Goal: Task Accomplishment & Management: Use online tool/utility

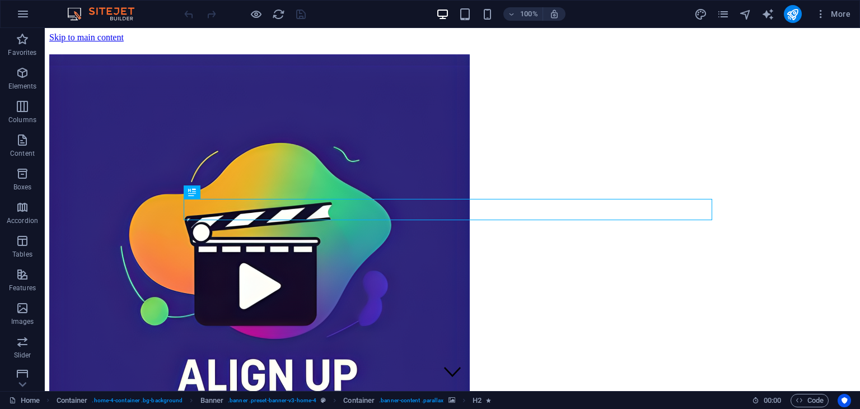
scroll to position [395, 0]
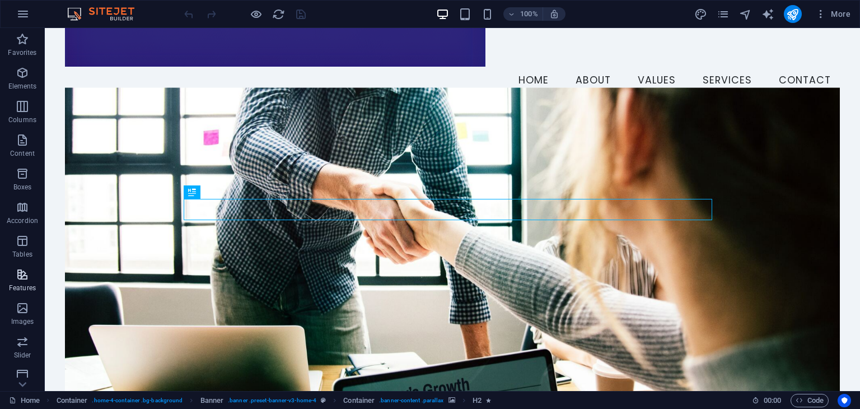
click at [22, 267] on button "Features" at bounding box center [22, 280] width 45 height 34
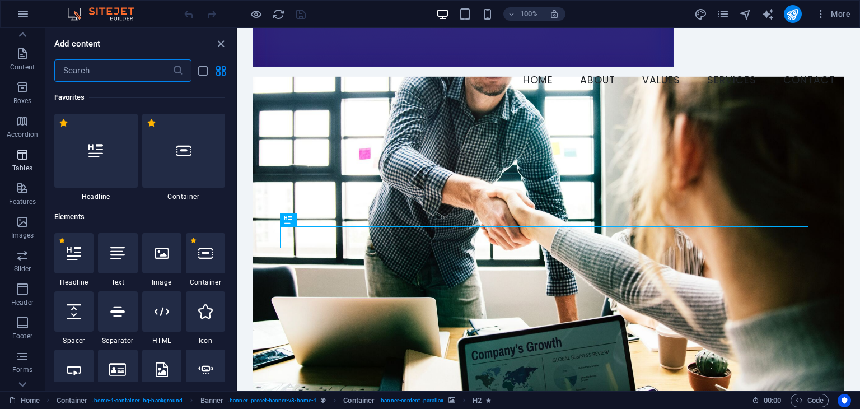
scroll to position [141, 0]
click at [18, 297] on icon "button" at bounding box center [22, 301] width 13 height 13
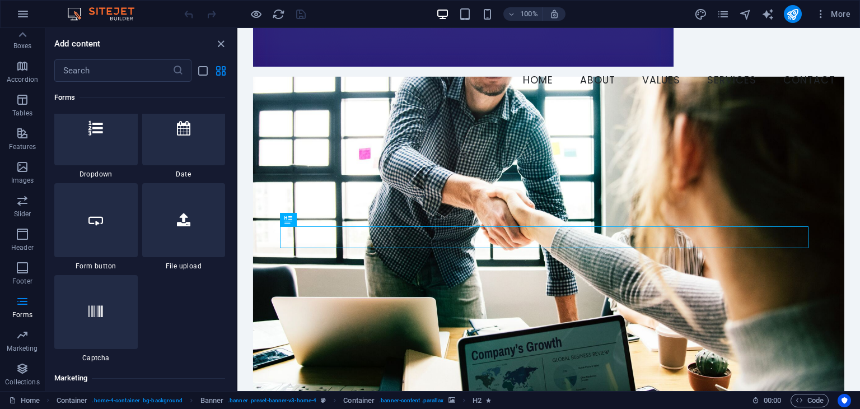
scroll to position [8843, 0]
click at [189, 229] on div at bounding box center [183, 218] width 83 height 74
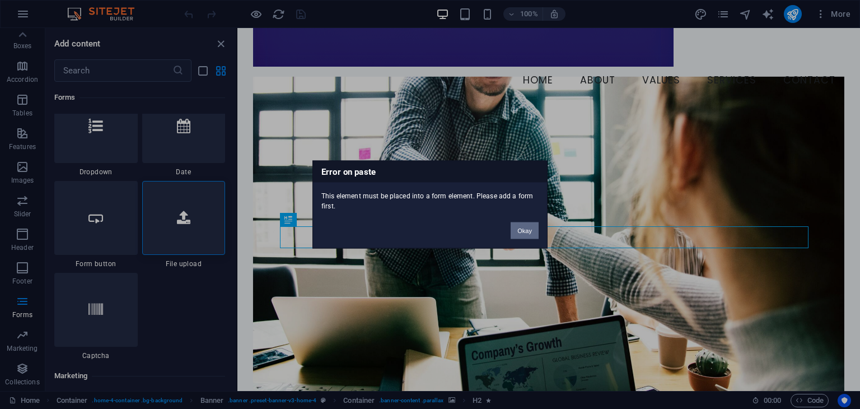
click at [517, 227] on button "Okay" at bounding box center [525, 230] width 28 height 17
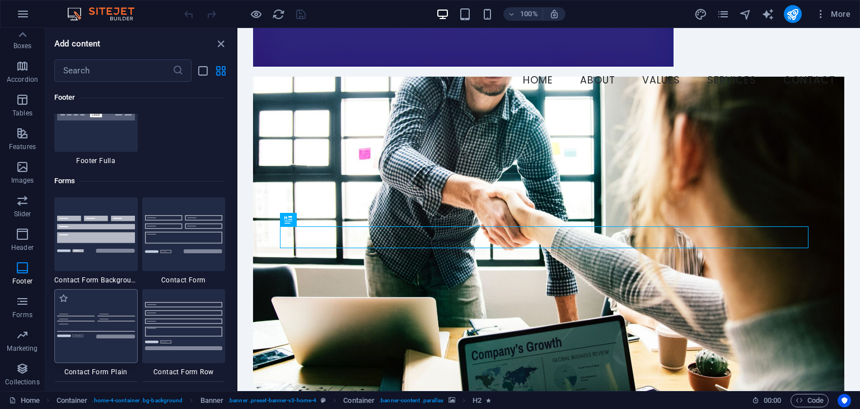
scroll to position [8100, 0]
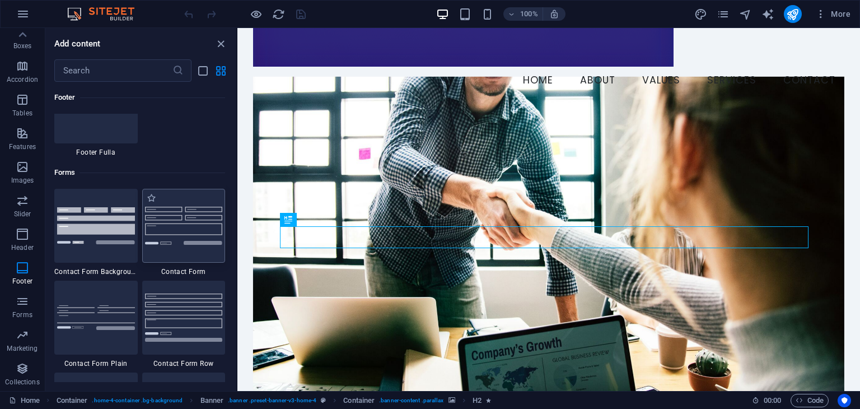
click at [193, 234] on div at bounding box center [183, 226] width 83 height 74
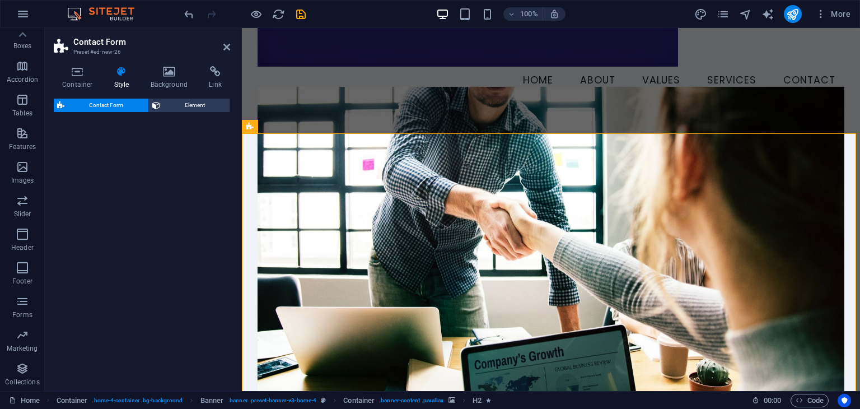
select select "rem"
select select "preset-contact-form-v3-default"
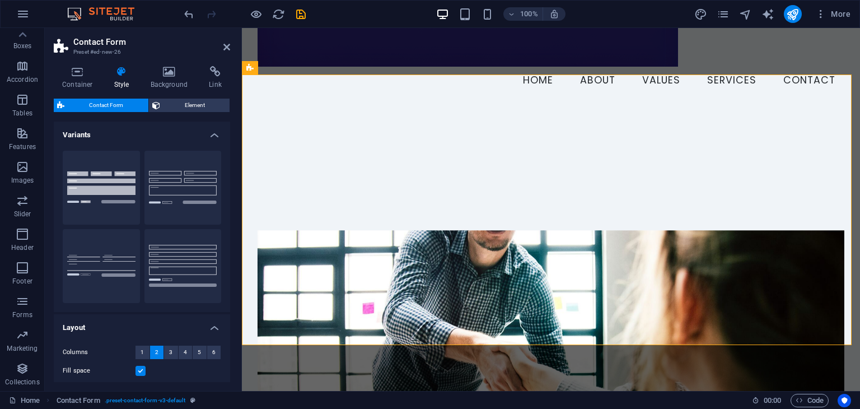
scroll to position [779, 0]
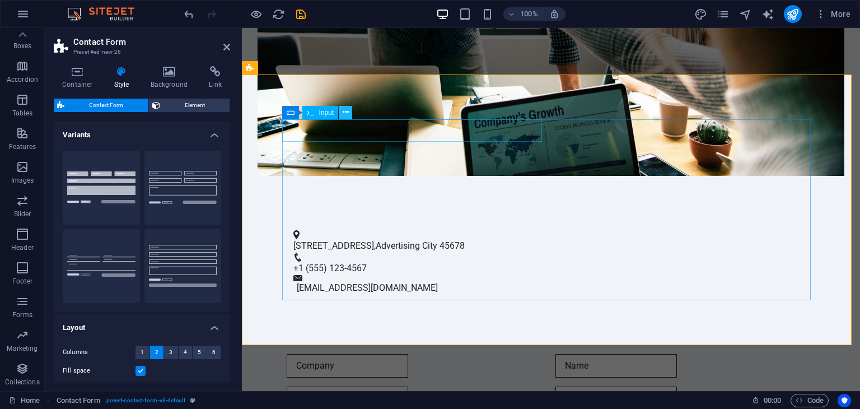
click at [347, 110] on icon at bounding box center [346, 112] width 6 height 12
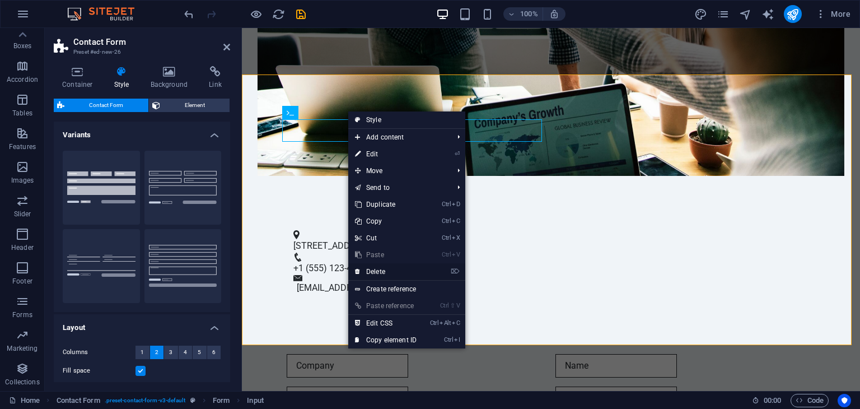
click at [376, 268] on link "⌦ Delete" at bounding box center [385, 271] width 75 height 17
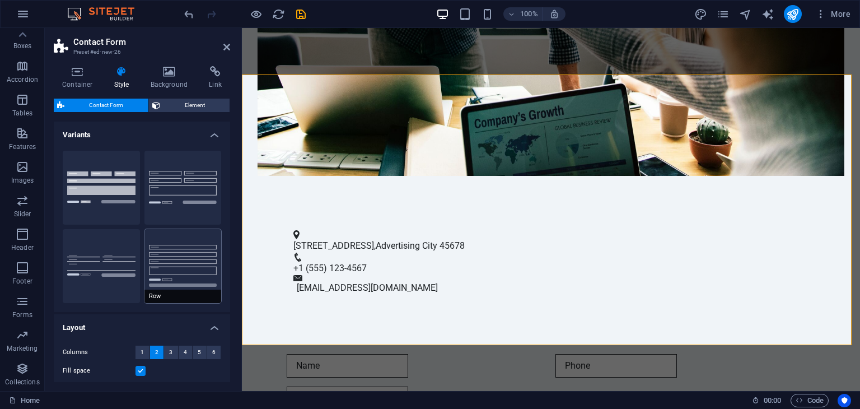
click at [165, 263] on button "Row" at bounding box center [182, 266] width 77 height 74
click at [113, 270] on button "Plain" at bounding box center [101, 266] width 77 height 74
click at [110, 188] on button "Background" at bounding box center [101, 188] width 77 height 74
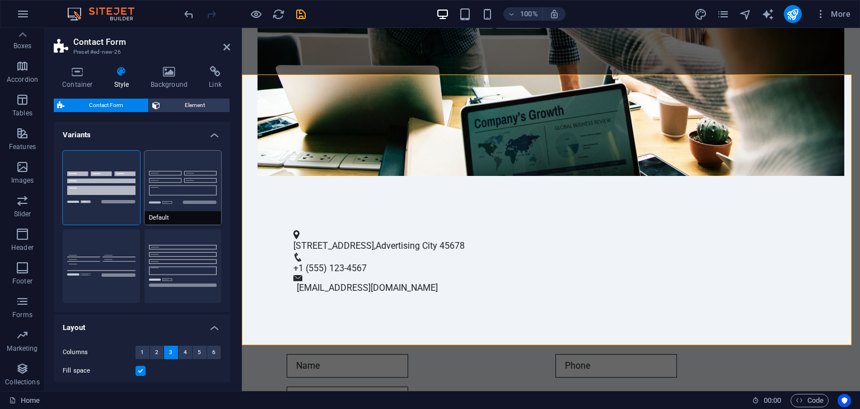
click at [145, 178] on button "Default" at bounding box center [182, 188] width 77 height 74
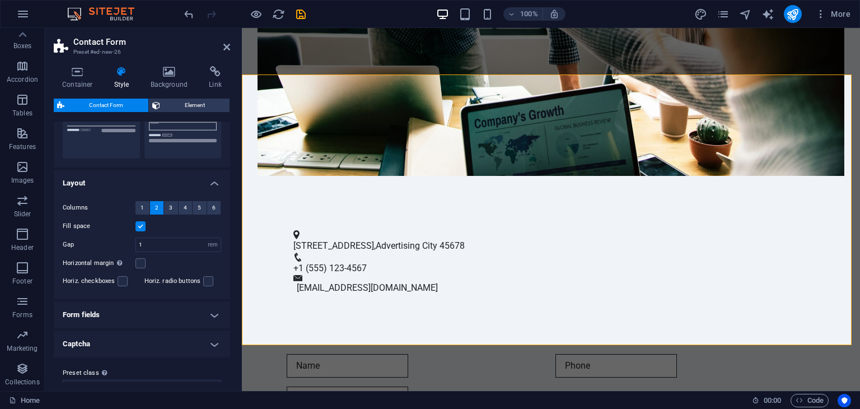
scroll to position [164, 0]
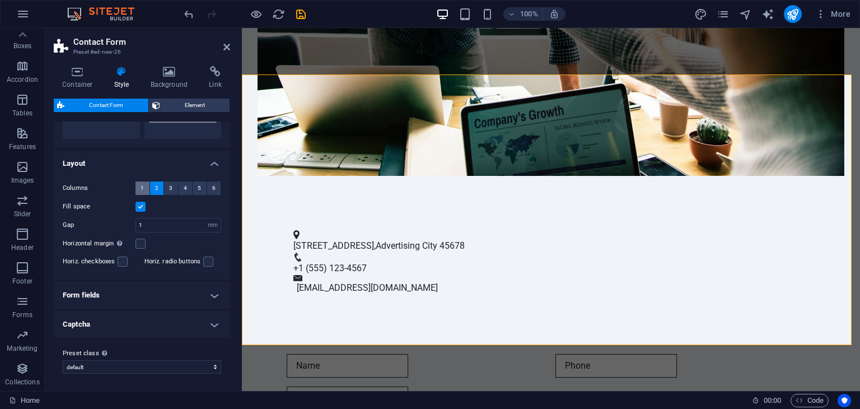
click at [138, 186] on button "1" at bounding box center [143, 187] width 14 height 13
click at [218, 50] on header "Contact Form Preset #ed-new-26" at bounding box center [142, 42] width 176 height 29
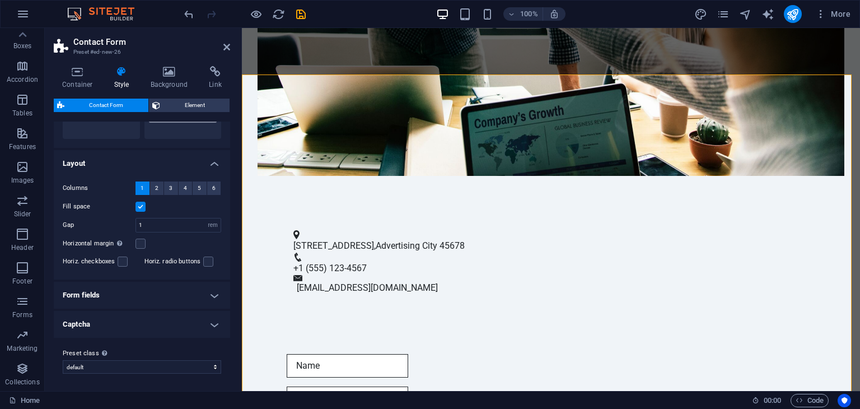
click at [211, 66] on div "Container Style Background Link Size Height Default px rem % vh vw Min. height …" at bounding box center [142, 224] width 194 height 334
click at [210, 80] on h4 "Link" at bounding box center [215, 78] width 30 height 24
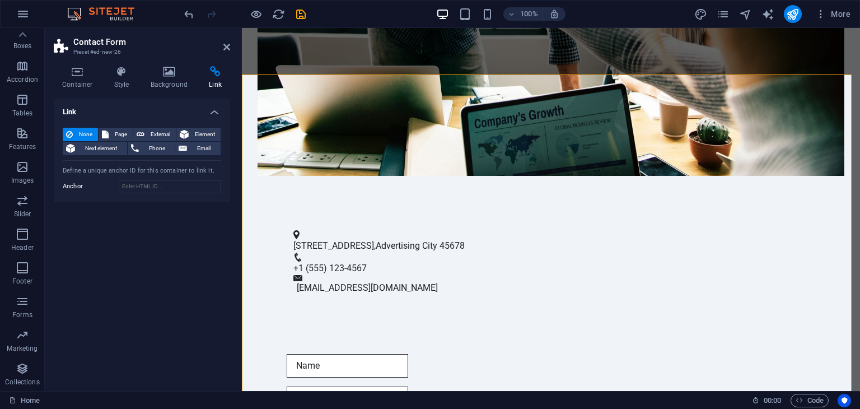
click at [205, 116] on h4 "Link" at bounding box center [142, 109] width 176 height 20
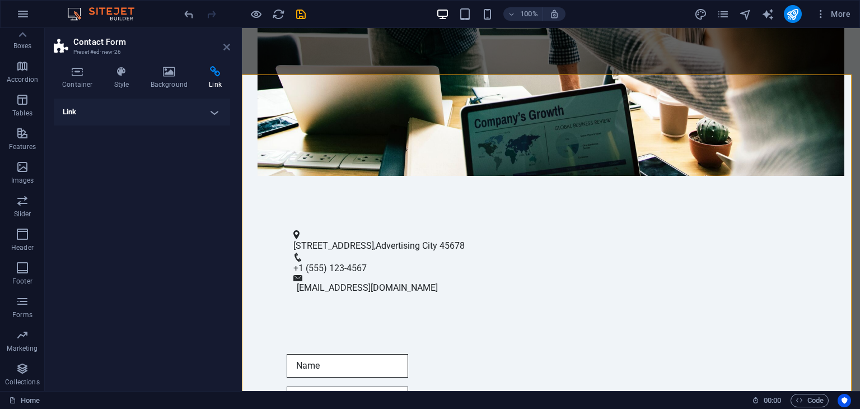
click at [225, 45] on icon at bounding box center [226, 47] width 7 height 9
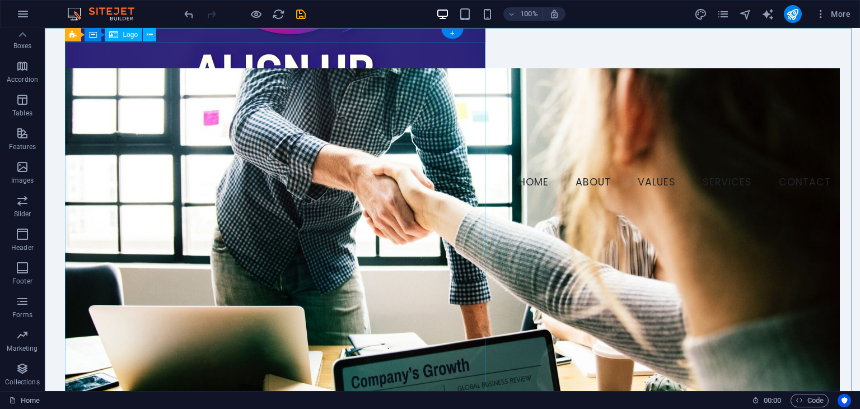
scroll to position [0, 0]
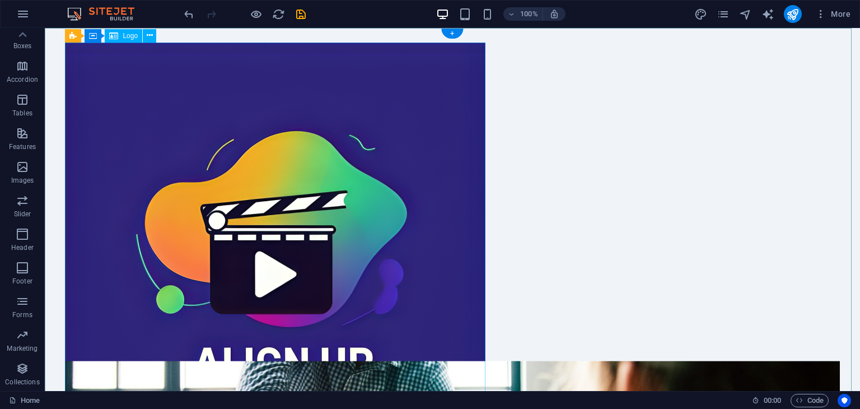
click at [227, 184] on div at bounding box center [452, 252] width 774 height 419
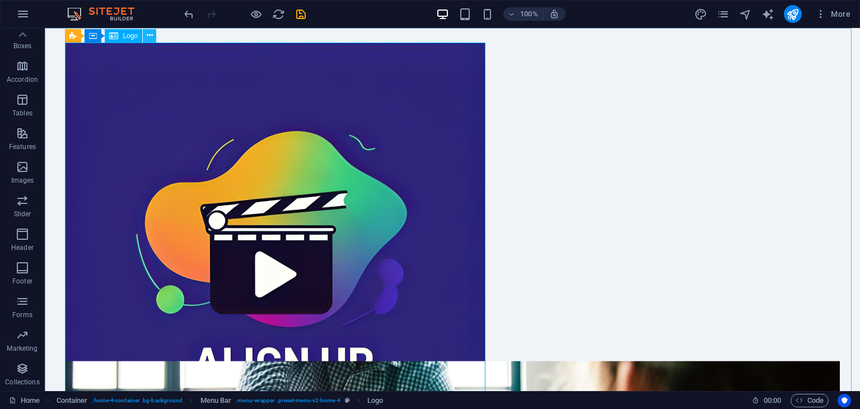
click at [147, 36] on icon at bounding box center [150, 36] width 6 height 12
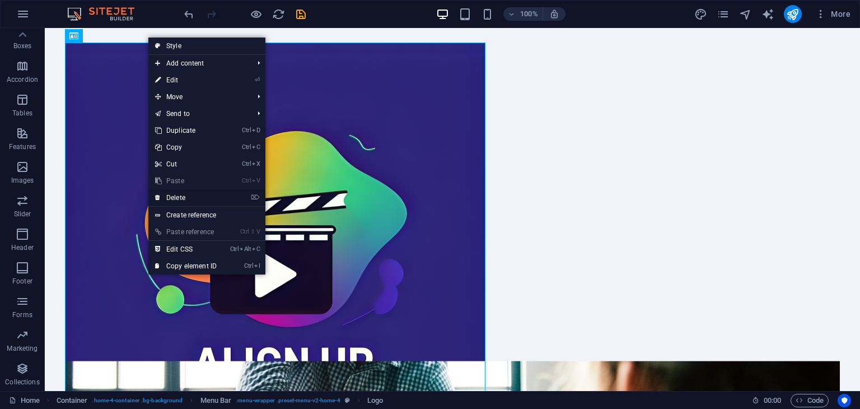
click at [184, 191] on link "⌦ Delete" at bounding box center [185, 197] width 75 height 17
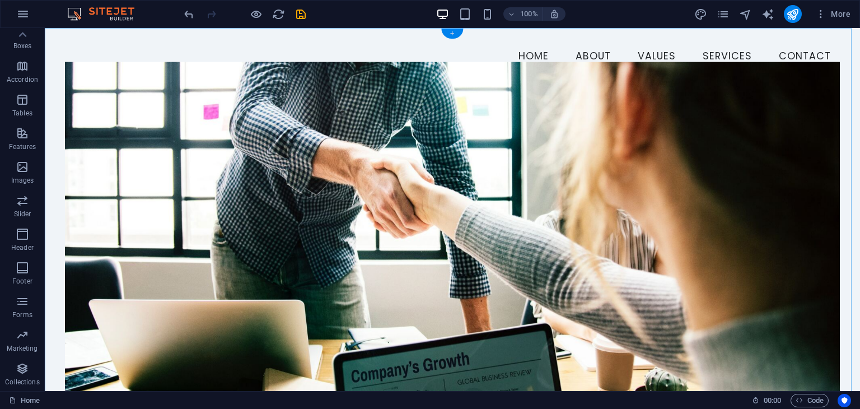
click at [452, 32] on div "+" at bounding box center [452, 34] width 22 height 10
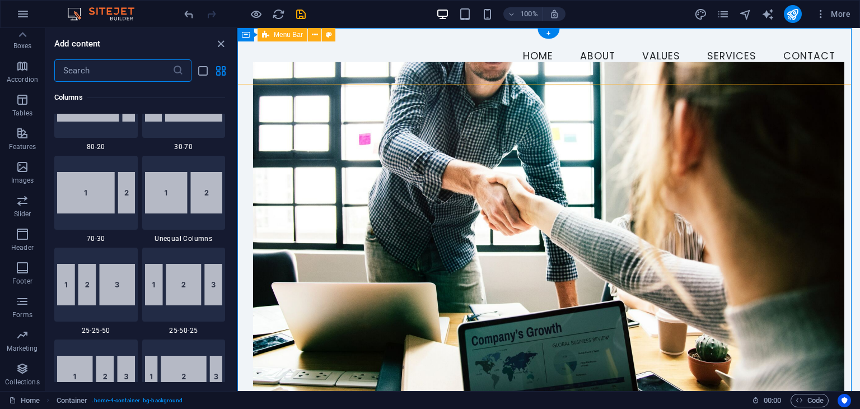
scroll to position [1959, 0]
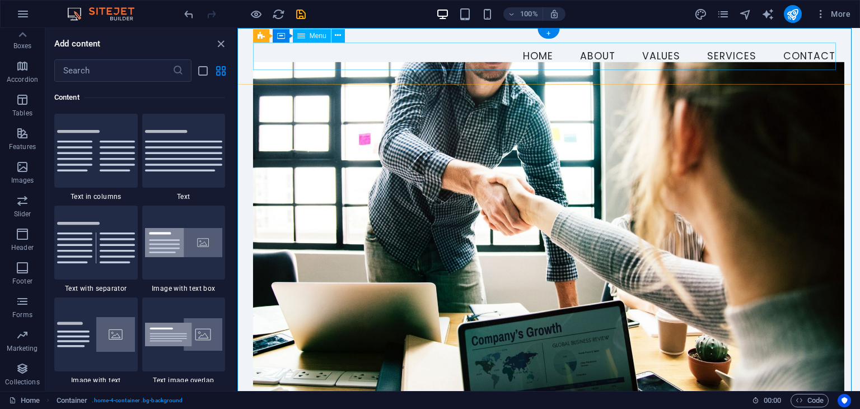
click at [394, 53] on nav "Home About Values Services Contact" at bounding box center [548, 57] width 591 height 28
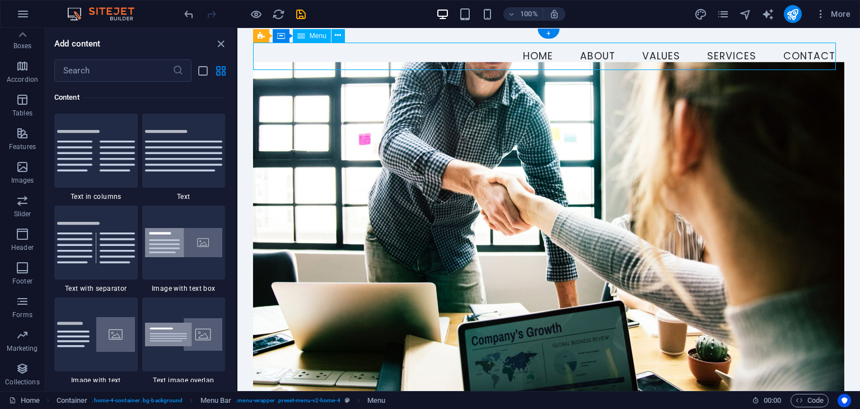
click at [394, 53] on nav "Home About Values Services Contact" at bounding box center [548, 57] width 591 height 28
click at [224, 39] on icon "close panel" at bounding box center [220, 44] width 13 height 13
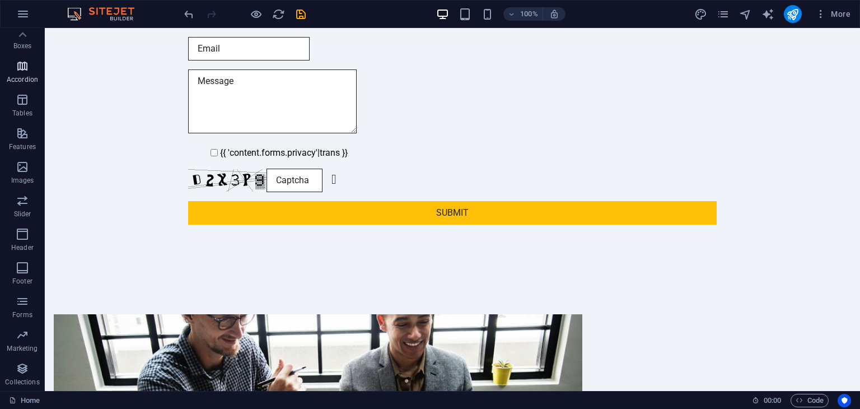
scroll to position [0, 0]
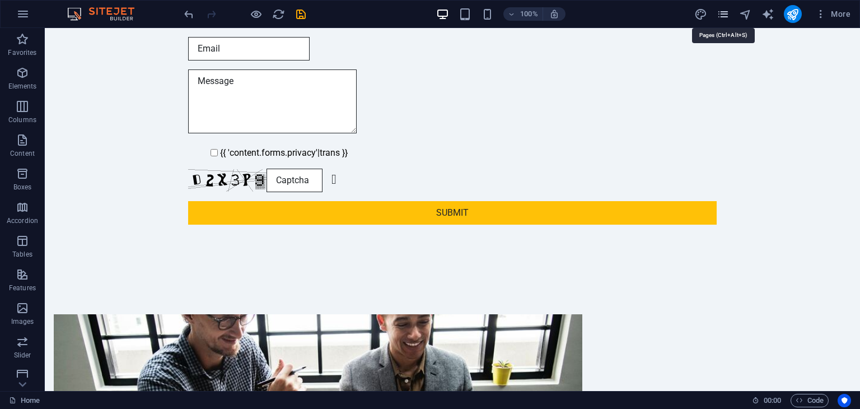
click at [721, 17] on icon "pages" at bounding box center [723, 14] width 13 height 13
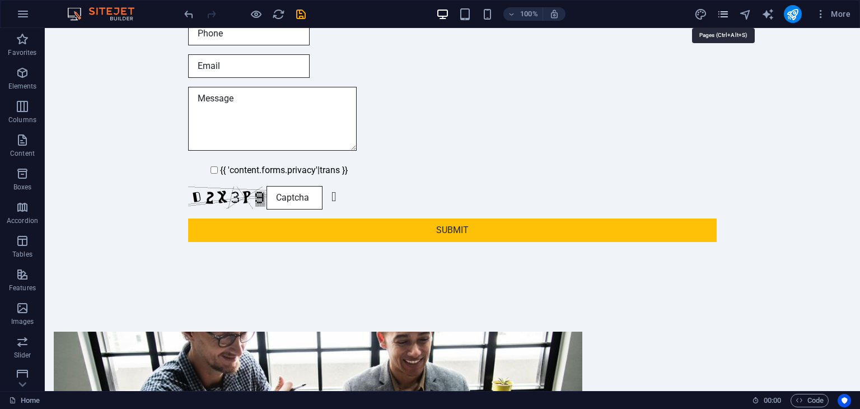
scroll to position [758, 0]
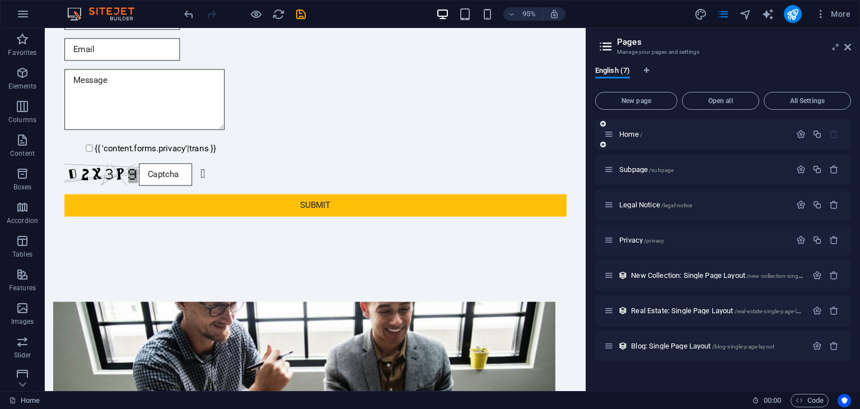
click at [663, 128] on div "Home /" at bounding box center [697, 134] width 186 height 13
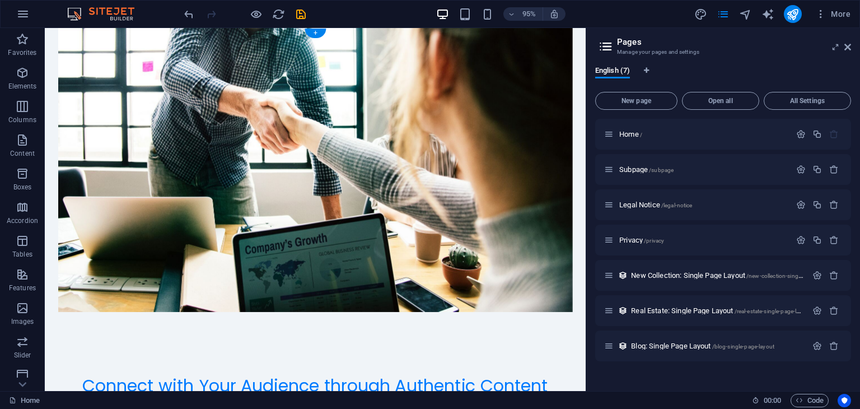
scroll to position [0, 0]
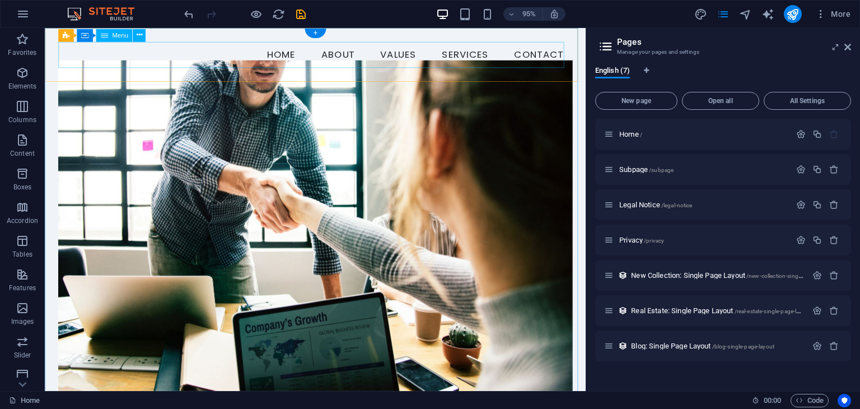
click at [281, 60] on nav "Home About Values Services Contact" at bounding box center [329, 57] width 541 height 28
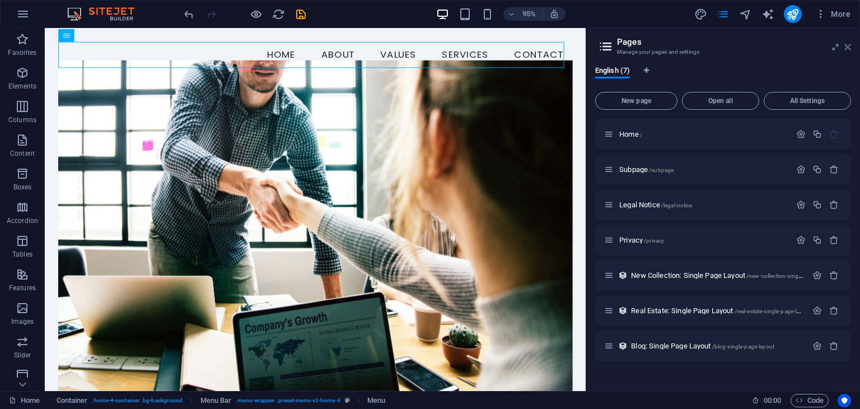
click at [847, 44] on icon at bounding box center [847, 47] width 7 height 9
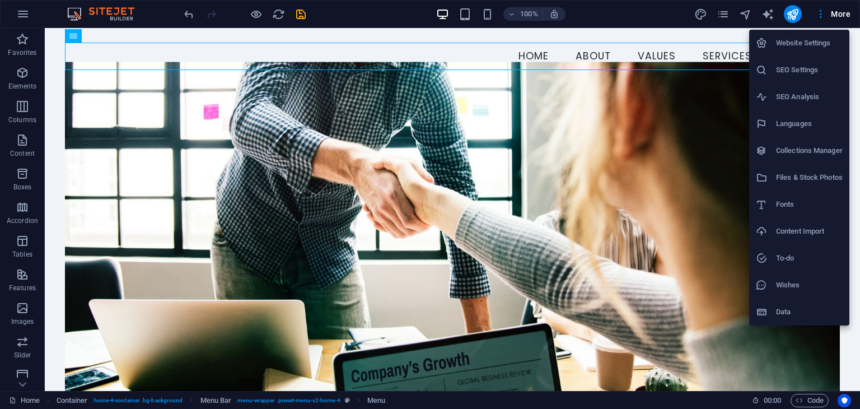
click at [782, 313] on h6 "Data" at bounding box center [809, 311] width 67 height 13
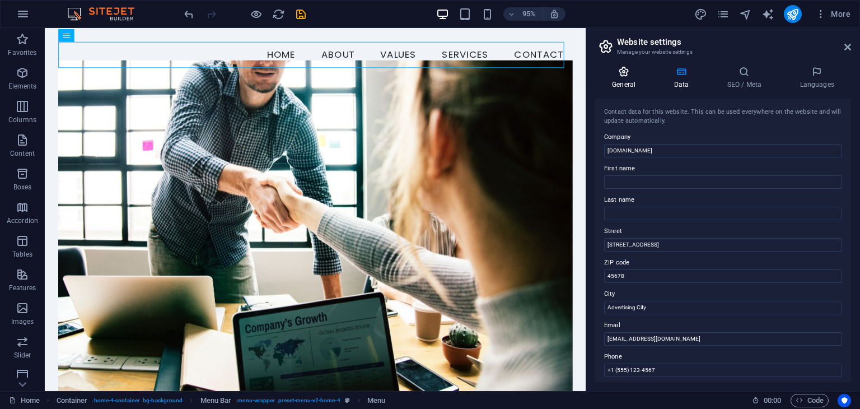
click at [620, 85] on h4 "General" at bounding box center [626, 78] width 62 height 24
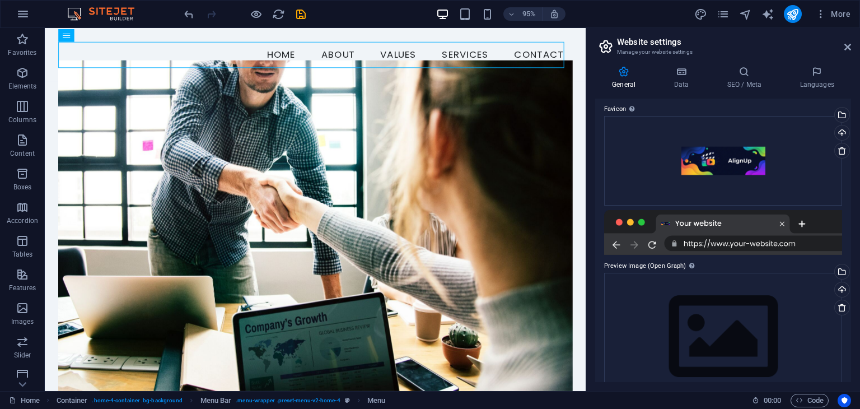
scroll to position [171, 0]
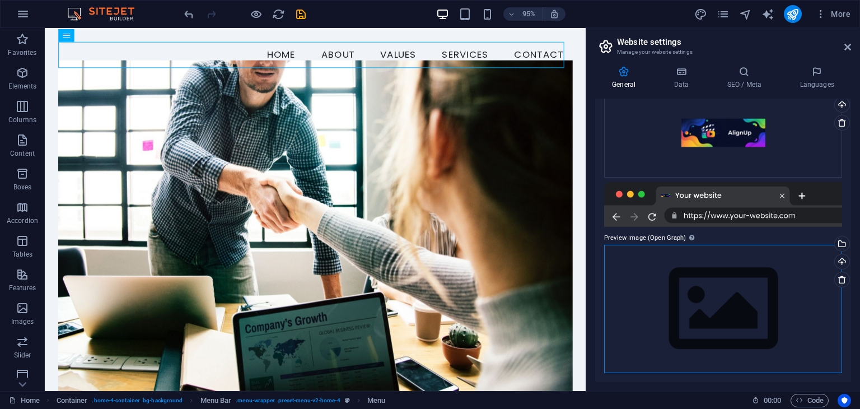
click at [772, 280] on div "Drag files here, click to choose files or select files from Files or our free s…" at bounding box center [723, 309] width 238 height 128
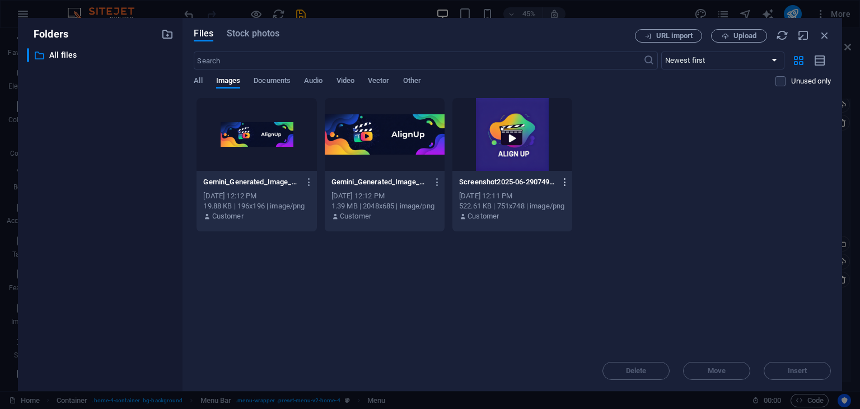
click at [563, 185] on icon "button" at bounding box center [565, 182] width 11 height 10
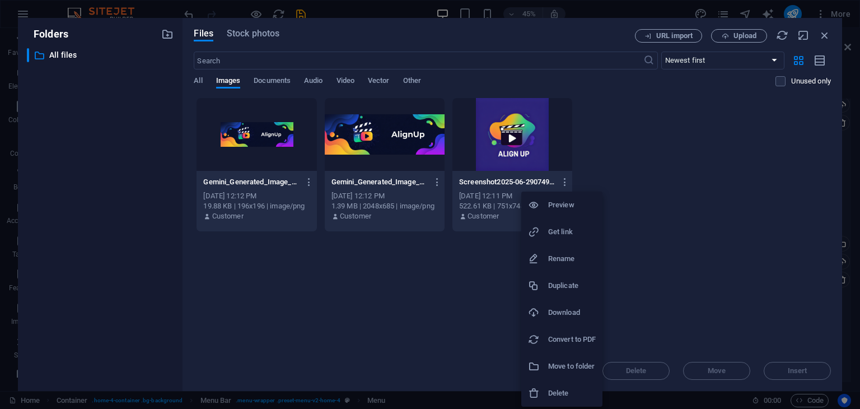
click at [653, 218] on div at bounding box center [430, 204] width 860 height 409
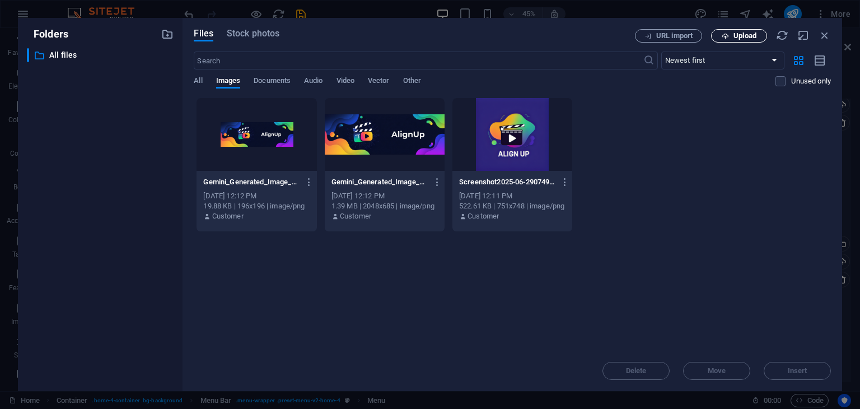
click at [731, 41] on button "Upload" at bounding box center [739, 35] width 56 height 13
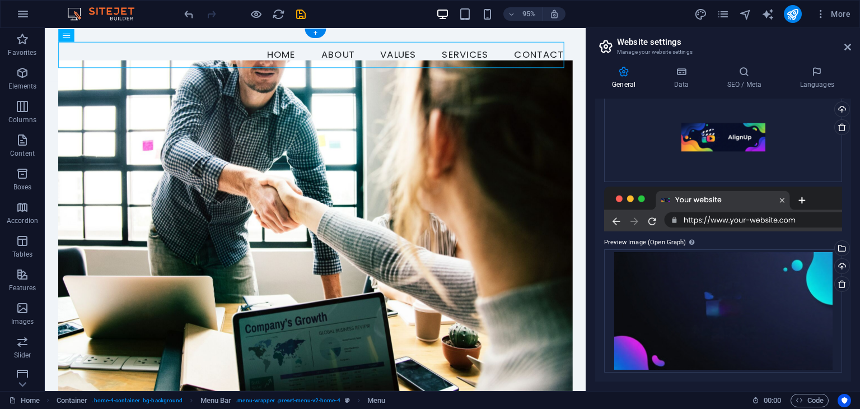
scroll to position [166, 0]
click at [680, 296] on div "Drag files here, click to choose files or select files from Files or our free s…" at bounding box center [723, 312] width 238 height 124
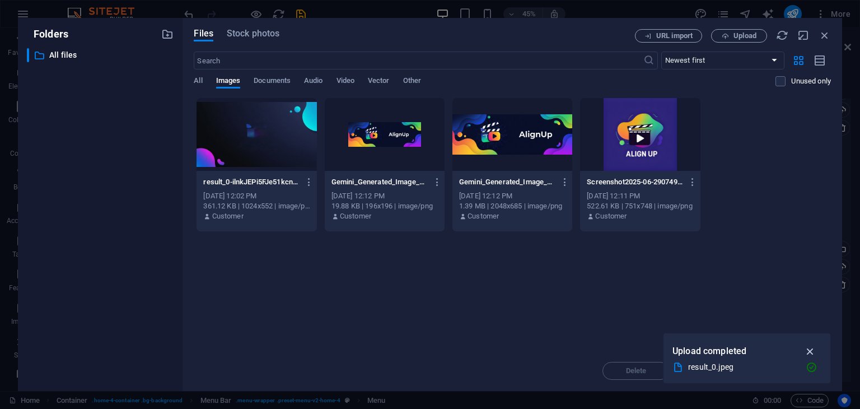
click at [814, 351] on icon "button" at bounding box center [810, 351] width 13 height 12
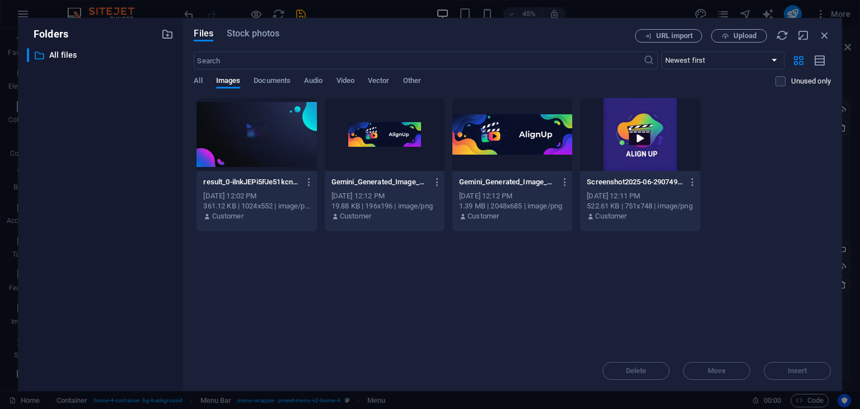
click at [255, 125] on div at bounding box center [257, 134] width 120 height 73
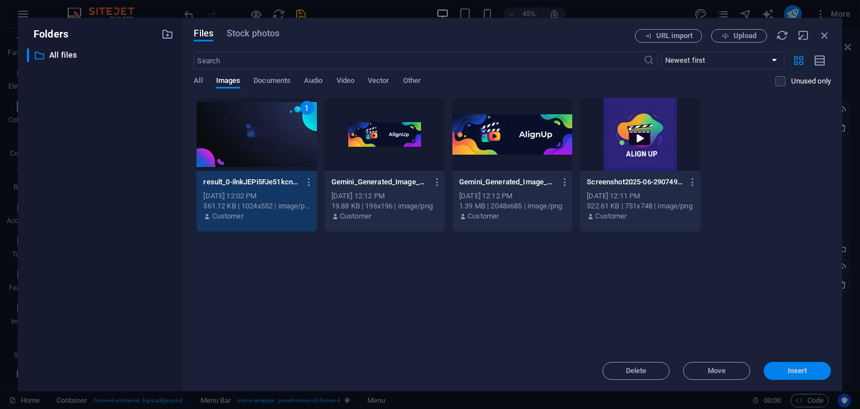
click at [784, 375] on button "Insert" at bounding box center [797, 371] width 67 height 18
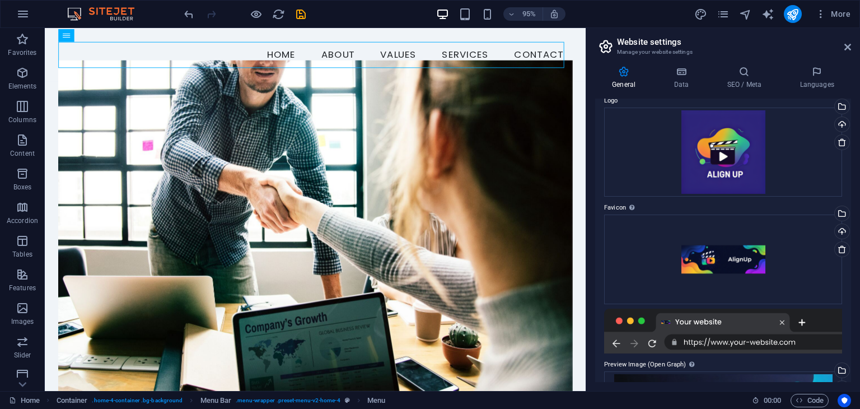
scroll to position [0, 0]
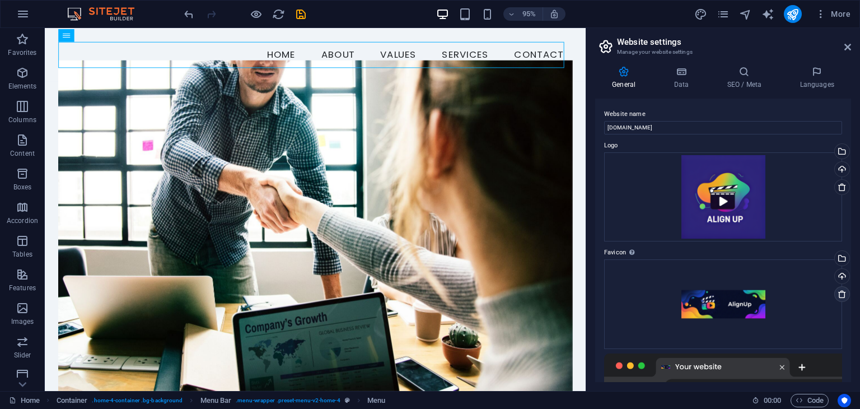
click at [838, 291] on icon at bounding box center [842, 293] width 9 height 9
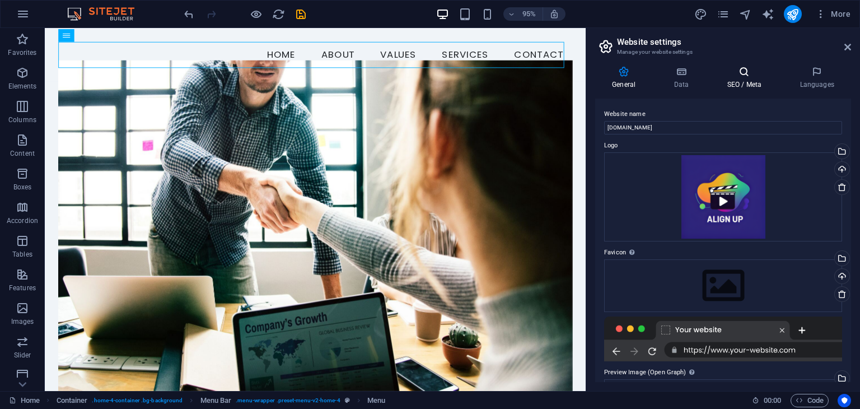
click at [726, 71] on icon at bounding box center [744, 71] width 68 height 11
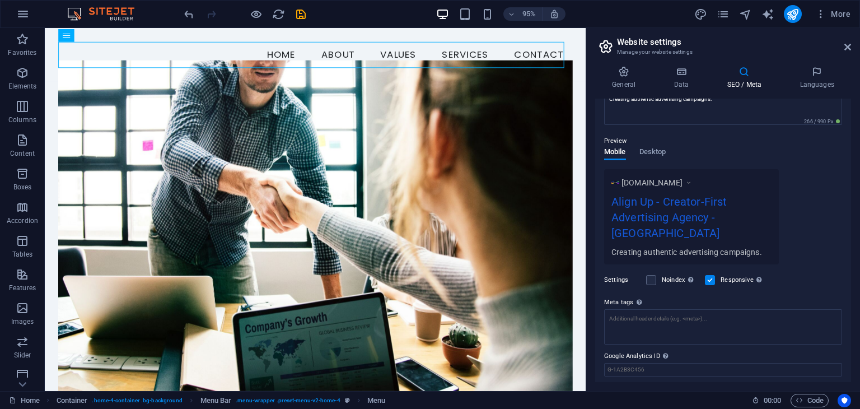
scroll to position [127, 0]
click at [648, 151] on span "Desktop" at bounding box center [652, 152] width 27 height 16
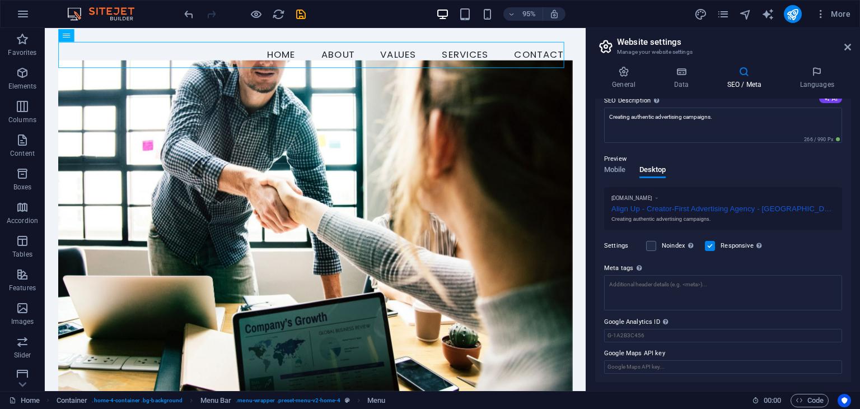
click at [618, 155] on p "Preview" at bounding box center [615, 158] width 22 height 13
click at [614, 157] on p "Preview" at bounding box center [615, 158] width 22 height 13
click at [648, 249] on label at bounding box center [651, 246] width 10 height 10
click at [0, 0] on input "Noindex Instruct search engines to exclude this website from search results." at bounding box center [0, 0] width 0 height 0
click at [648, 249] on label at bounding box center [651, 246] width 10 height 10
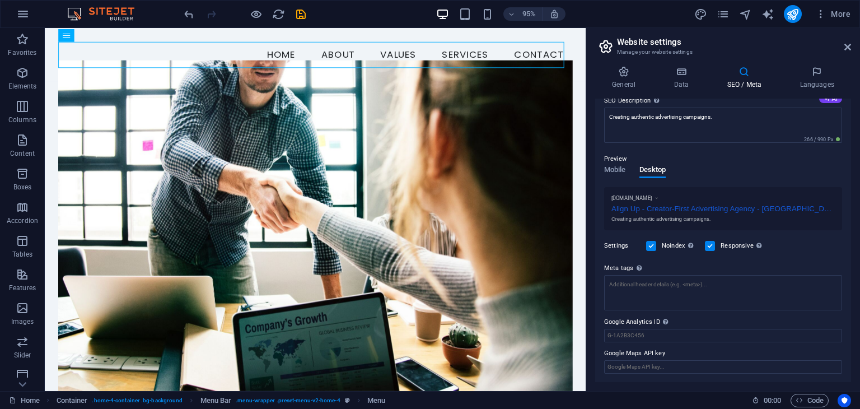
click at [0, 0] on input "Noindex Instruct search engines to exclude this website from search results." at bounding box center [0, 0] width 0 height 0
click at [712, 244] on label at bounding box center [710, 246] width 10 height 10
click at [0, 0] on input "Responsive Determine whether the website should be responsive based on screen r…" at bounding box center [0, 0] width 0 height 0
click at [712, 244] on label at bounding box center [710, 246] width 10 height 10
click at [0, 0] on input "Responsive Determine whether the website should be responsive based on screen r…" at bounding box center [0, 0] width 0 height 0
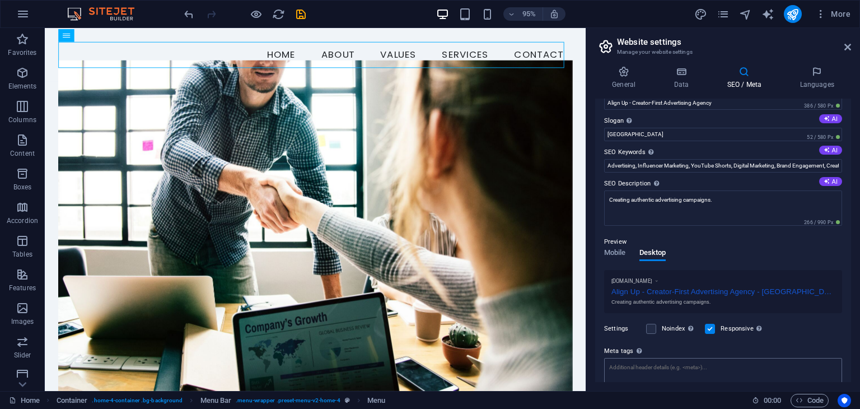
scroll to position [0, 0]
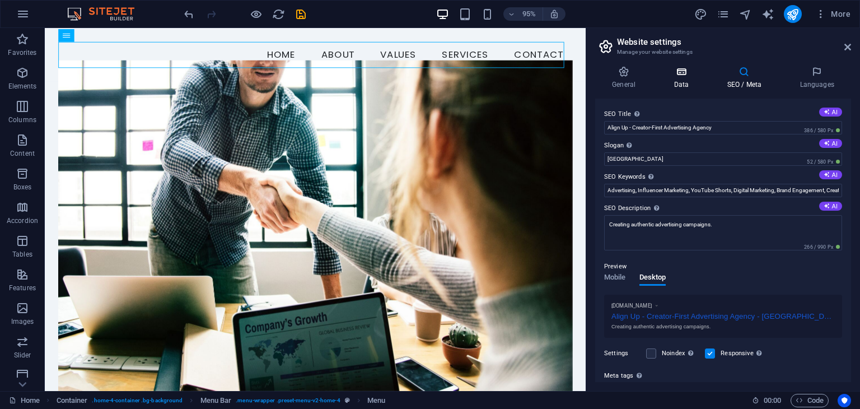
click at [683, 77] on icon at bounding box center [681, 71] width 49 height 11
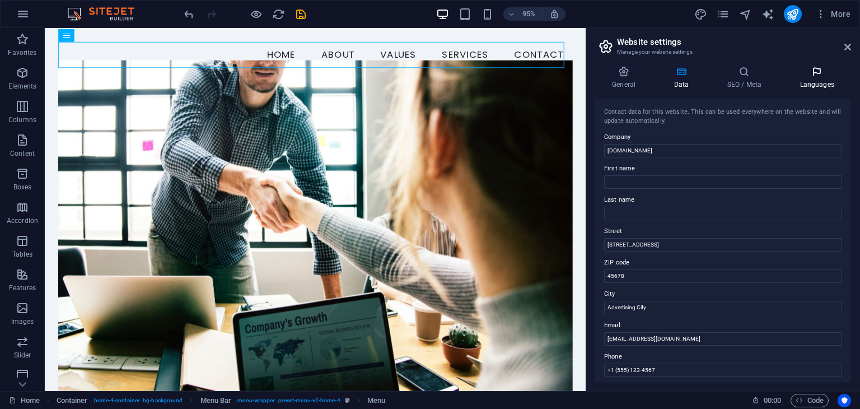
click at [822, 70] on icon at bounding box center [817, 71] width 68 height 11
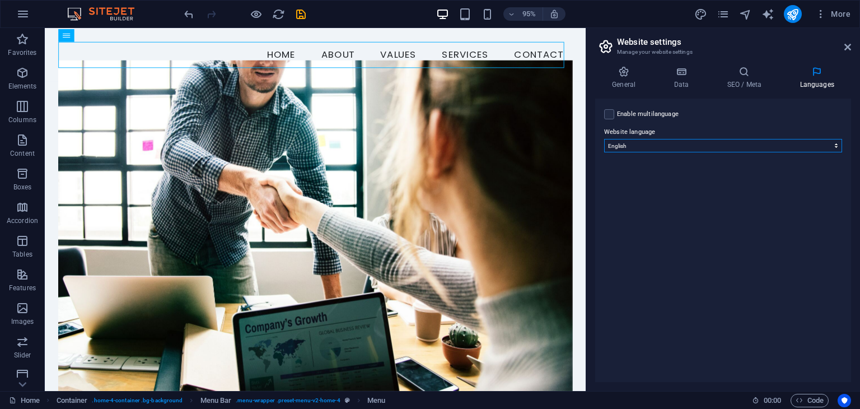
click at [746, 151] on select "Abkhazian Afar Afrikaans Akan Albanian Amharic Arabic Aragonese Armenian Assame…" at bounding box center [723, 145] width 238 height 13
click at [611, 111] on label at bounding box center [609, 114] width 10 height 10
click at [0, 0] on input "Enable multilanguage To disable multilanguage delete all languages until only o…" at bounding box center [0, 0] width 0 height 0
select select
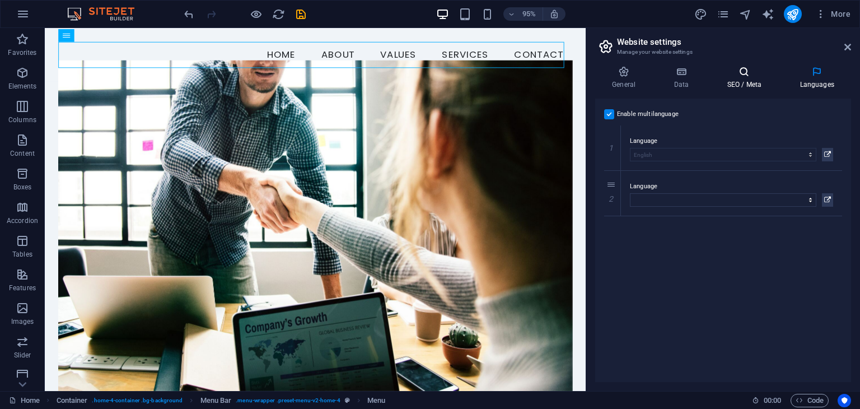
click at [758, 73] on icon at bounding box center [744, 71] width 68 height 11
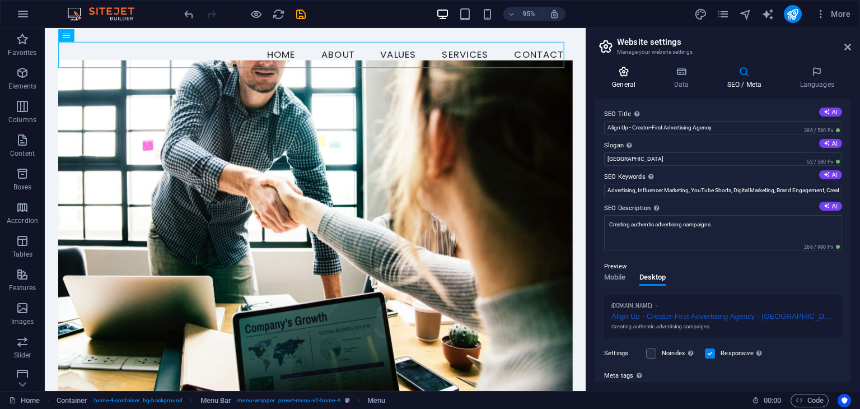
click at [640, 77] on icon at bounding box center [623, 71] width 57 height 11
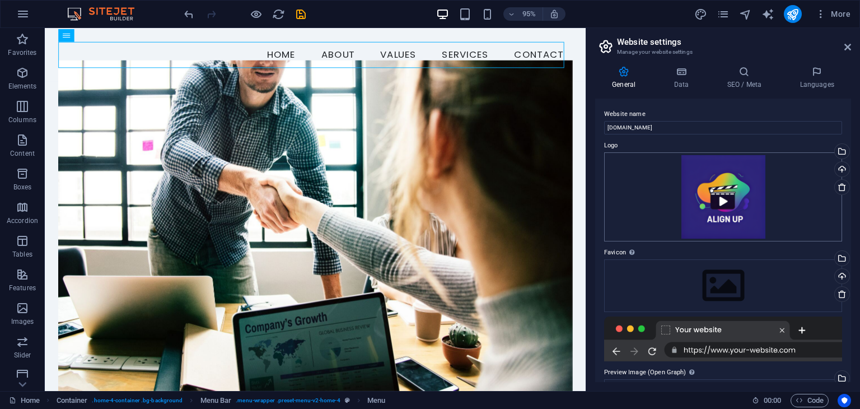
scroll to position [130, 0]
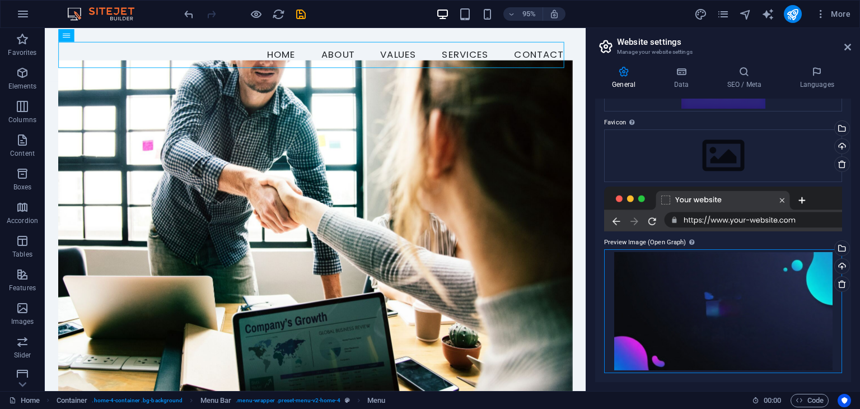
click at [681, 283] on div "Drag files here, click to choose files or select files from Files or our free s…" at bounding box center [723, 311] width 238 height 124
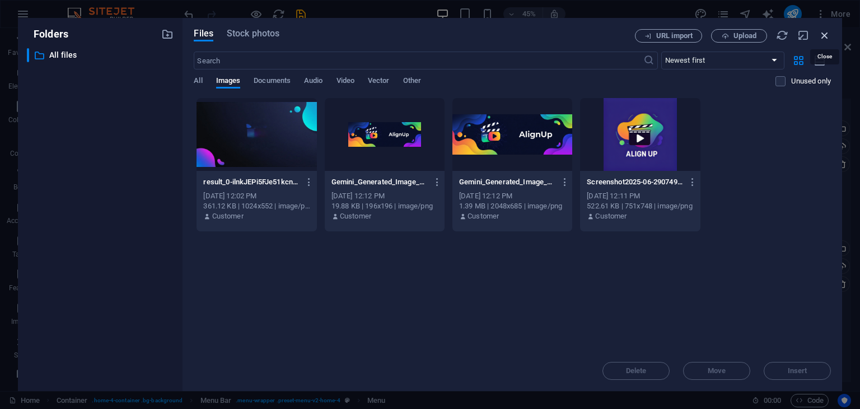
click at [824, 36] on icon "button" at bounding box center [825, 35] width 12 height 12
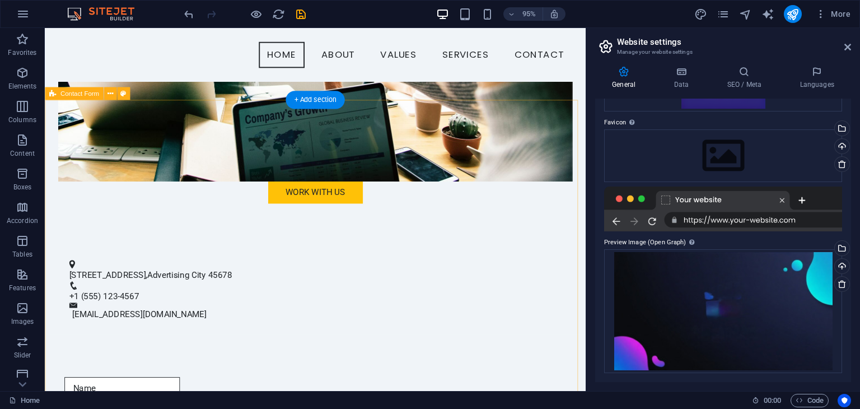
scroll to position [291, 0]
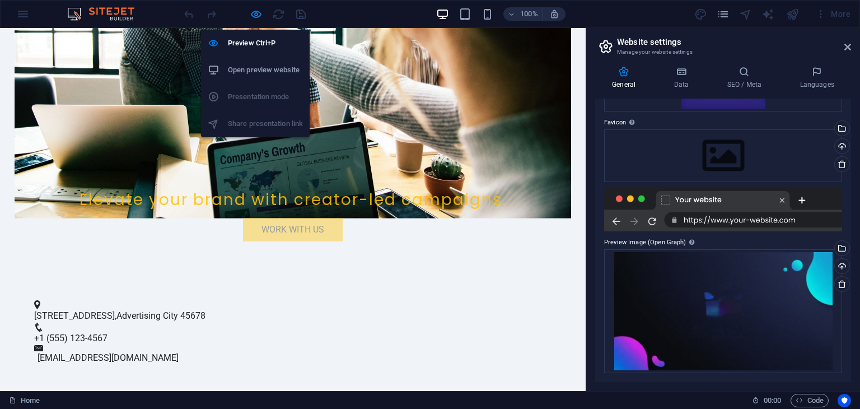
click at [255, 63] on li "Open preview website" at bounding box center [255, 70] width 109 height 27
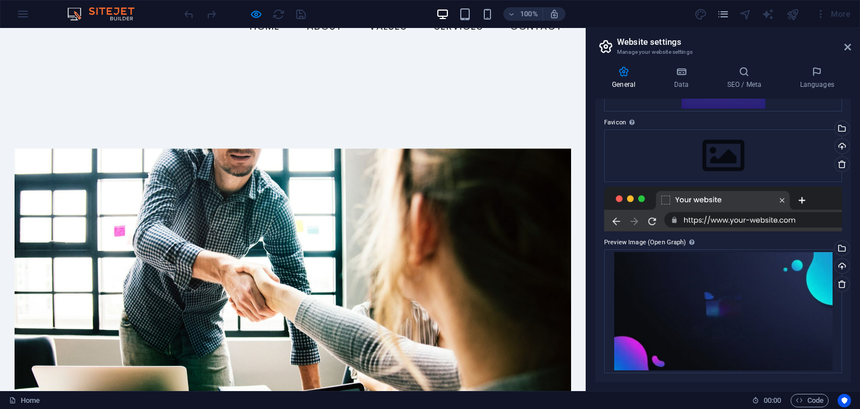
scroll to position [0, 0]
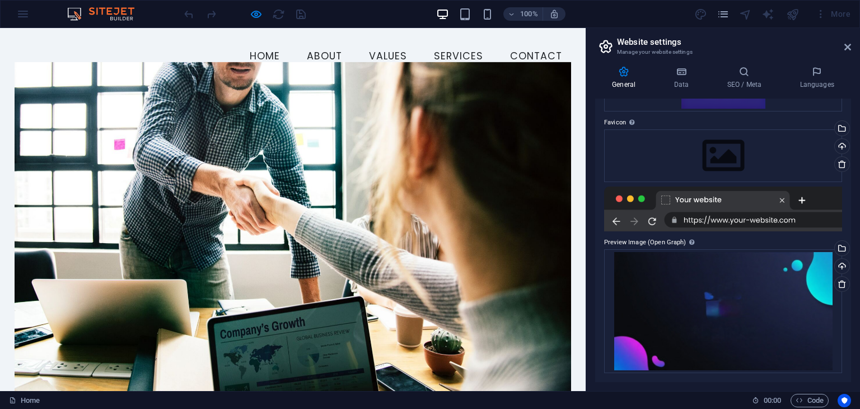
click at [851, 45] on aside "Website settings Manage your website settings General Data SEO / Meta Languages…" at bounding box center [723, 209] width 274 height 363
click at [483, 130] on div at bounding box center [293, 227] width 557 height 330
click at [843, 51] on header "Website settings Manage your website settings" at bounding box center [724, 42] width 254 height 29
click at [846, 46] on icon at bounding box center [847, 47] width 7 height 9
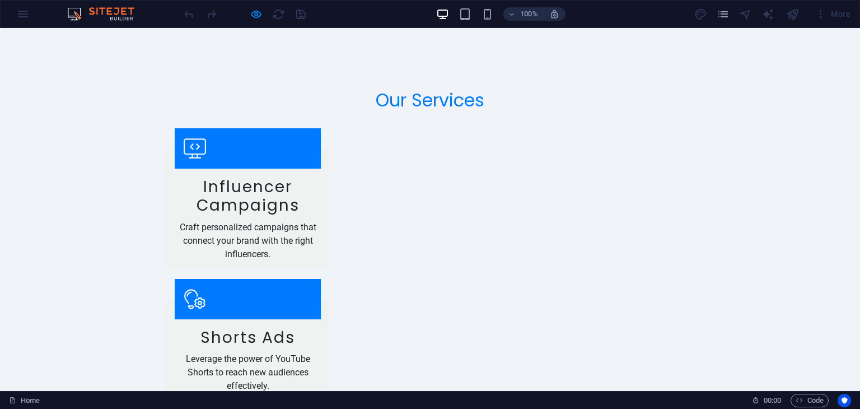
scroll to position [1929, 0]
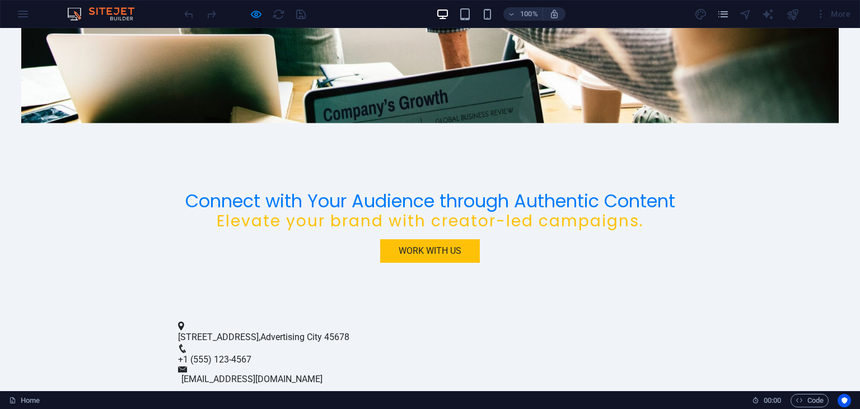
scroll to position [0, 0]
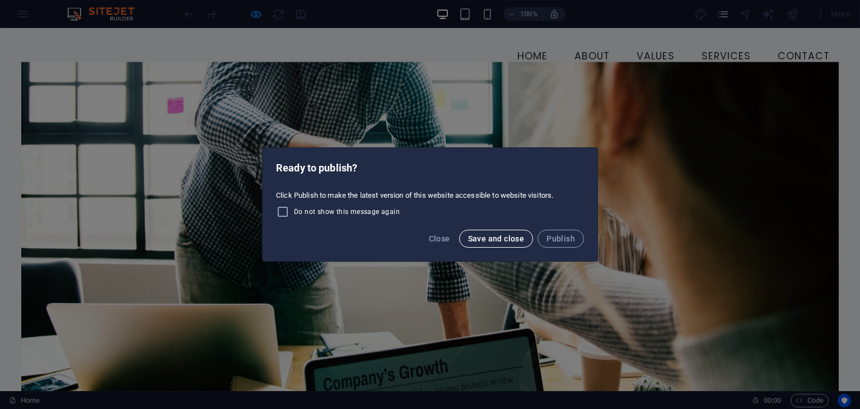
click at [520, 240] on span "Save and close" at bounding box center [496, 238] width 57 height 9
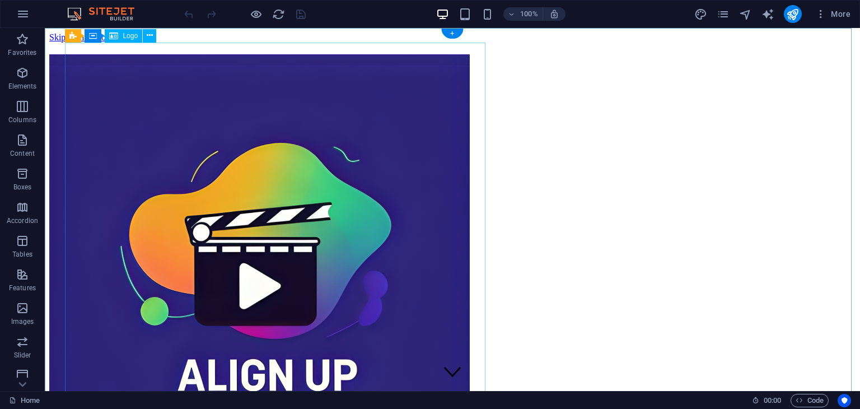
click at [432, 186] on div at bounding box center [452, 265] width 806 height 423
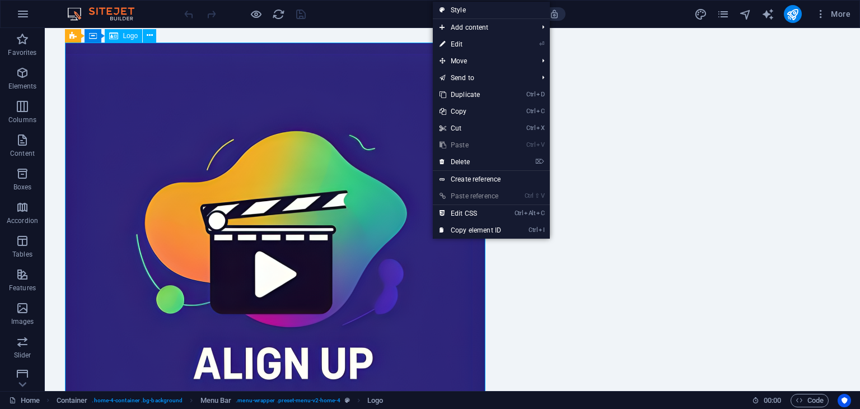
click at [321, 160] on div at bounding box center [452, 252] width 774 height 419
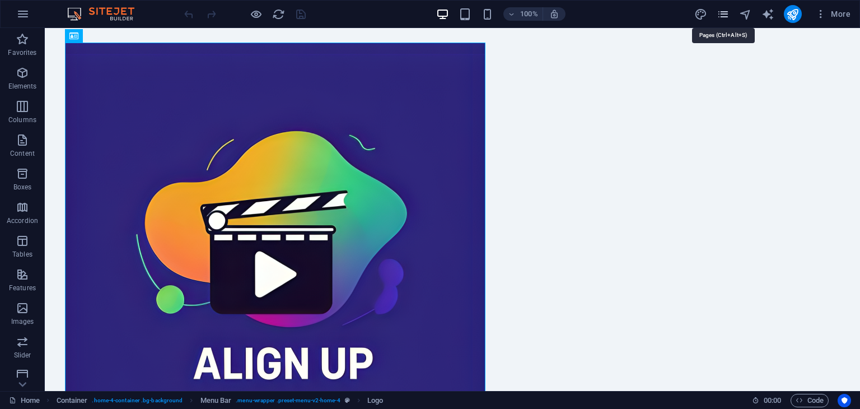
click at [727, 12] on icon "pages" at bounding box center [723, 14] width 13 height 13
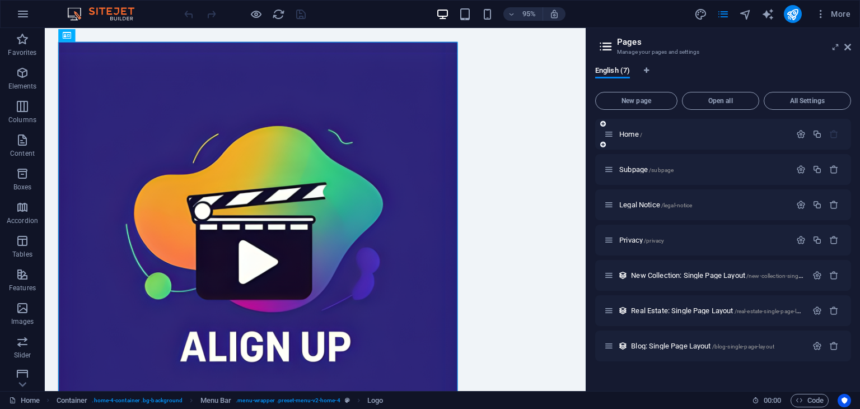
click at [606, 132] on icon at bounding box center [609, 134] width 10 height 10
click at [609, 137] on icon at bounding box center [609, 134] width 10 height 10
click at [796, 135] on icon "button" at bounding box center [801, 134] width 10 height 10
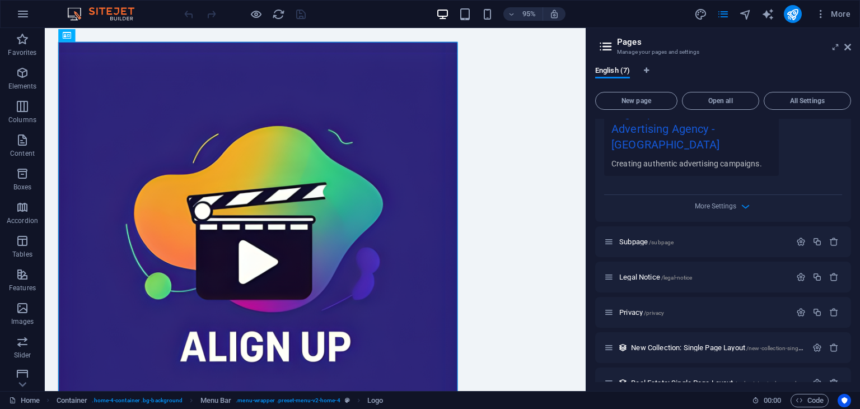
scroll to position [375, 0]
drag, startPoint x: 775, startPoint y: 201, endPoint x: 741, endPoint y: 198, distance: 33.7
click at [742, 202] on icon "button" at bounding box center [745, 208] width 13 height 13
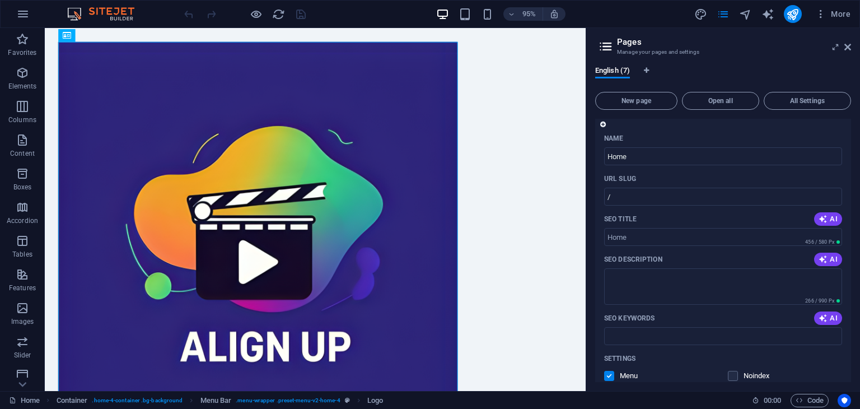
scroll to position [0, 0]
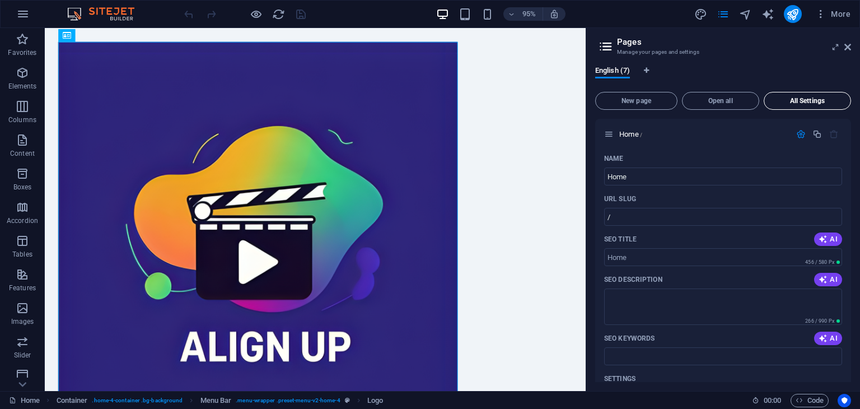
click at [807, 101] on span "All Settings" at bounding box center [807, 100] width 77 height 7
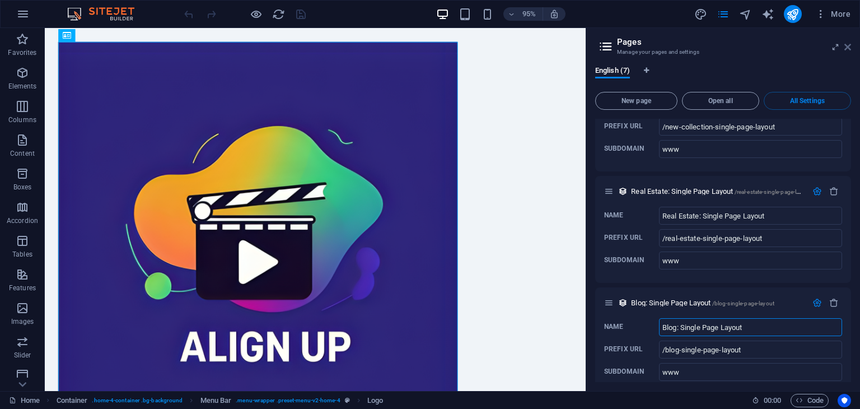
click at [844, 50] on icon at bounding box center [847, 47] width 7 height 9
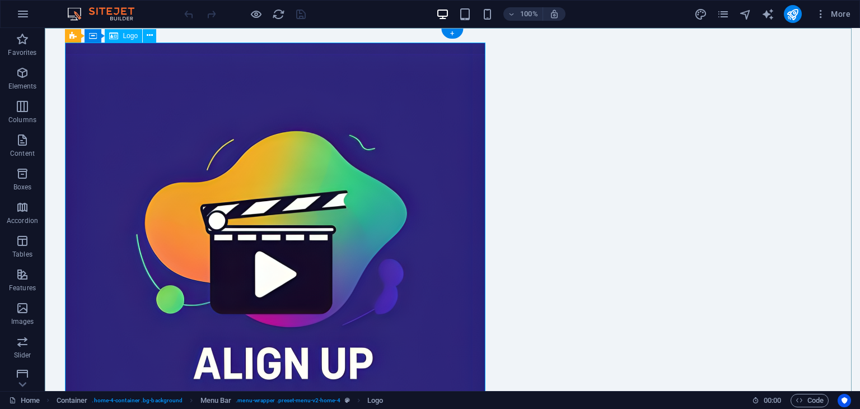
click at [313, 141] on div at bounding box center [452, 252] width 774 height 419
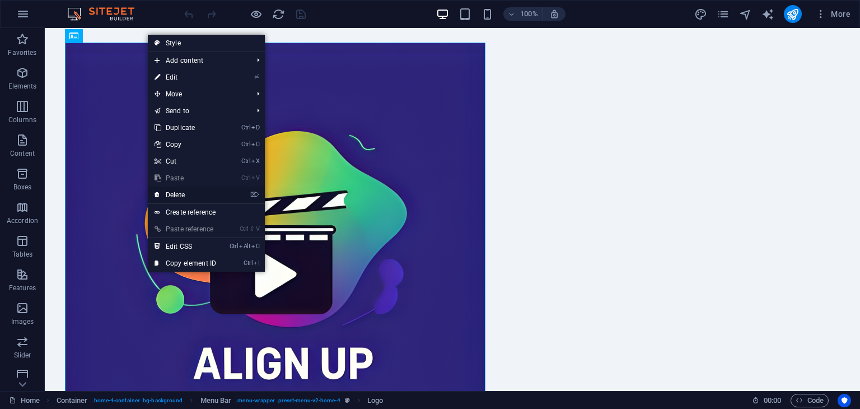
click at [192, 195] on link "⌦ Delete" at bounding box center [185, 194] width 75 height 17
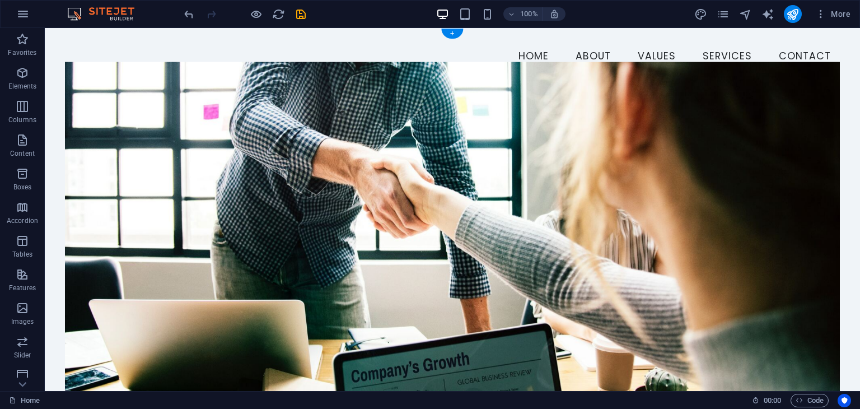
click at [240, 139] on figure at bounding box center [452, 227] width 774 height 330
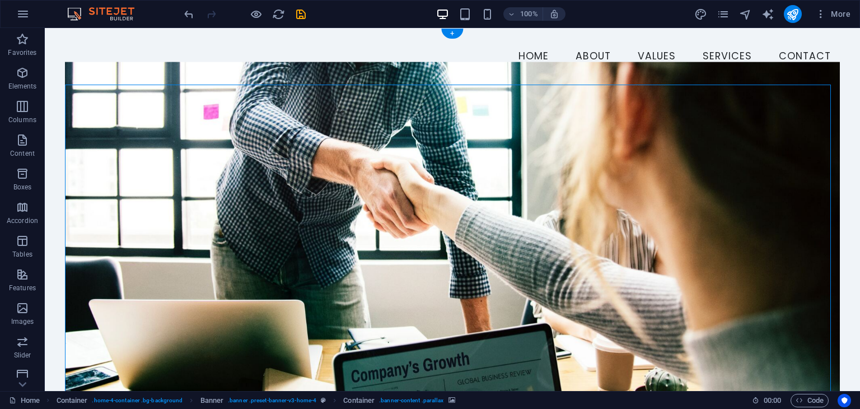
click at [240, 139] on figure at bounding box center [452, 227] width 774 height 330
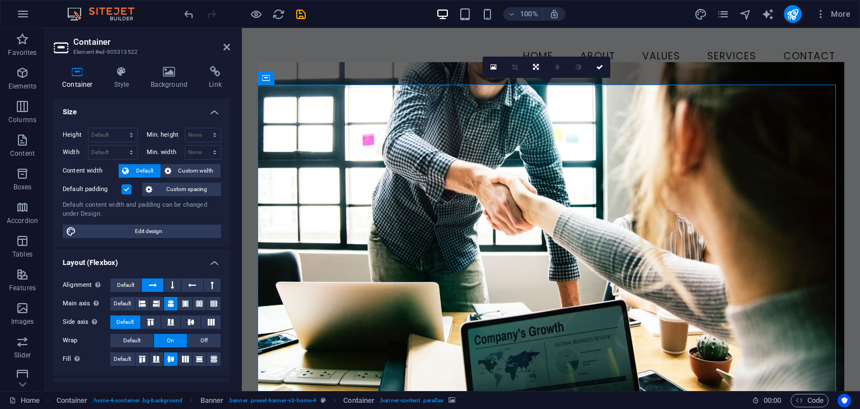
drag, startPoint x: 437, startPoint y: 139, endPoint x: 303, endPoint y: 113, distance: 136.5
click at [303, 113] on figure at bounding box center [551, 227] width 587 height 330
click at [0, 0] on span "Banner" at bounding box center [0, 0] width 0 height 0
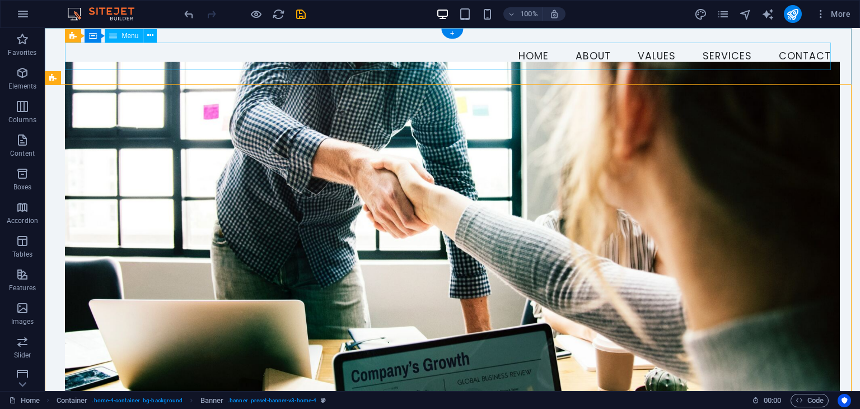
click at [515, 62] on nav "Home About Values Services Contact" at bounding box center [452, 57] width 774 height 28
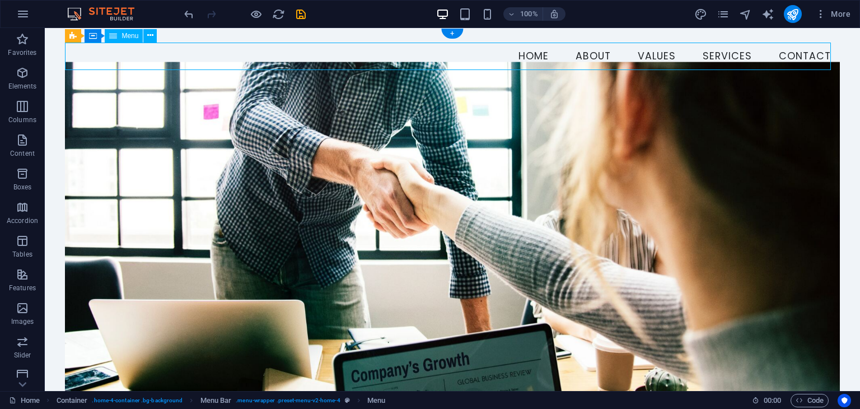
click at [488, 58] on nav "Home About Values Services Contact" at bounding box center [452, 57] width 774 height 28
select select
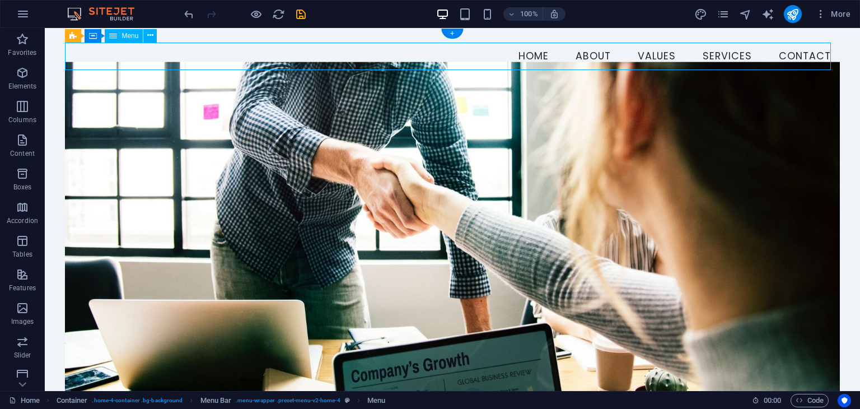
select select
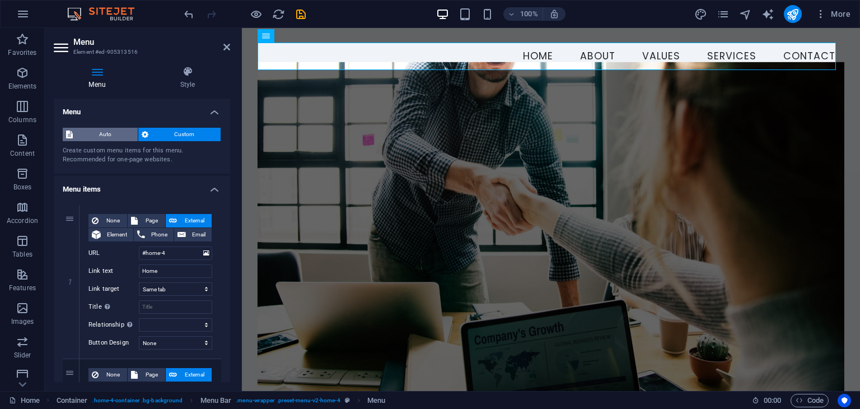
click at [119, 135] on span "Auto" at bounding box center [105, 134] width 58 height 13
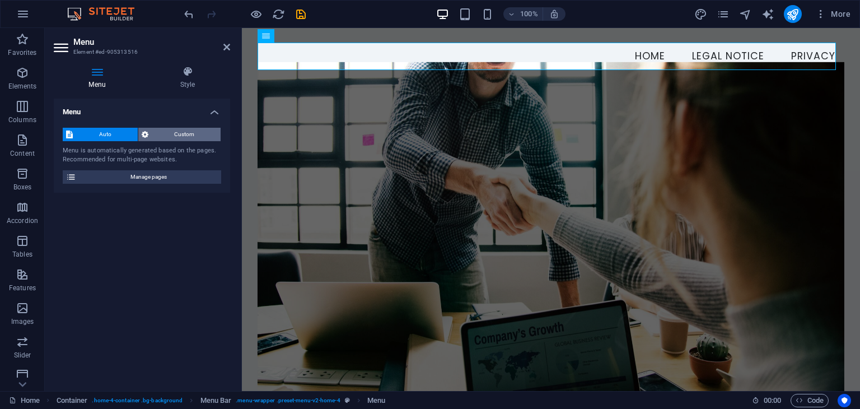
click at [168, 134] on span "Custom" at bounding box center [185, 134] width 66 height 13
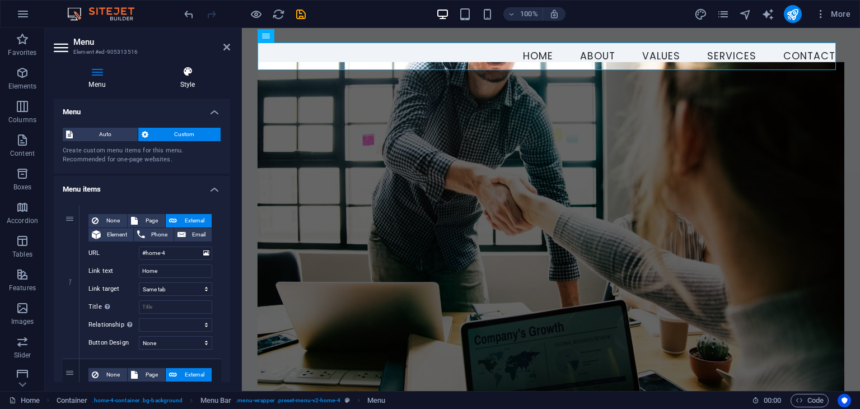
click at [183, 85] on h4 "Style" at bounding box center [187, 78] width 85 height 24
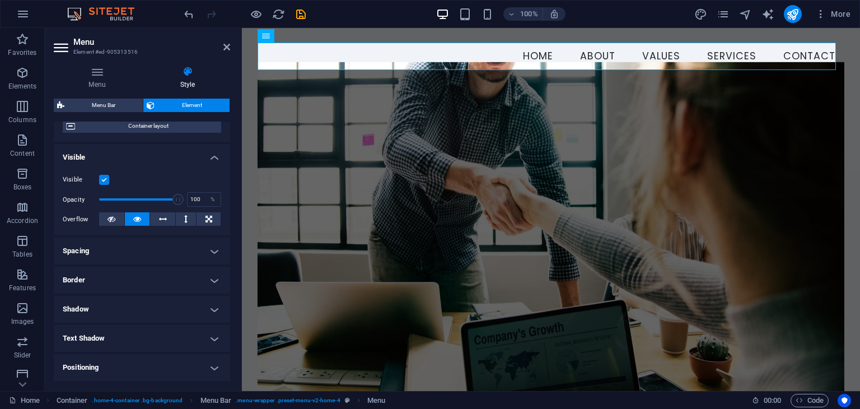
scroll to position [98, 0]
click at [175, 246] on h4 "Spacing" at bounding box center [142, 250] width 176 height 27
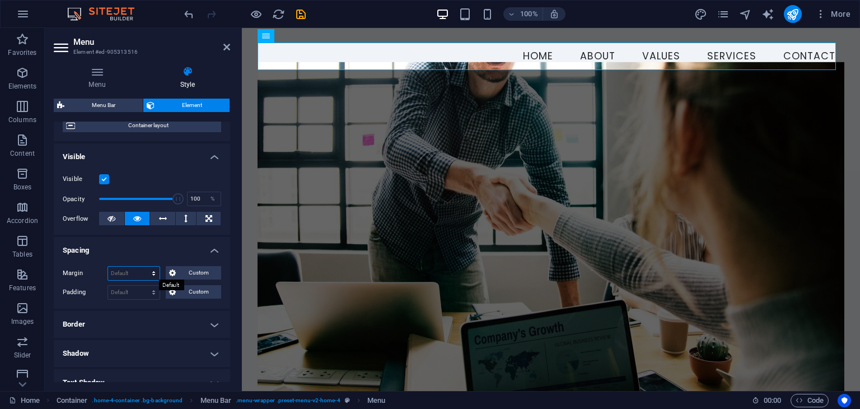
click at [144, 273] on select "Default auto px % rem vw vh Custom" at bounding box center [134, 273] width 52 height 13
click at [108, 267] on select "Default auto px % rem vw vh Custom" at bounding box center [134, 273] width 52 height 13
click at [146, 276] on select "Default auto px % rem vw vh Custom" at bounding box center [134, 273] width 52 height 13
click at [108, 267] on select "Default auto px % rem vw vh Custom" at bounding box center [134, 273] width 52 height 13
select select "DISABLED_OPTION_VALUE"
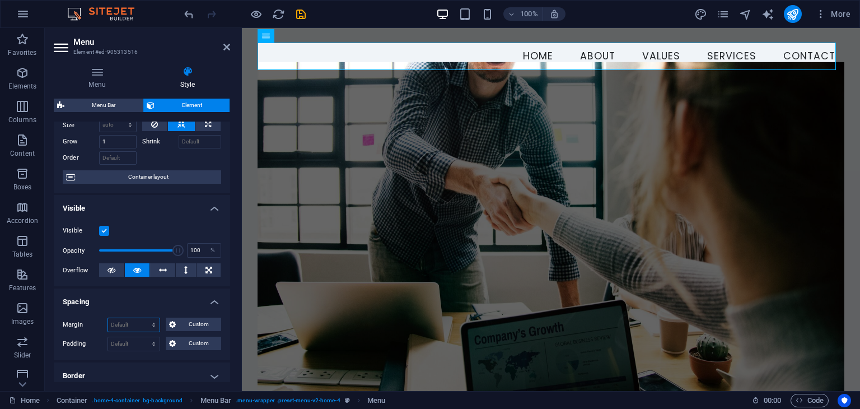
scroll to position [0, 0]
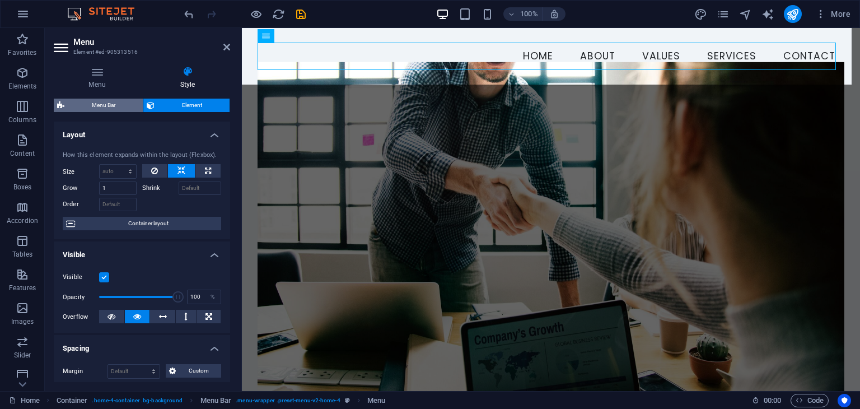
click at [112, 107] on span "Menu Bar" at bounding box center [104, 105] width 72 height 13
select select "vw"
select select "rem"
select select "vw"
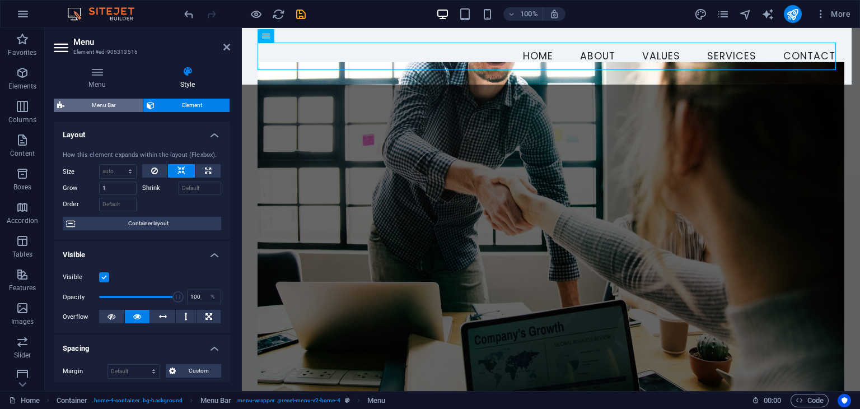
select select "preset-menu-v2-home-4"
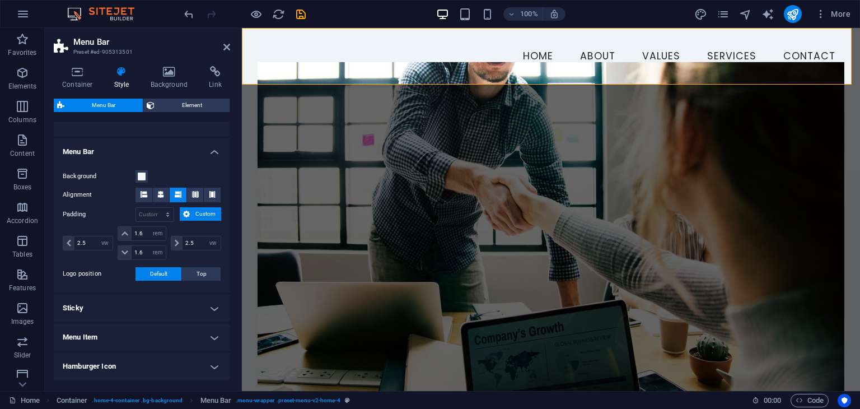
scroll to position [174, 0]
click at [29, 174] on span "Boxes" at bounding box center [22, 180] width 45 height 27
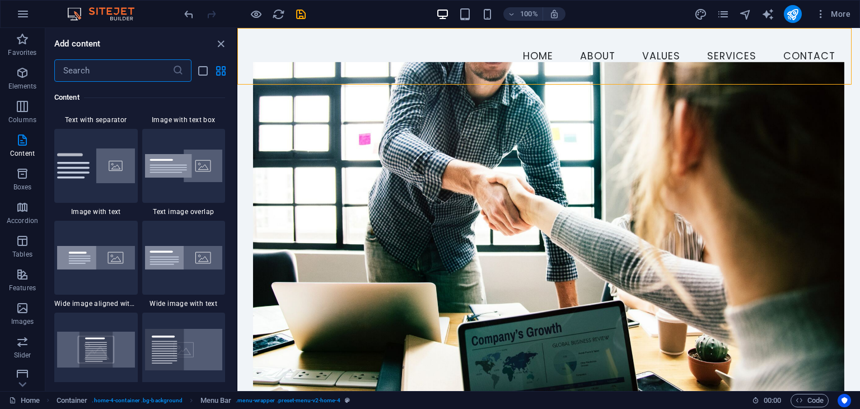
scroll to position [1886, 0]
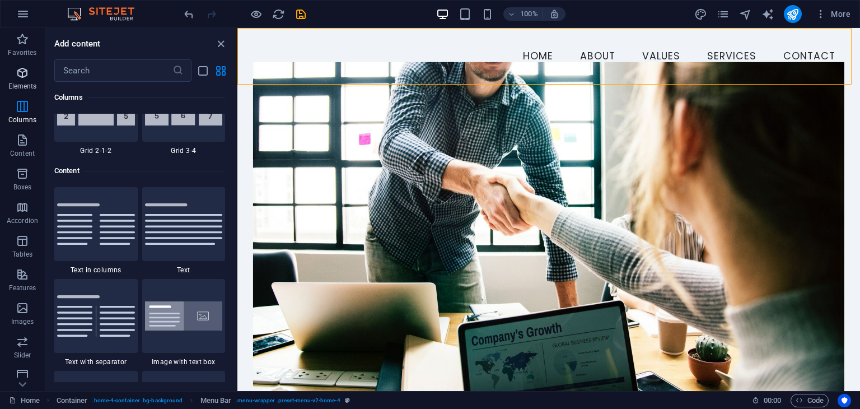
click at [18, 67] on icon "button" at bounding box center [22, 72] width 13 height 13
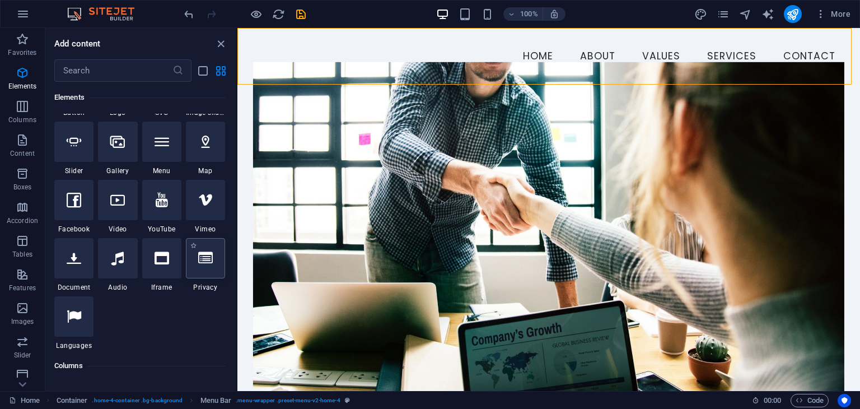
scroll to position [293, 0]
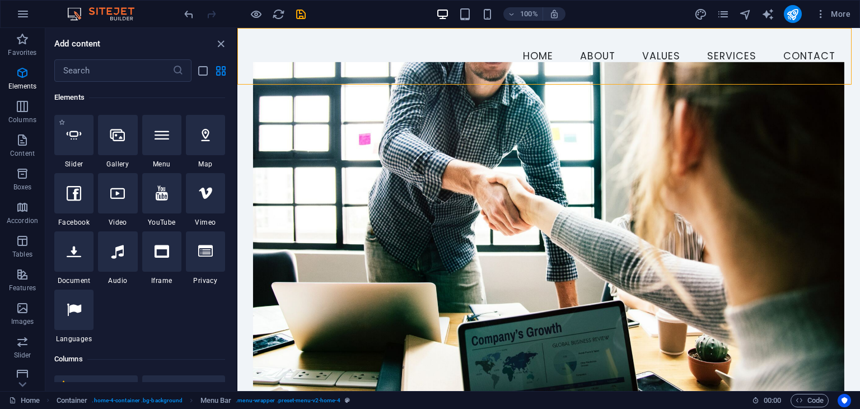
click at [76, 155] on div "1 Star Slider" at bounding box center [73, 142] width 39 height 54
select select "ms"
select select "s"
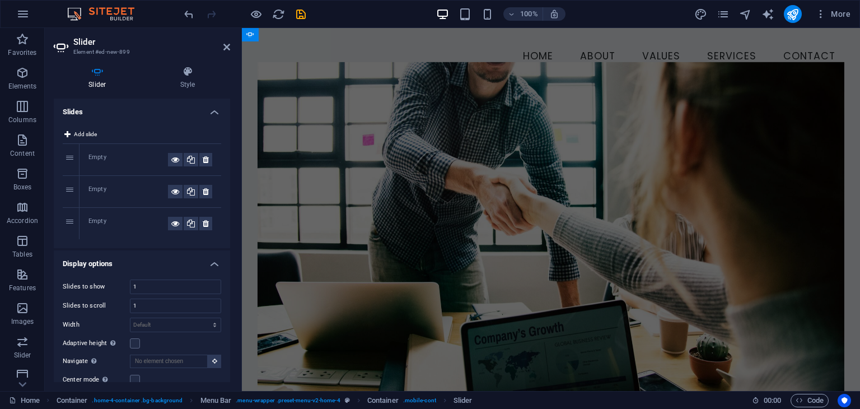
click at [213, 110] on h4 "Slides" at bounding box center [142, 109] width 176 height 20
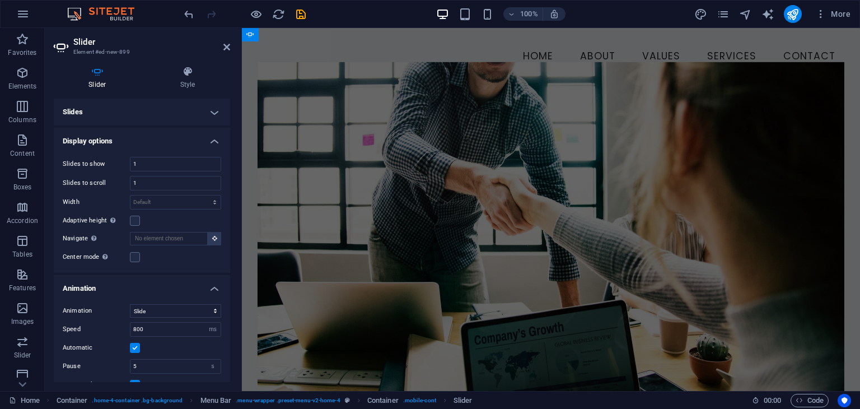
click at [213, 110] on h4 "Slides" at bounding box center [142, 112] width 176 height 27
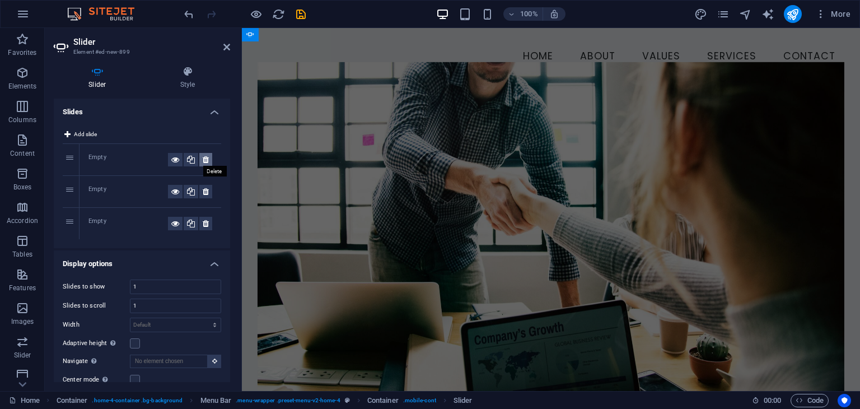
click at [203, 161] on icon at bounding box center [206, 159] width 6 height 13
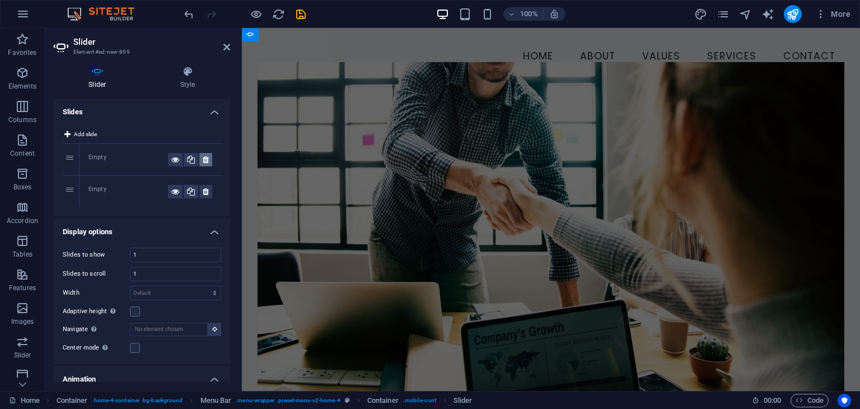
click at [203, 161] on icon at bounding box center [206, 159] width 6 height 13
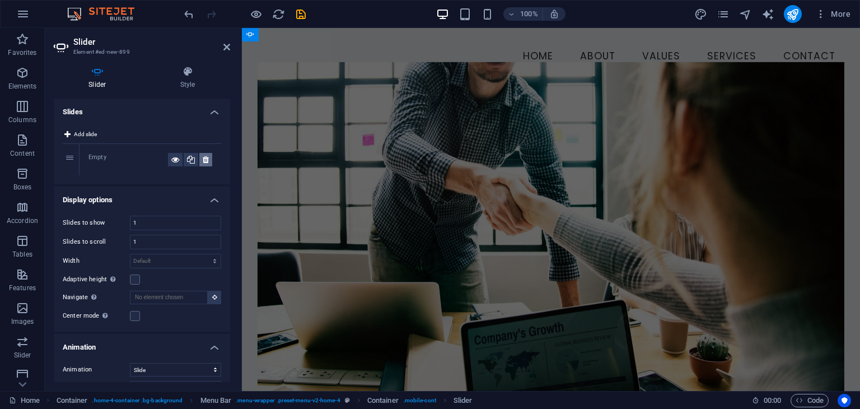
click at [203, 161] on icon at bounding box center [206, 159] width 6 height 13
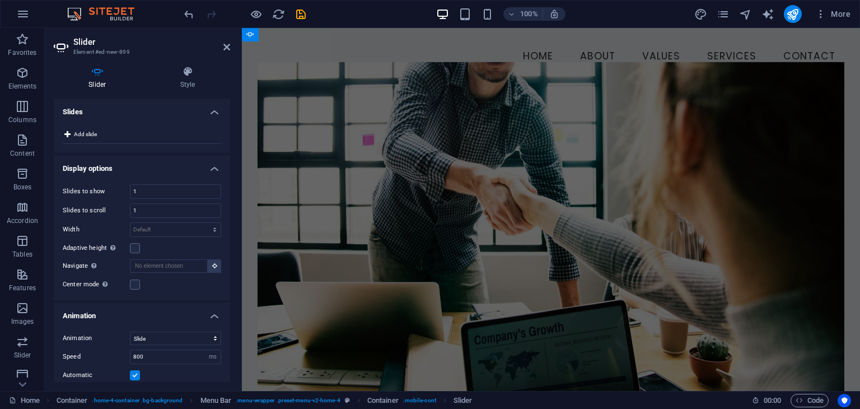
click at [213, 114] on h4 "Slides" at bounding box center [142, 109] width 176 height 20
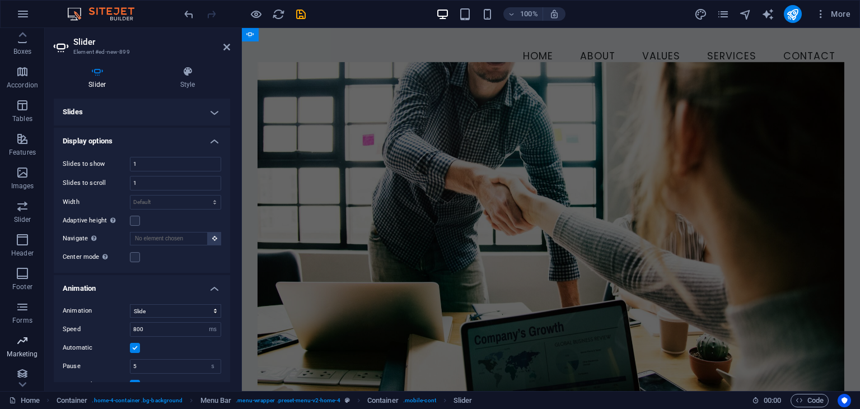
scroll to position [141, 0]
click at [20, 335] on icon "button" at bounding box center [22, 334] width 13 height 13
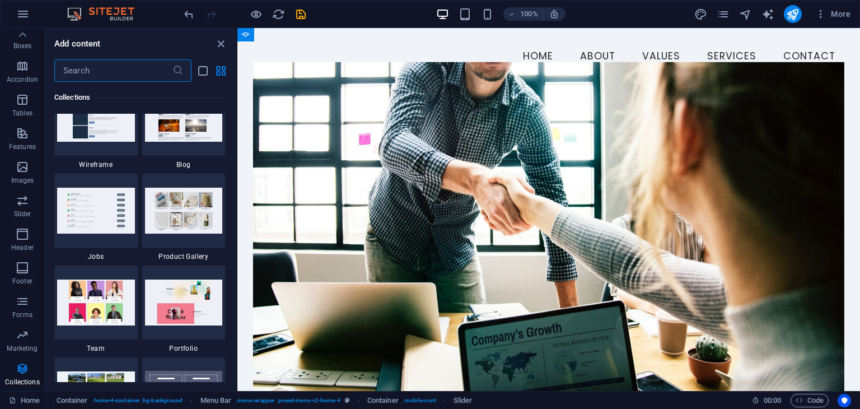
scroll to position [10308, 0]
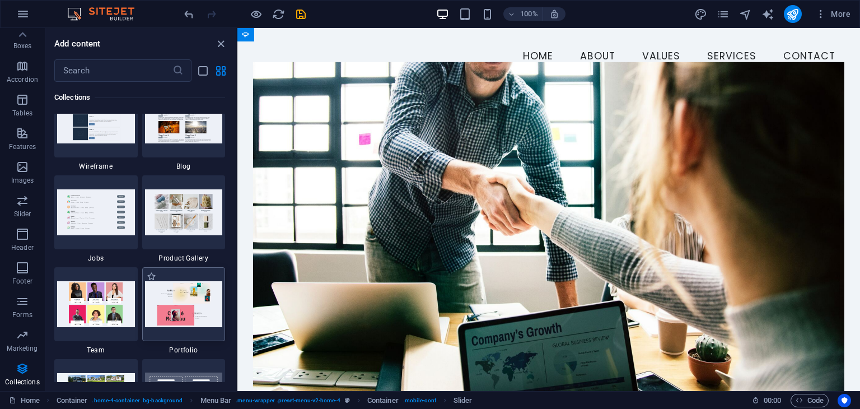
click at [197, 321] on img at bounding box center [184, 303] width 78 height 45
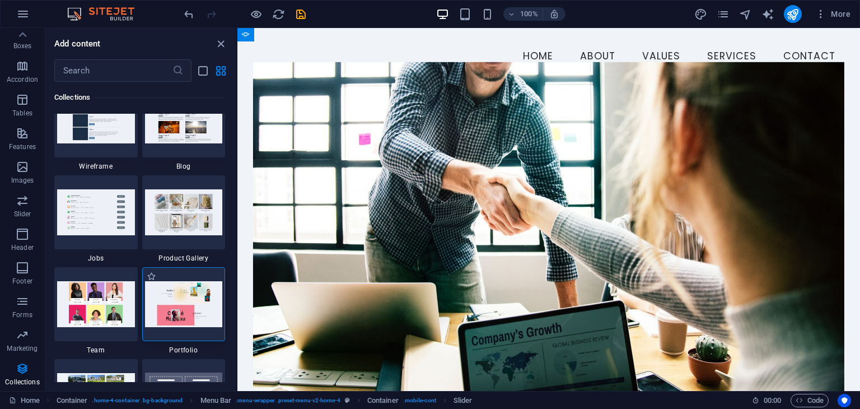
click at [197, 321] on img at bounding box center [184, 303] width 78 height 45
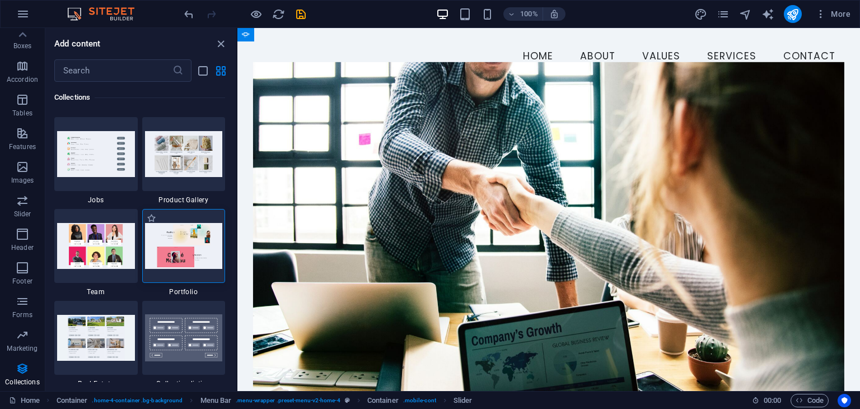
scroll to position [10387, 0]
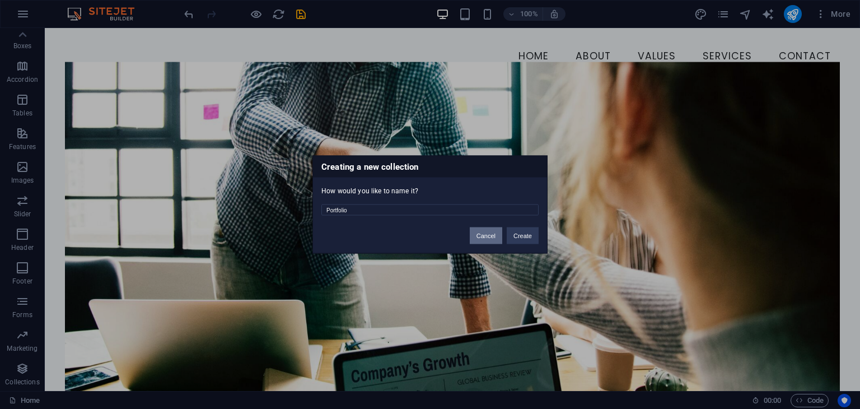
click at [491, 232] on button "Cancel" at bounding box center [486, 235] width 32 height 17
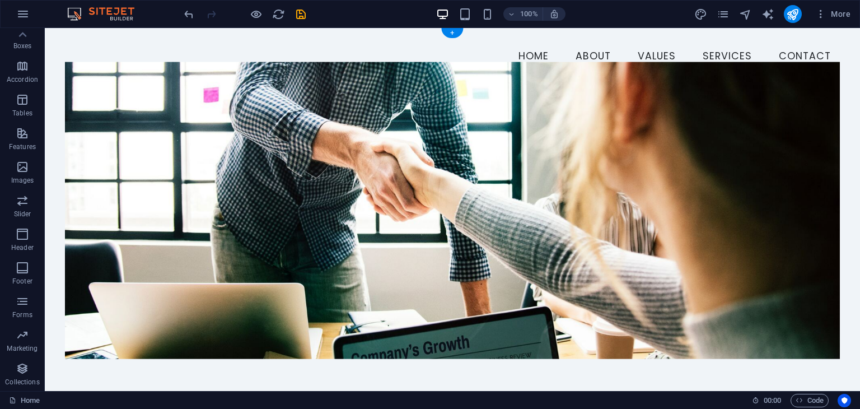
scroll to position [0, 0]
click at [386, 64] on nav "Home About Values Services Contact" at bounding box center [452, 57] width 774 height 28
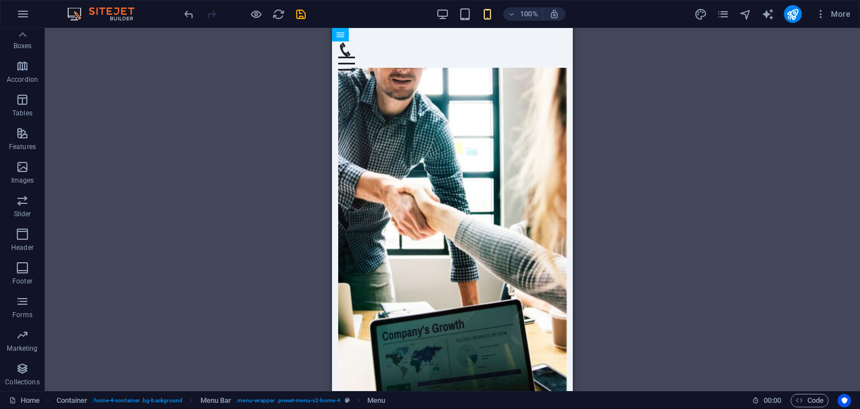
click at [177, 246] on div "Drag here to replace the existing content. Press “Ctrl” if you want to create a…" at bounding box center [452, 209] width 815 height 363
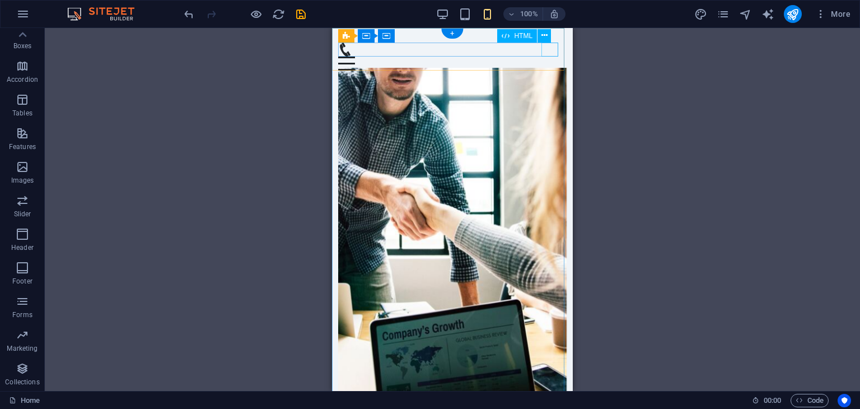
click at [541, 57] on div "Menu" at bounding box center [452, 64] width 229 height 14
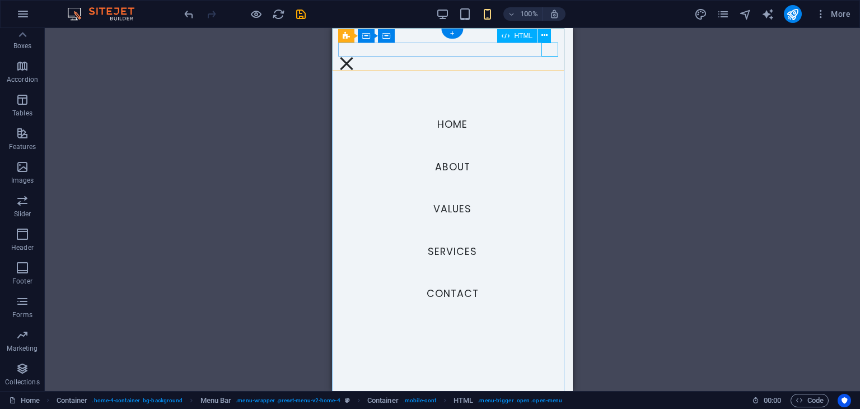
click at [355, 57] on div "Menu" at bounding box center [346, 64] width 17 height 14
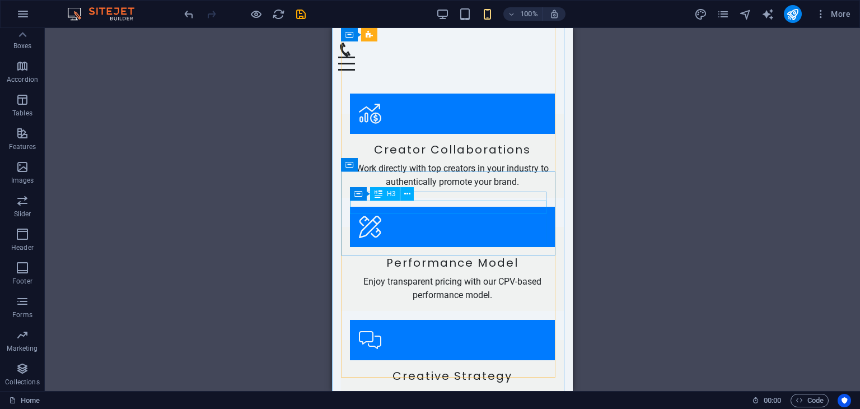
scroll to position [1605, 0]
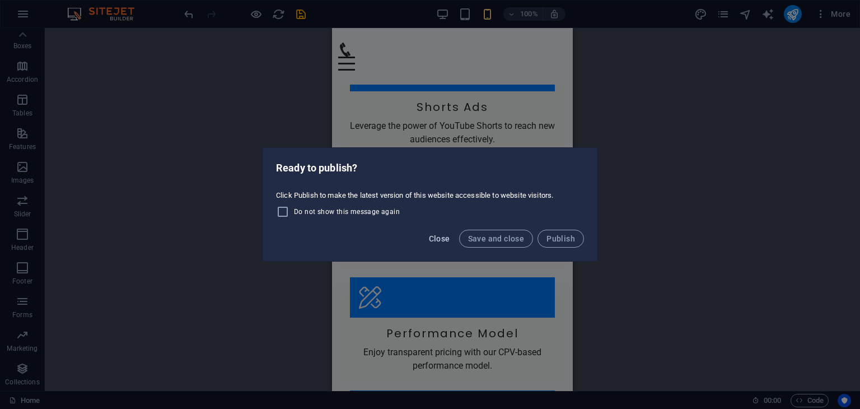
click at [440, 238] on span "Close" at bounding box center [439, 238] width 21 height 9
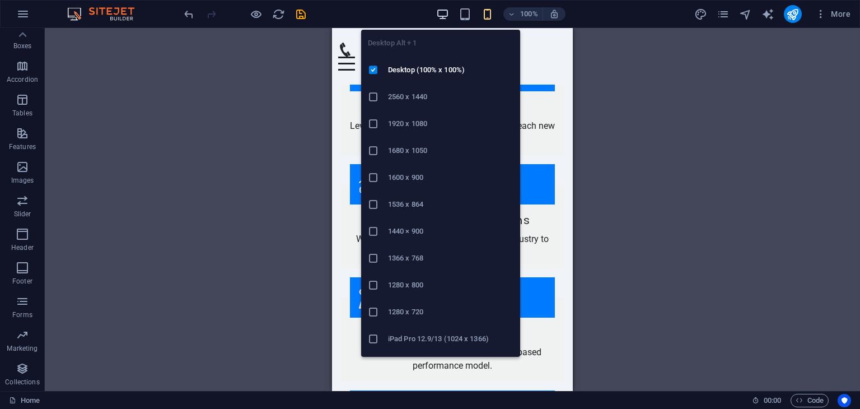
click at [437, 10] on icon "button" at bounding box center [442, 14] width 13 height 13
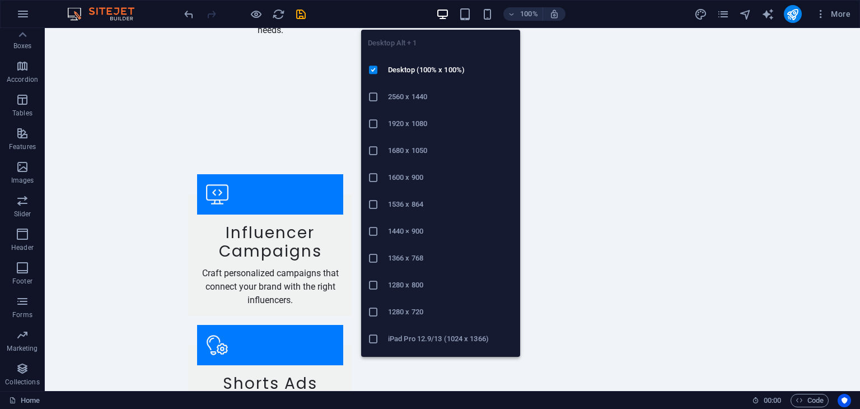
scroll to position [1501, 0]
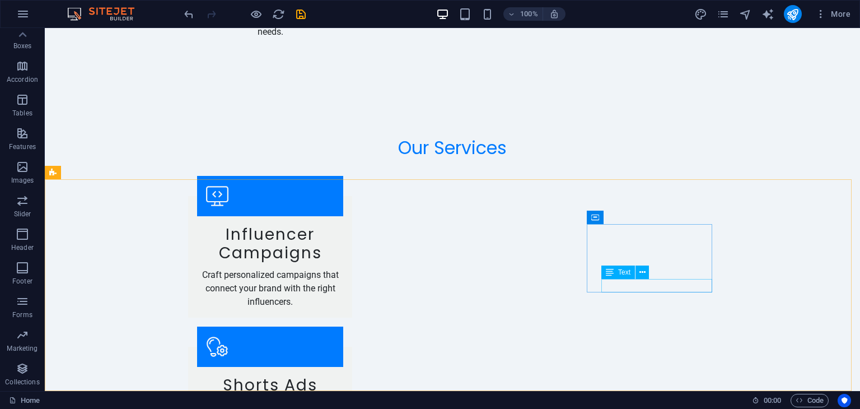
click at [636, 279] on div "Text" at bounding box center [628, 272] width 55 height 14
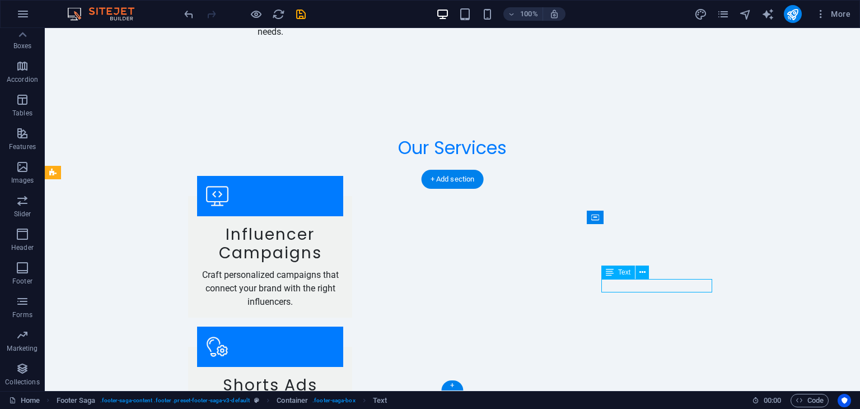
click at [643, 273] on icon at bounding box center [642, 273] width 6 height 12
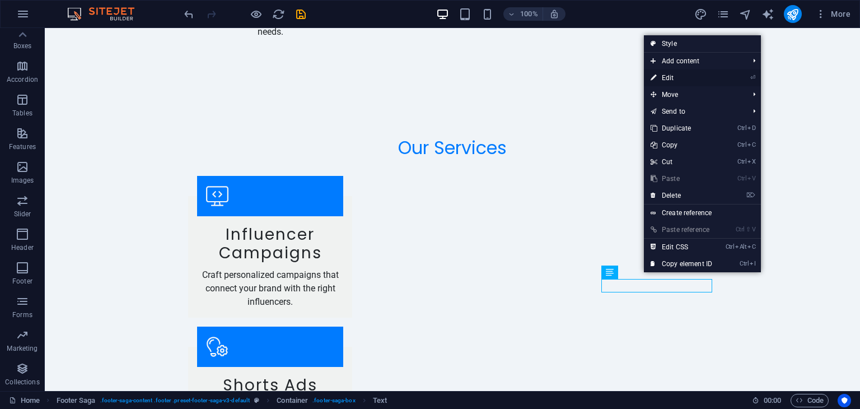
click at [684, 73] on link "⏎ Edit" at bounding box center [681, 77] width 75 height 17
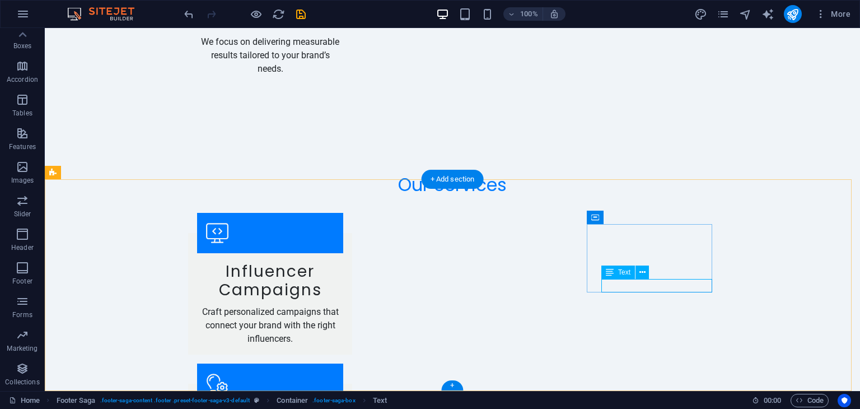
click at [639, 270] on icon at bounding box center [642, 273] width 6 height 12
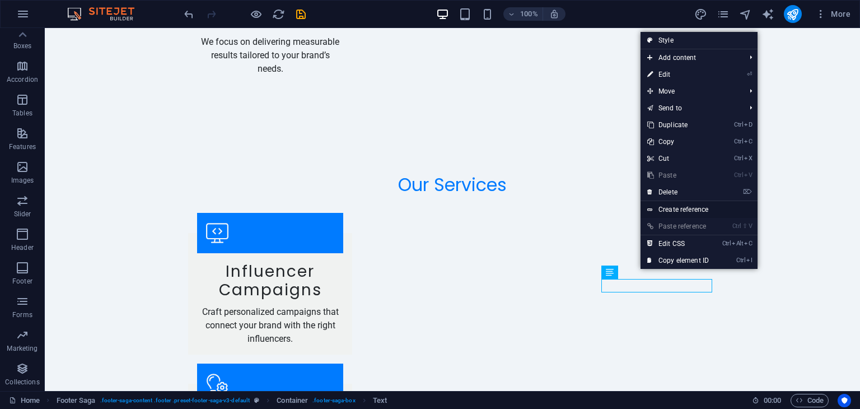
click at [678, 210] on link "Create reference" at bounding box center [699, 209] width 117 height 17
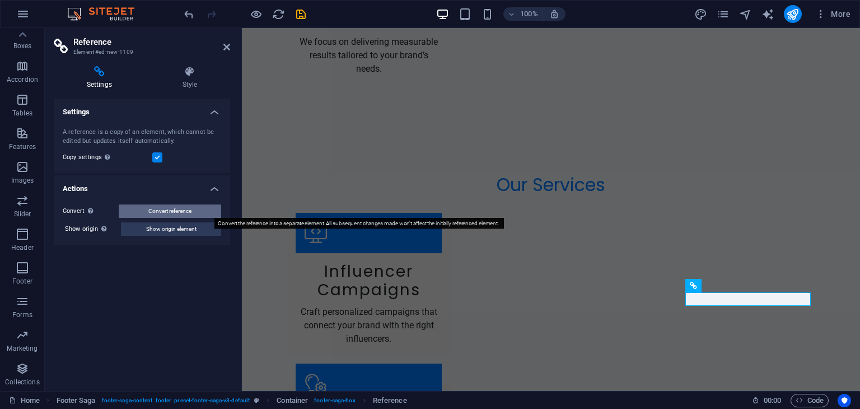
click at [163, 214] on span "Convert reference" at bounding box center [169, 210] width 43 height 13
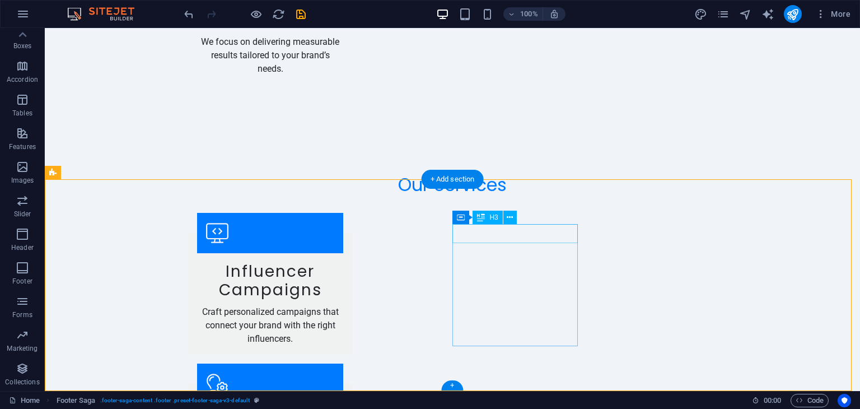
drag, startPoint x: 674, startPoint y: 200, endPoint x: 680, endPoint y: 265, distance: 65.2
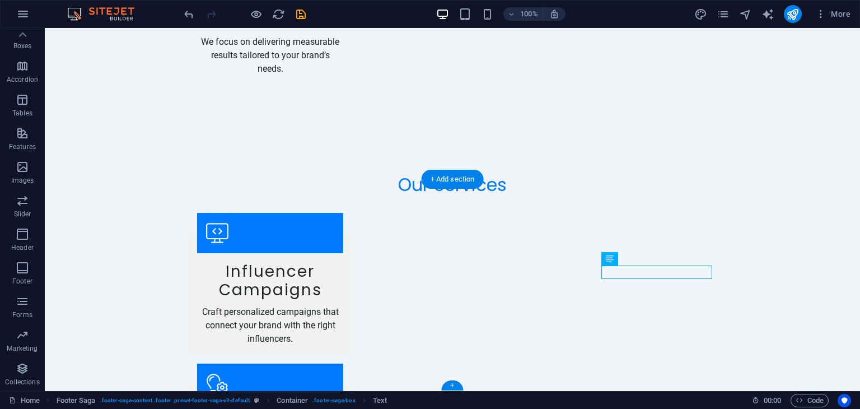
drag, startPoint x: 680, startPoint y: 265, endPoint x: 710, endPoint y: 269, distance: 30.6
click at [641, 256] on icon at bounding box center [642, 259] width 6 height 12
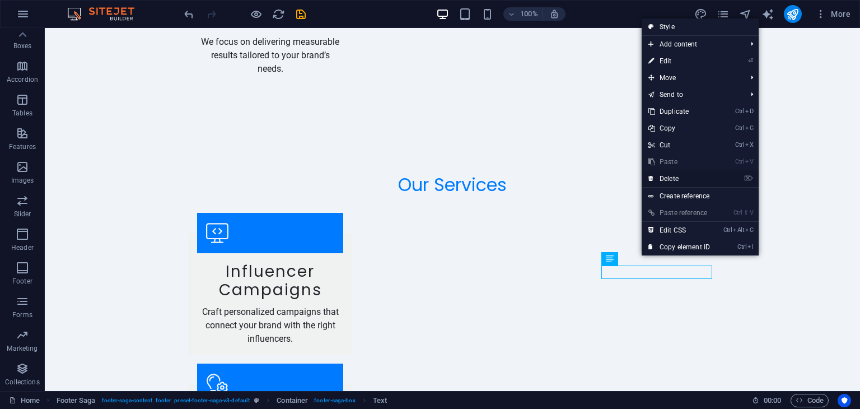
click at [679, 176] on link "⌦ Delete" at bounding box center [679, 178] width 75 height 17
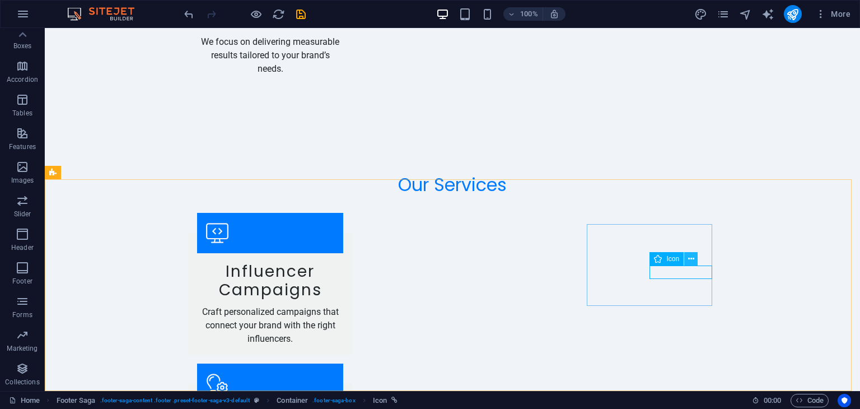
click at [686, 260] on button at bounding box center [690, 258] width 13 height 13
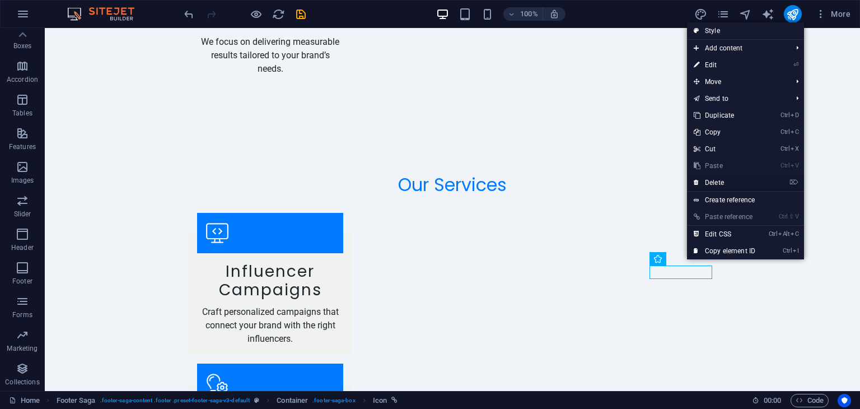
click at [710, 181] on link "⌦ Delete" at bounding box center [724, 182] width 75 height 17
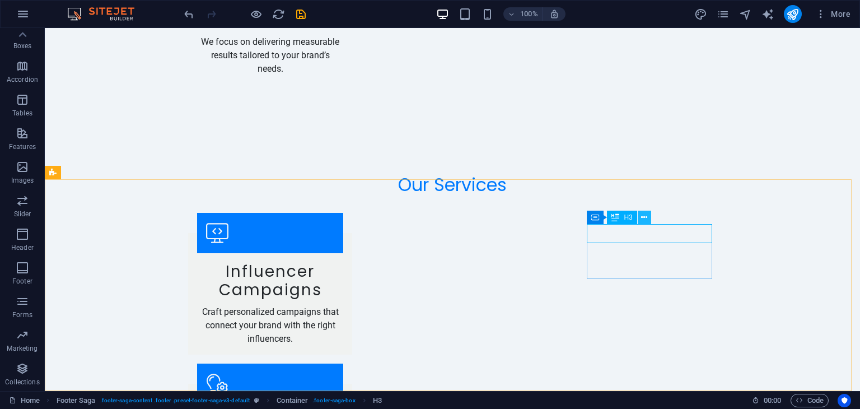
click at [643, 217] on icon at bounding box center [644, 218] width 6 height 12
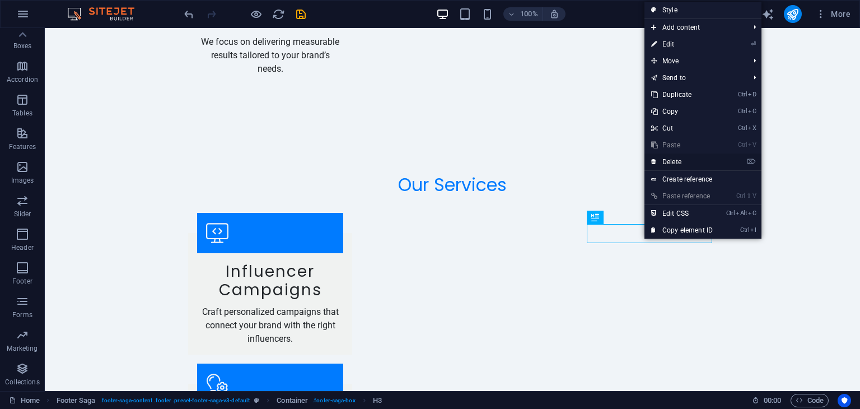
click at [680, 157] on link "⌦ Delete" at bounding box center [682, 161] width 75 height 17
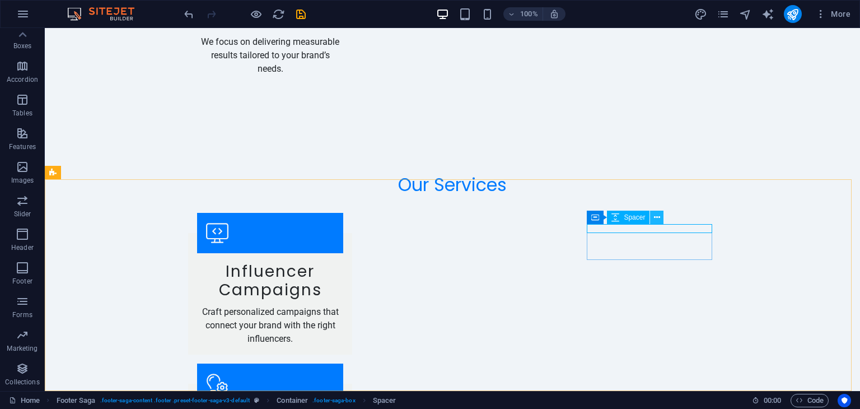
click at [659, 220] on icon at bounding box center [657, 218] width 6 height 12
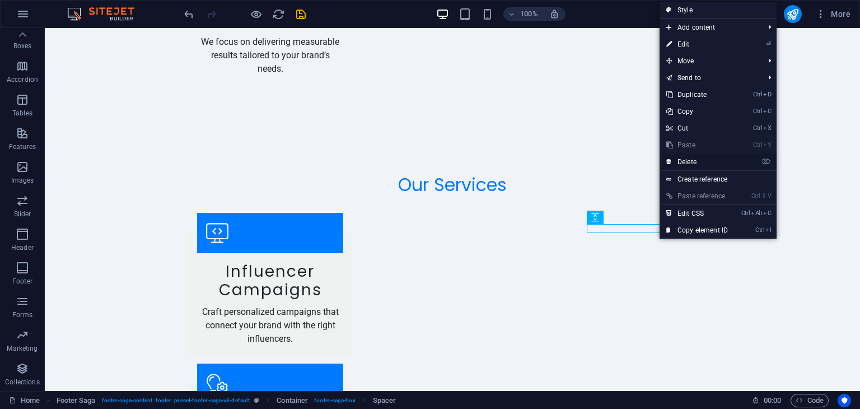
click at [692, 155] on link "⌦ Delete" at bounding box center [697, 161] width 75 height 17
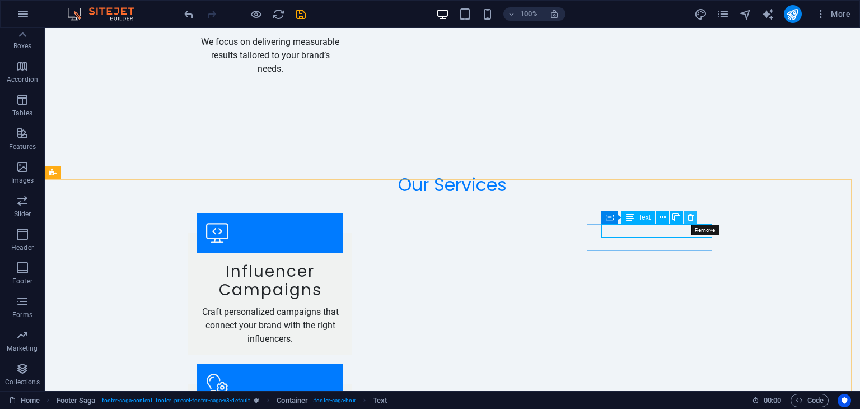
click at [691, 213] on icon at bounding box center [691, 218] width 6 height 12
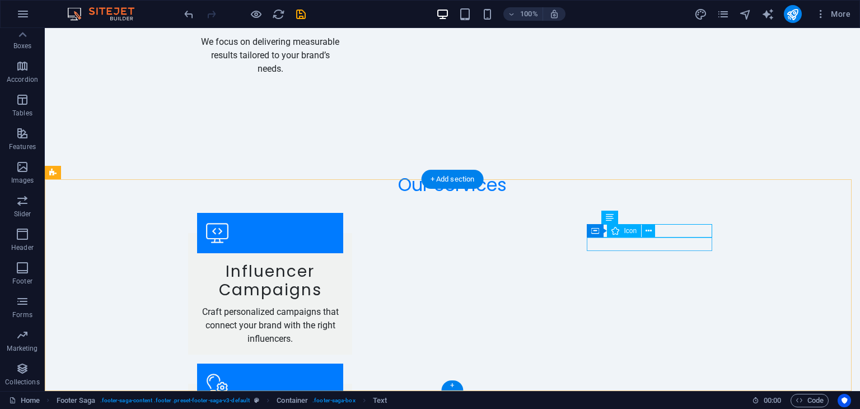
click at [649, 234] on icon at bounding box center [649, 231] width 6 height 12
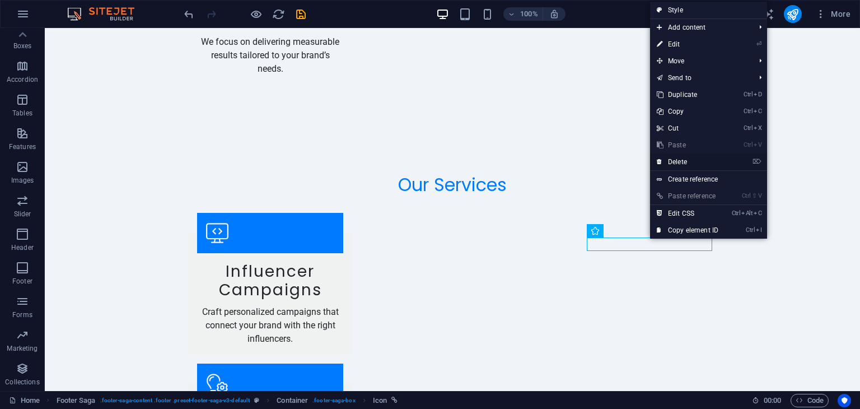
click at [685, 160] on link "⌦ Delete" at bounding box center [687, 161] width 75 height 17
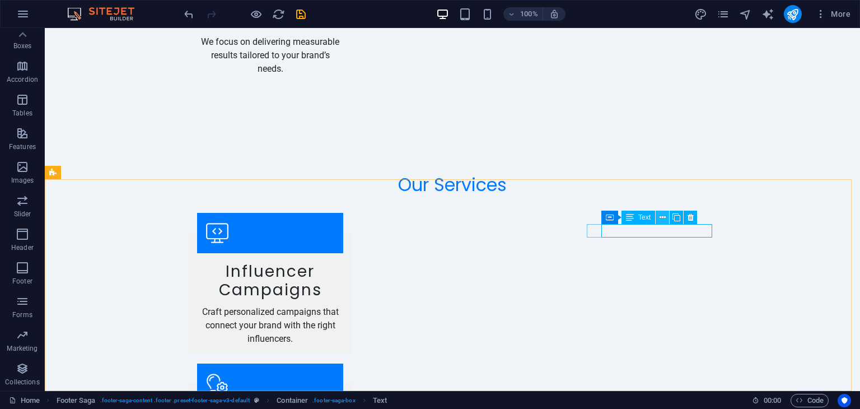
click at [660, 215] on icon at bounding box center [663, 218] width 6 height 12
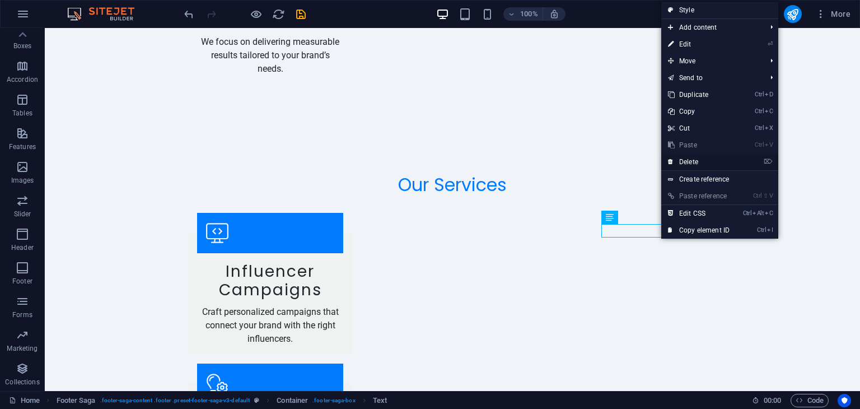
click at [692, 160] on link "⌦ Delete" at bounding box center [698, 161] width 75 height 17
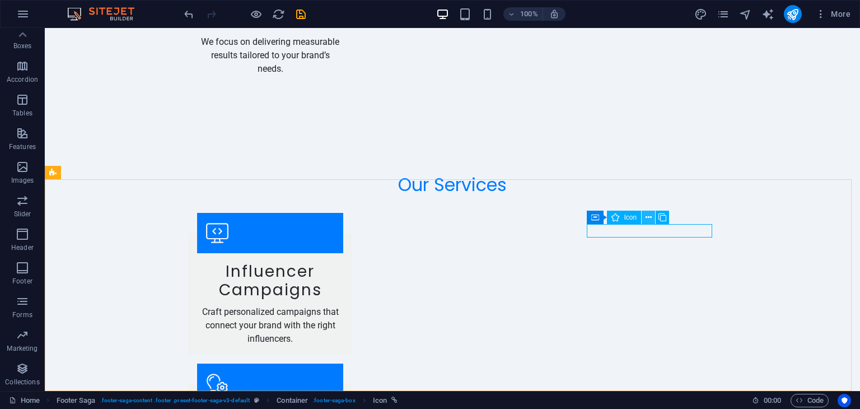
click at [651, 213] on icon at bounding box center [649, 218] width 6 height 12
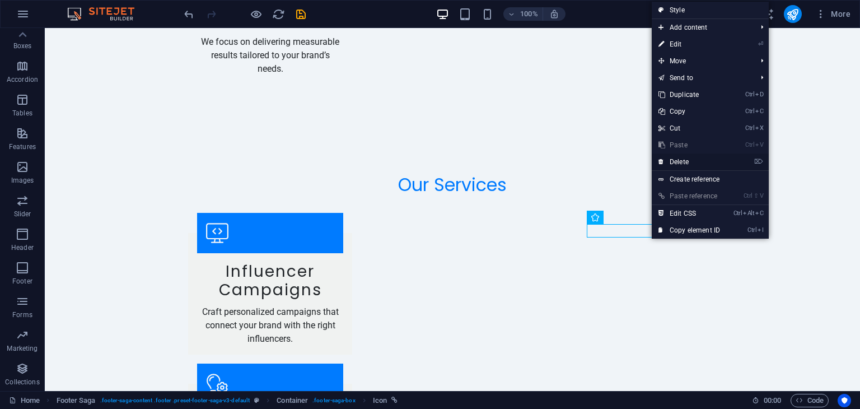
click at [685, 157] on link "⌦ Delete" at bounding box center [689, 161] width 75 height 17
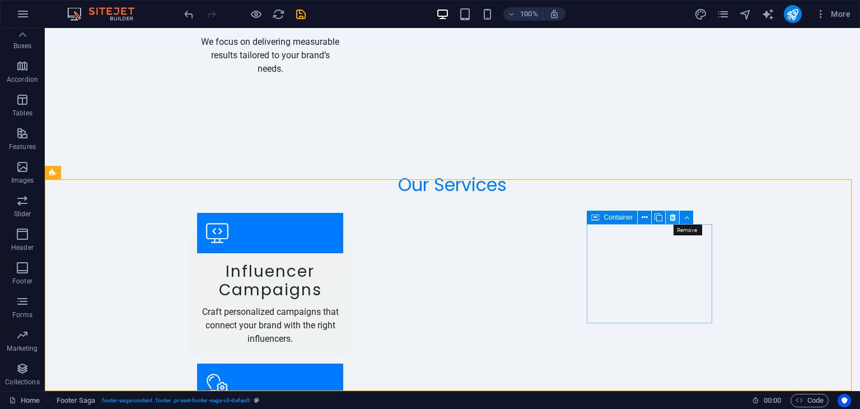
click at [670, 220] on icon at bounding box center [673, 218] width 6 height 12
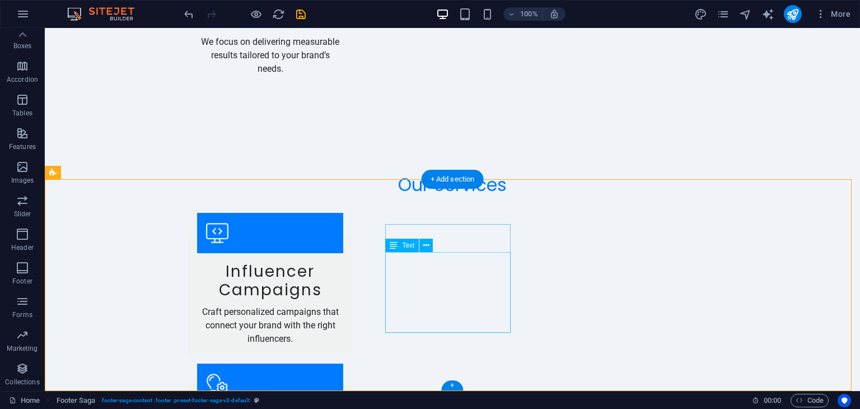
click at [402, 249] on span "Text" at bounding box center [408, 245] width 12 height 7
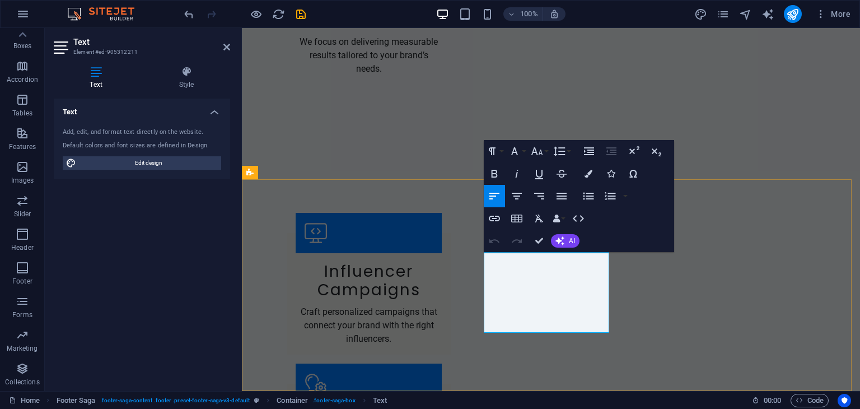
drag, startPoint x: 559, startPoint y: 297, endPoint x: 477, endPoint y: 263, distance: 89.6
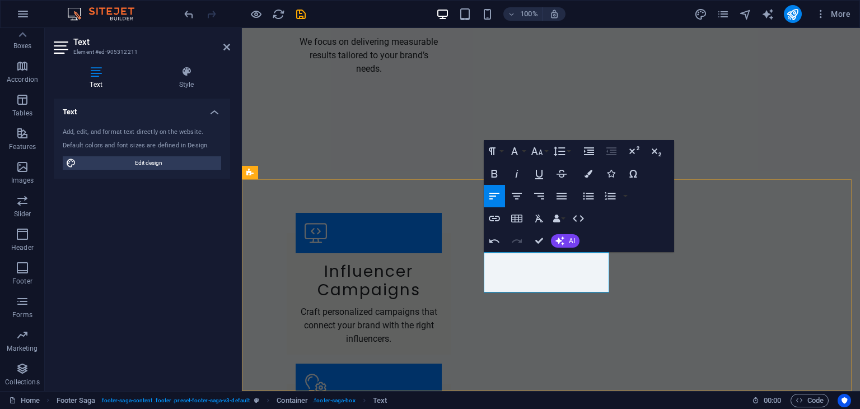
drag, startPoint x: 502, startPoint y: 272, endPoint x: 482, endPoint y: 253, distance: 28.1
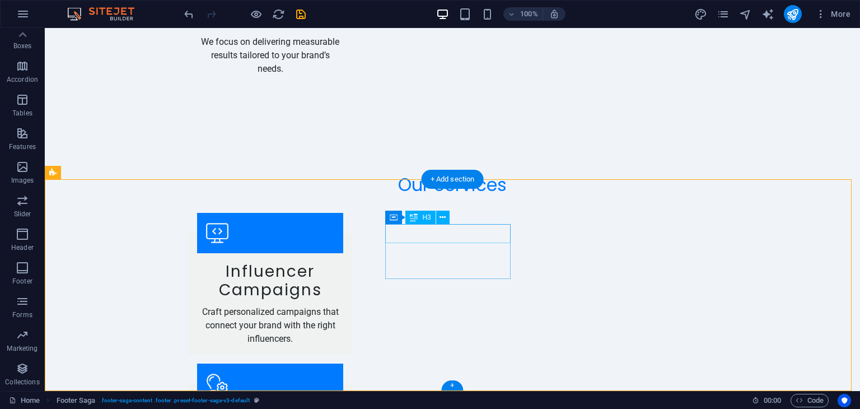
click at [451, 385] on div "+" at bounding box center [452, 385] width 22 height 10
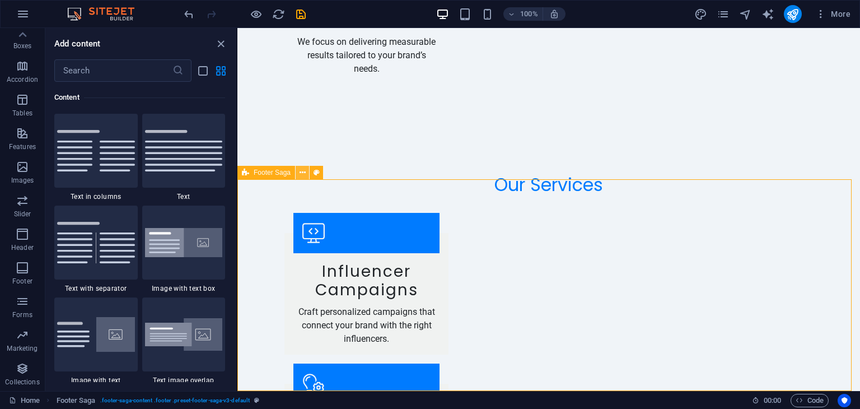
click at [305, 173] on icon at bounding box center [303, 173] width 6 height 12
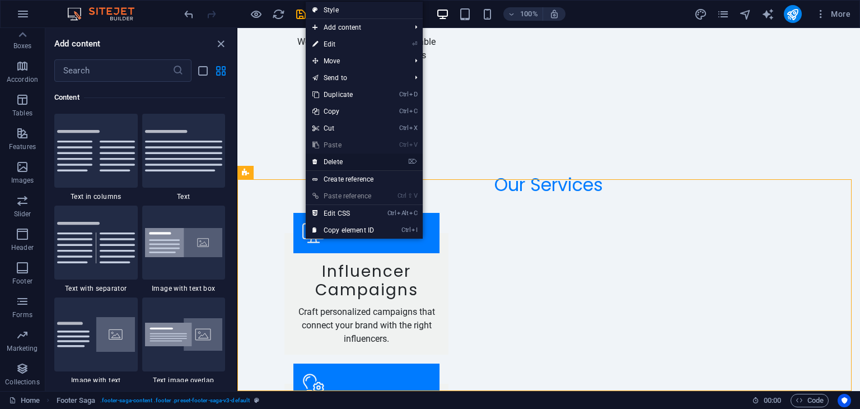
click at [351, 162] on link "⌦ Delete" at bounding box center [343, 161] width 75 height 17
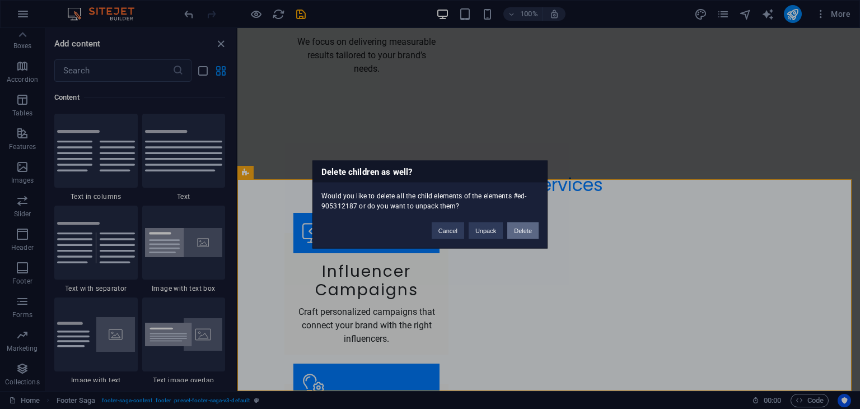
click at [515, 231] on button "Delete" at bounding box center [522, 230] width 31 height 17
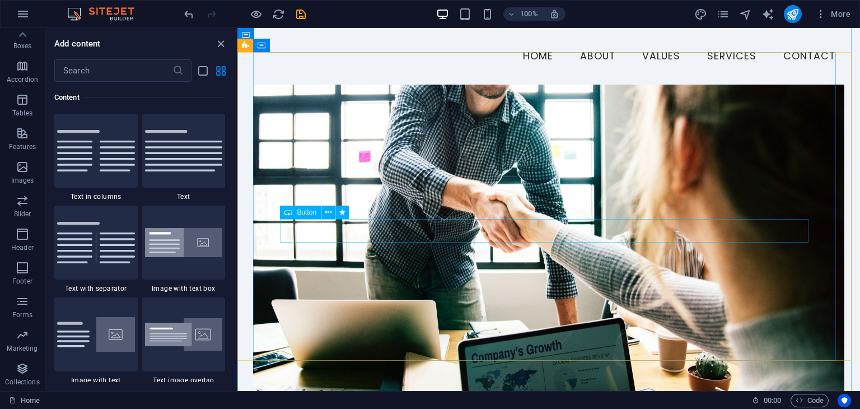
scroll to position [0, 0]
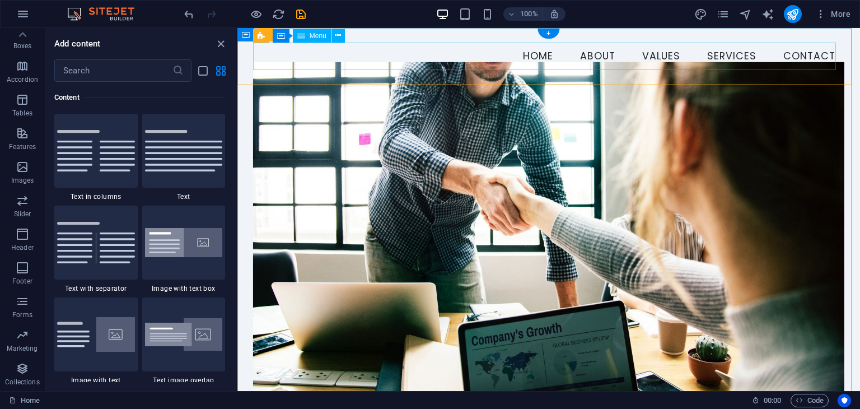
click at [629, 55] on nav "Home About Values Services Contact" at bounding box center [548, 57] width 591 height 28
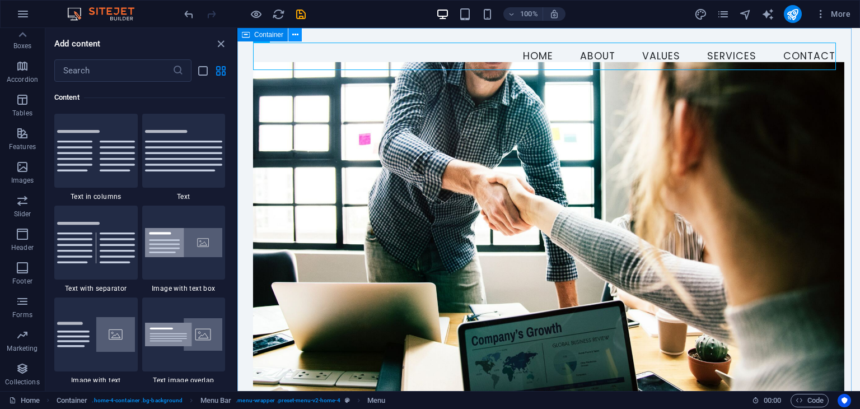
click at [298, 30] on button at bounding box center [294, 34] width 13 height 13
drag, startPoint x: 552, startPoint y: 62, endPoint x: 354, endPoint y: 57, distance: 198.3
click at [354, 57] on nav "Home About Values Services Contact" at bounding box center [548, 57] width 591 height 28
click at [534, 55] on nav "Home About Values Services Contact" at bounding box center [548, 57] width 591 height 28
click at [512, 51] on nav "Home About Values Services Contact" at bounding box center [548, 57] width 591 height 28
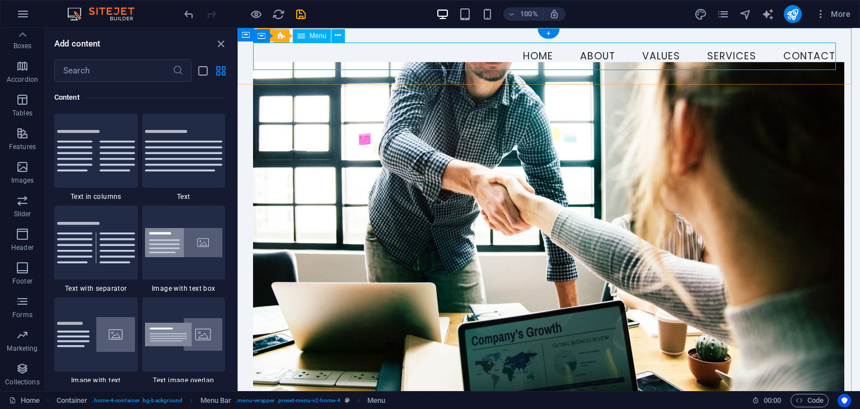
click at [512, 51] on nav "Home About Values Services Contact" at bounding box center [548, 57] width 591 height 28
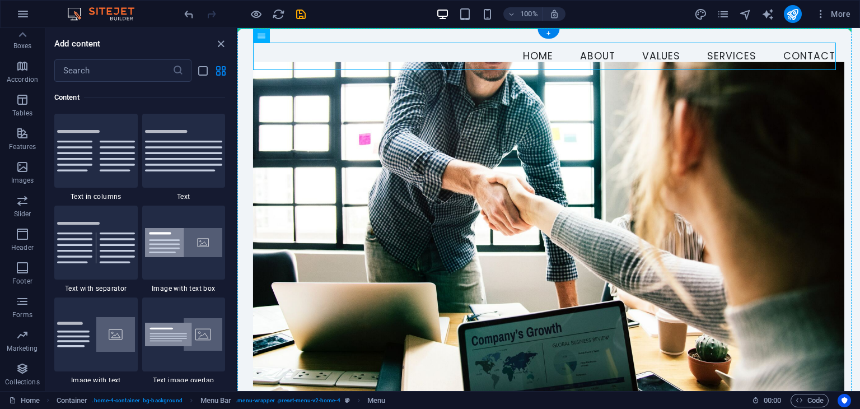
drag, startPoint x: 512, startPoint y: 51, endPoint x: 676, endPoint y: 74, distance: 166.3
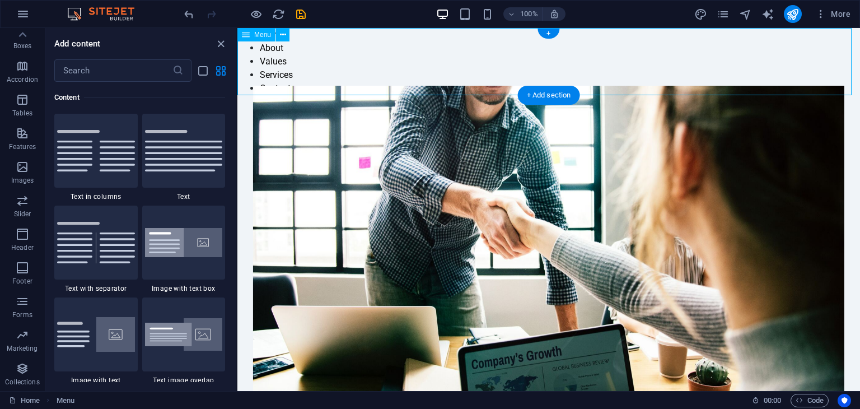
drag, startPoint x: 271, startPoint y: 70, endPoint x: 409, endPoint y: 45, distance: 139.9
click at [409, 45] on nav "Home About Values Services Contact" at bounding box center [548, 61] width 623 height 67
click at [0, 0] on icon "undo" at bounding box center [0, 0] width 0 height 0
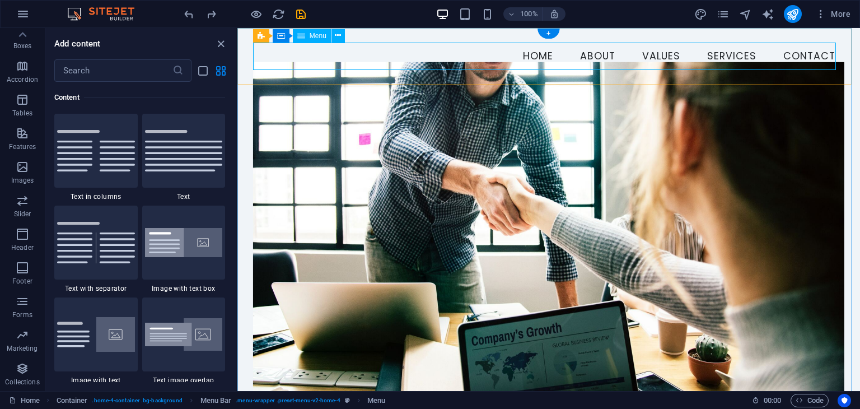
click at [599, 53] on nav "Home About Values Services Contact" at bounding box center [548, 57] width 591 height 28
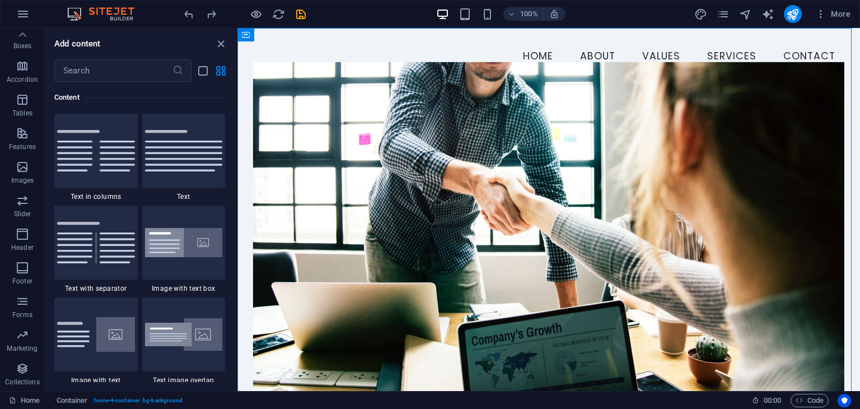
drag, startPoint x: 262, startPoint y: 37, endPoint x: 252, endPoint y: 36, distance: 10.1
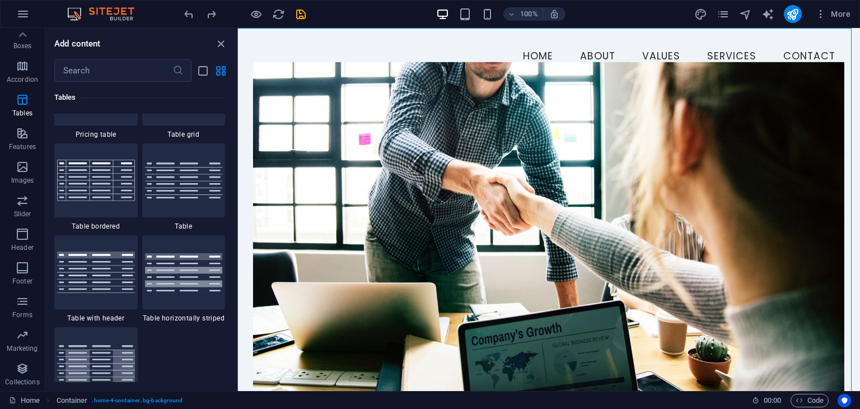
scroll to position [4032, 0]
click at [715, 13] on div "More" at bounding box center [774, 14] width 161 height 18
click at [718, 15] on icon "pages" at bounding box center [723, 14] width 13 height 13
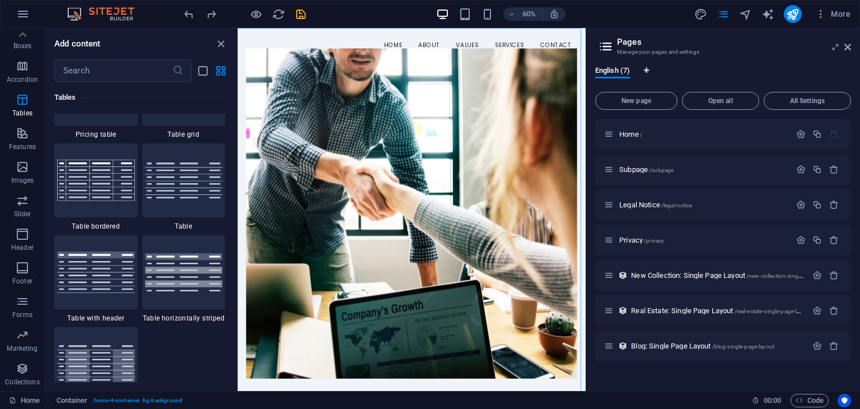
click at [648, 70] on icon "Language Tabs" at bounding box center [646, 70] width 5 height 7
select select "41"
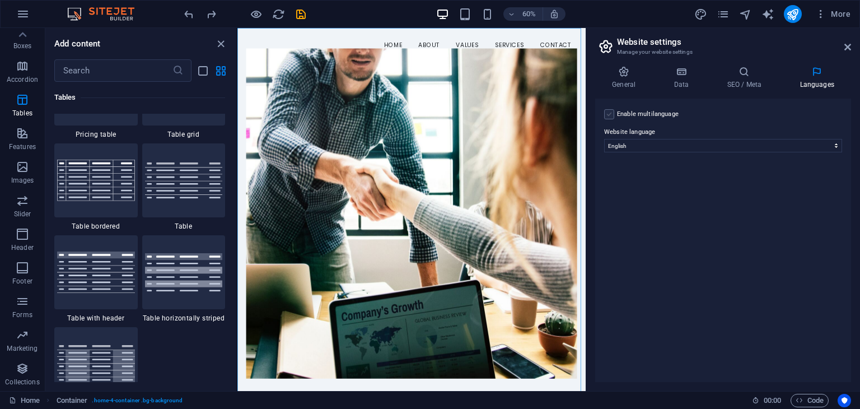
click at [608, 115] on label at bounding box center [609, 114] width 10 height 10
click at [0, 0] on input "Enable multilanguage To disable multilanguage delete all languages until only o…" at bounding box center [0, 0] width 0 height 0
select select
click at [749, 199] on select "Abkhazian Afar Afrikaans Akan Albanian Amharic Arabic Aragonese Armenian Assame…" at bounding box center [723, 199] width 186 height 13
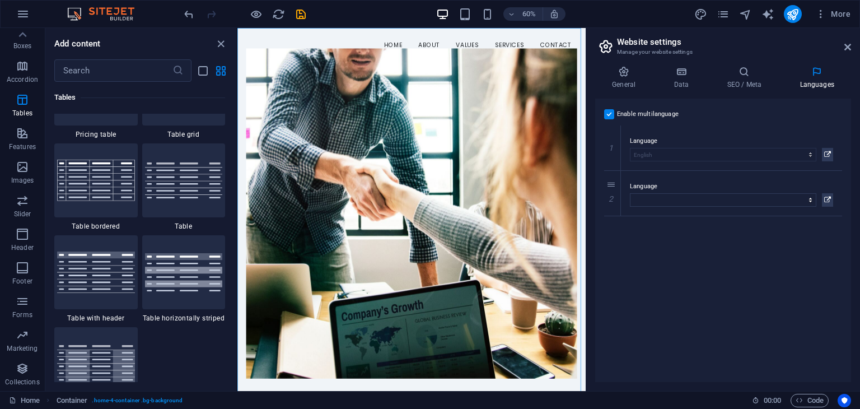
click at [799, 232] on div "Enable multilanguage To disable multilanguage delete all languages until only o…" at bounding box center [723, 240] width 256 height 283
click at [849, 52] on header "Website settings Manage your website settings" at bounding box center [724, 42] width 254 height 29
click at [848, 45] on icon at bounding box center [847, 47] width 7 height 9
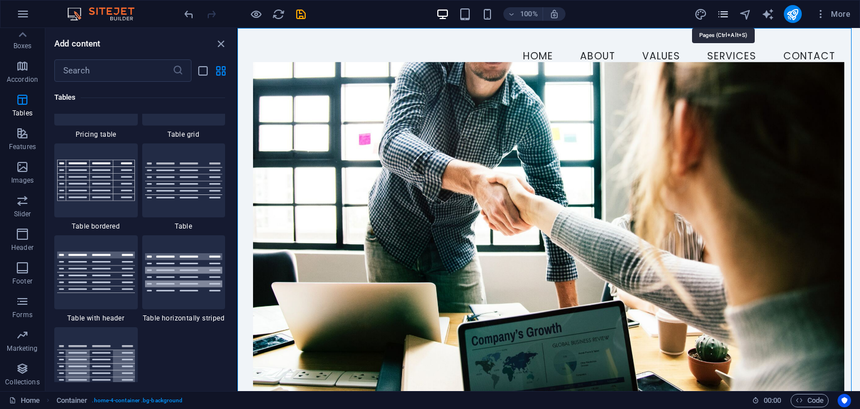
click at [723, 15] on icon "pages" at bounding box center [723, 14] width 13 height 13
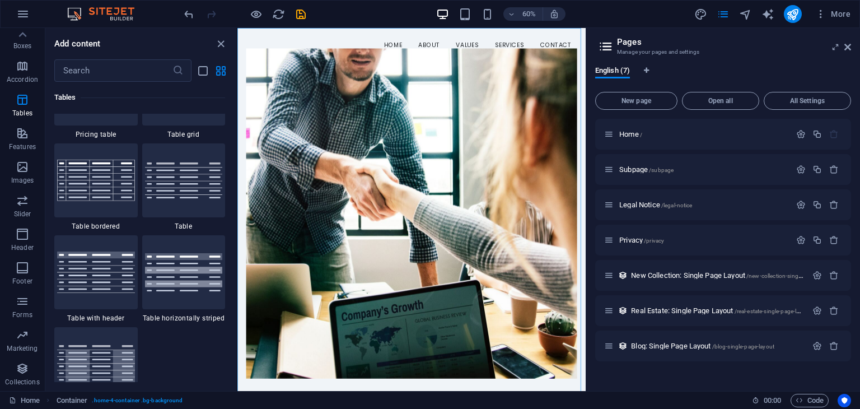
click at [623, 91] on div "New page Open all All Settings Home / Subpage /subpage Legal Notice /legal-noti…" at bounding box center [723, 234] width 256 height 295
click at [624, 102] on span "New page" at bounding box center [636, 100] width 72 height 7
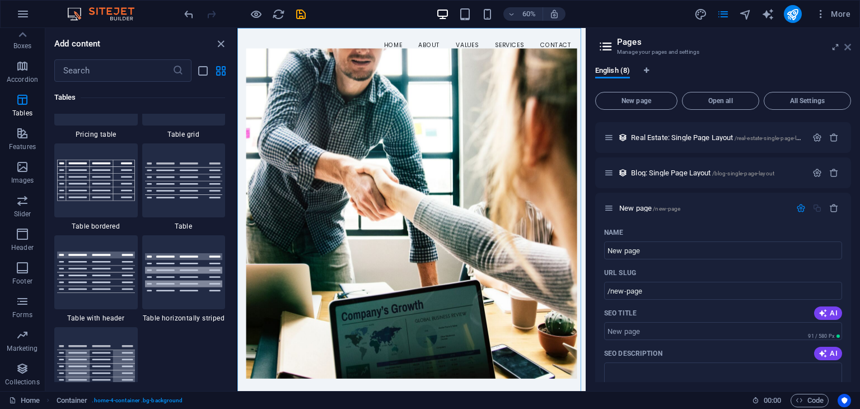
click at [845, 43] on icon at bounding box center [847, 47] width 7 height 9
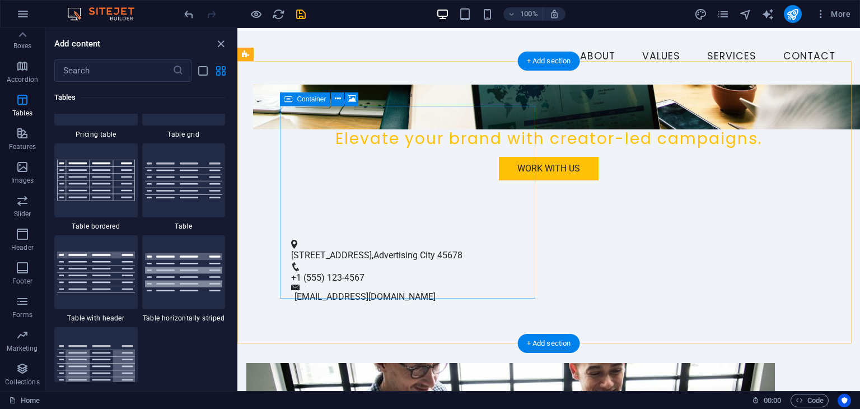
scroll to position [317, 0]
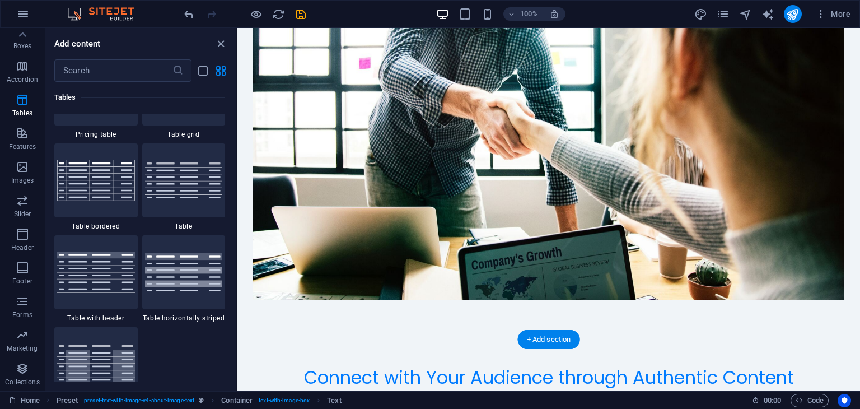
scroll to position [0, 0]
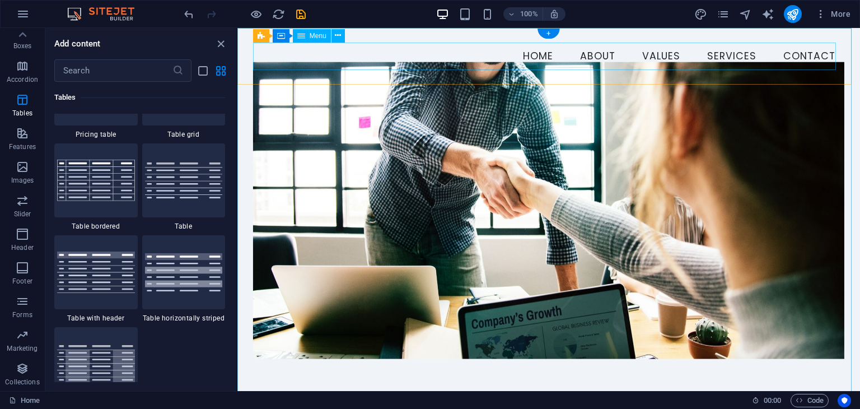
click at [723, 52] on nav "Home About Values Services Contact" at bounding box center [548, 57] width 591 height 28
click at [317, 53] on nav "Home About Values Services Contact" at bounding box center [548, 57] width 591 height 28
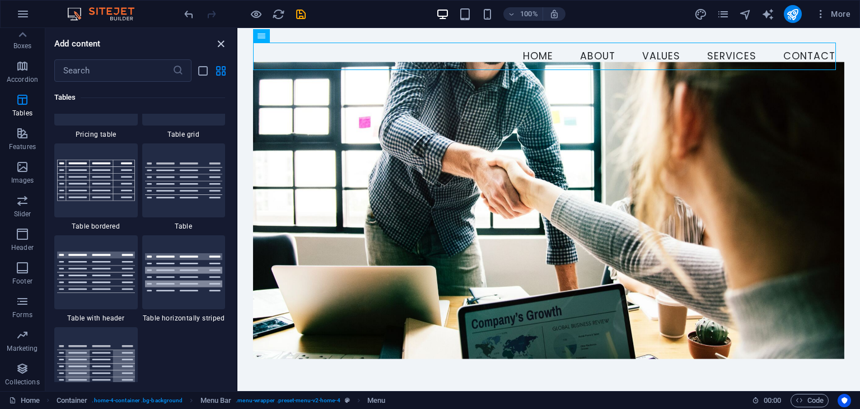
click at [223, 39] on icon "close panel" at bounding box center [220, 44] width 13 height 13
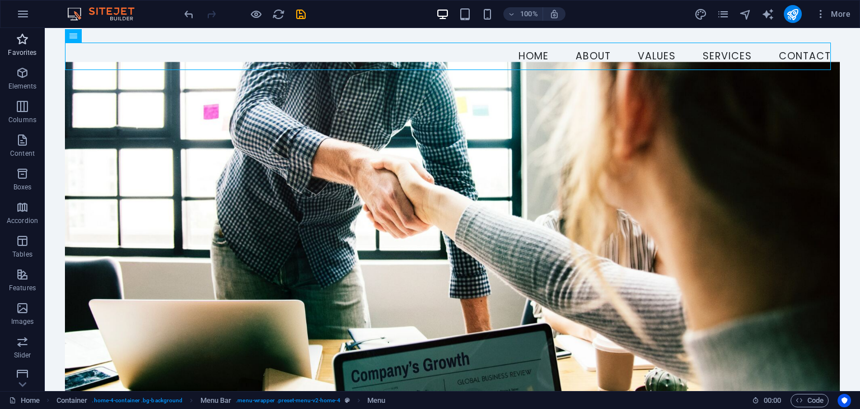
click at [18, 39] on icon "button" at bounding box center [22, 38] width 13 height 13
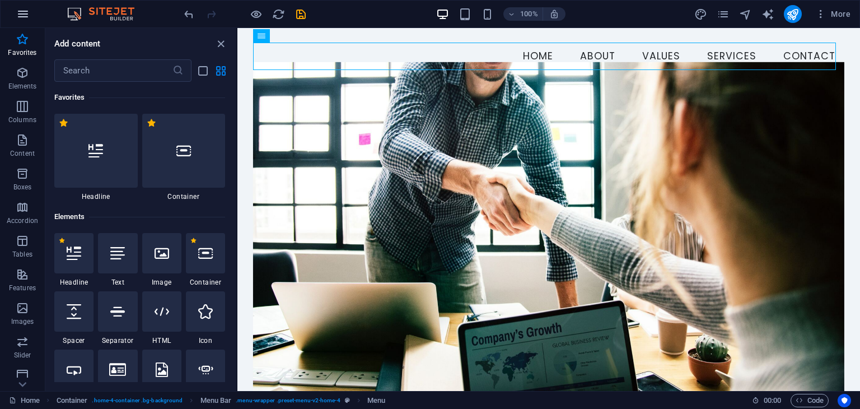
click at [0, 0] on icon "button" at bounding box center [0, 0] width 0 height 0
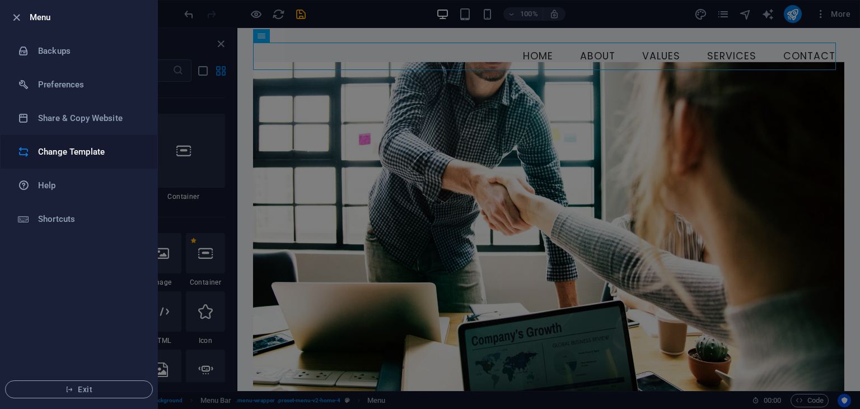
click at [100, 137] on li "Change Template" at bounding box center [79, 152] width 157 height 34
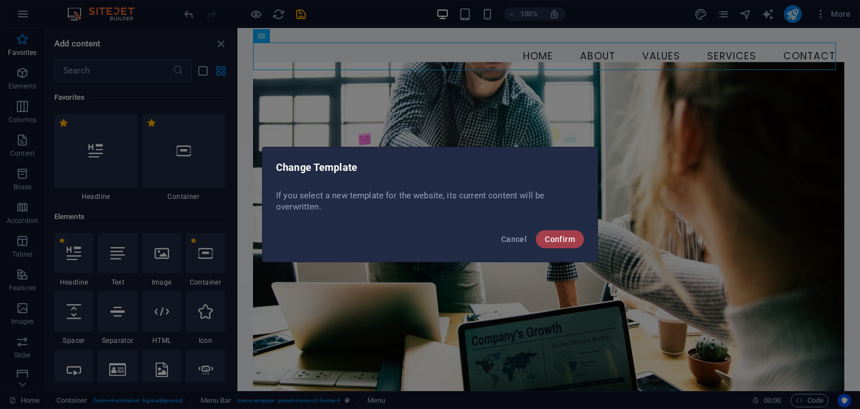
click at [550, 230] on button "Confirm" at bounding box center [560, 239] width 48 height 18
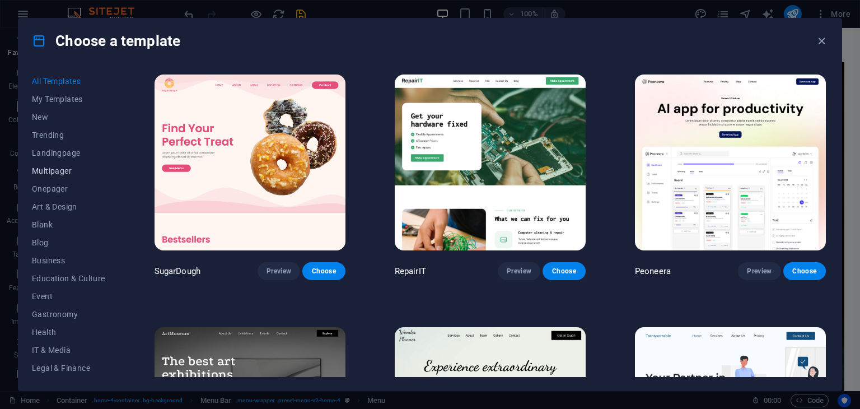
click at [53, 171] on span "Multipager" at bounding box center [68, 170] width 73 height 9
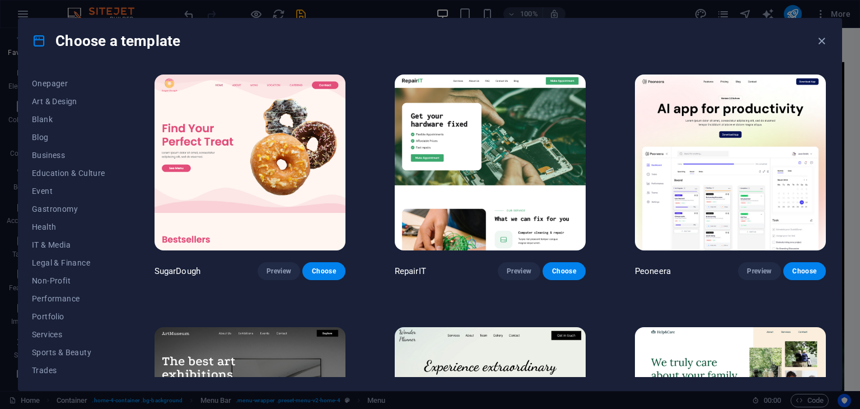
scroll to position [143, 0]
click at [48, 293] on span "Services" at bounding box center [68, 296] width 73 height 9
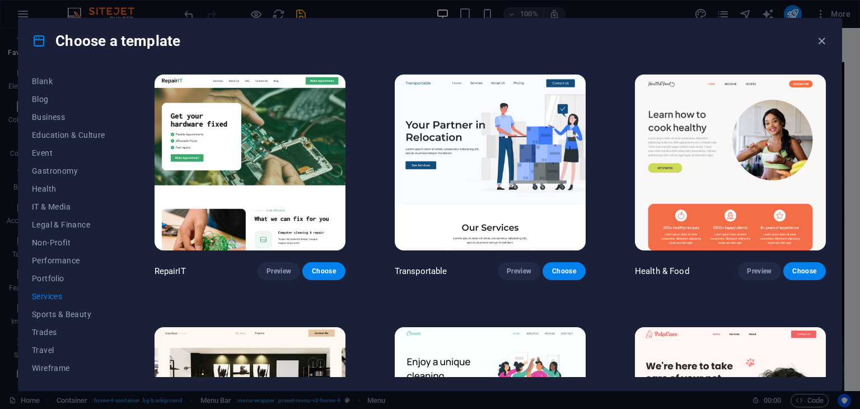
click at [48, 293] on span "Services" at bounding box center [68, 296] width 73 height 9
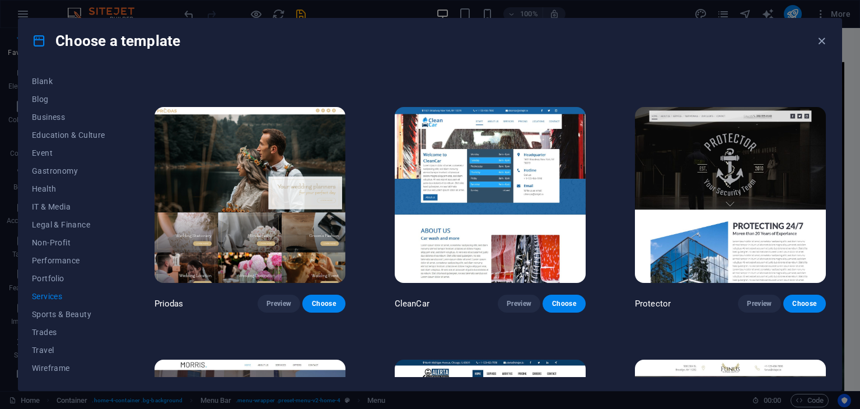
scroll to position [726, 0]
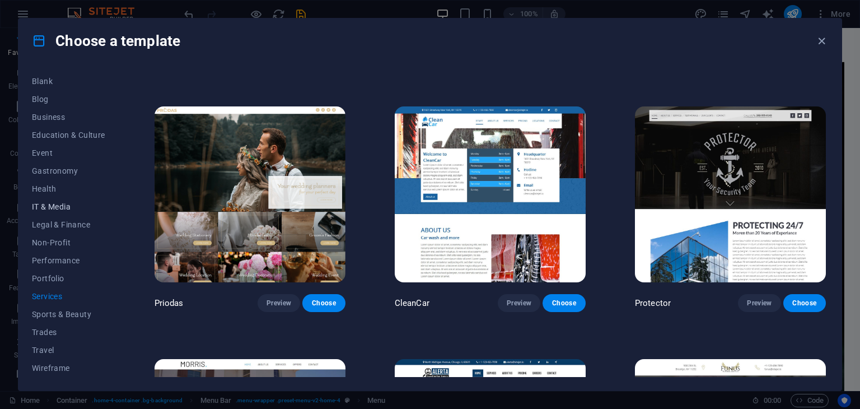
click at [54, 207] on span "IT & Media" at bounding box center [68, 206] width 73 height 9
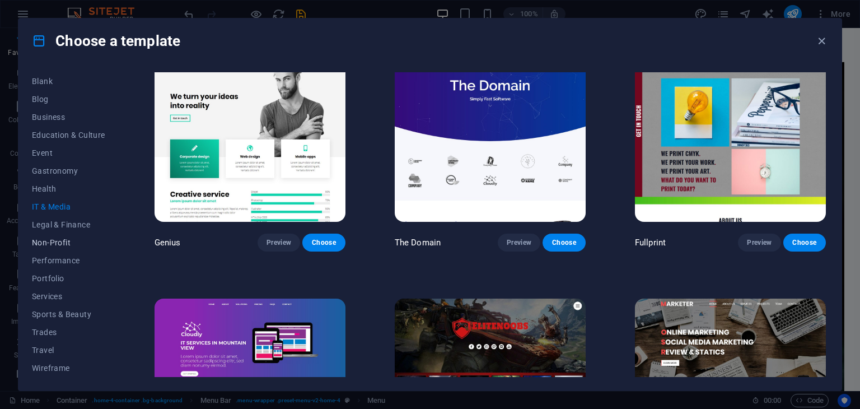
scroll to position [535, 0]
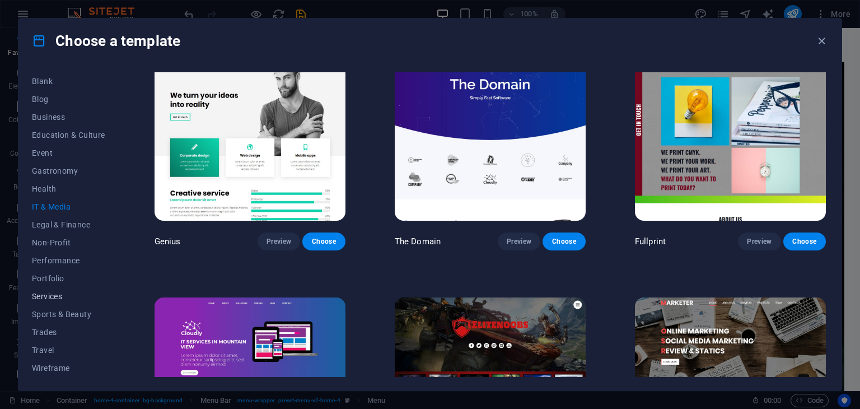
click at [54, 290] on button "Services" at bounding box center [68, 296] width 73 height 18
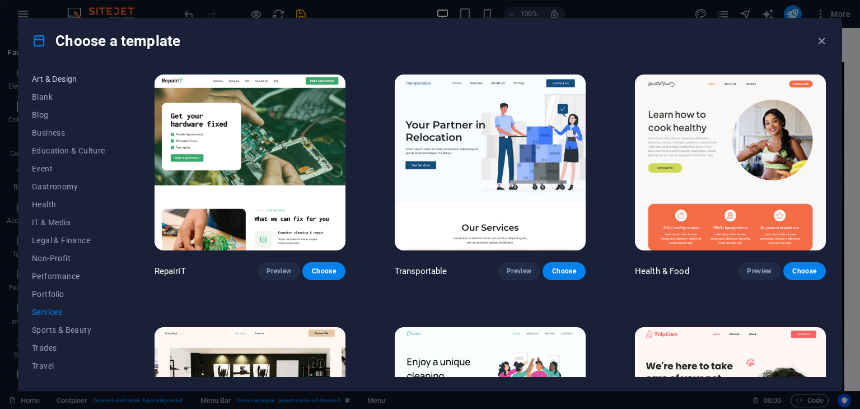
scroll to position [143, 0]
click at [55, 329] on span "Trades" at bounding box center [68, 332] width 73 height 9
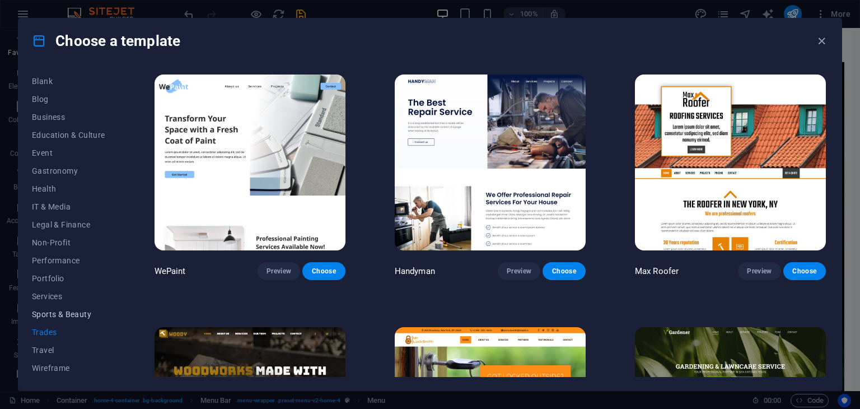
click at [78, 319] on button "Sports & Beauty" at bounding box center [68, 314] width 73 height 18
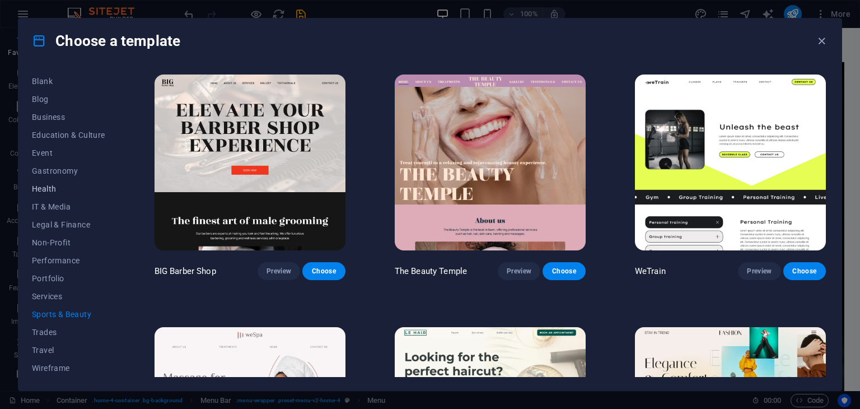
click at [50, 187] on span "Health" at bounding box center [68, 188] width 73 height 9
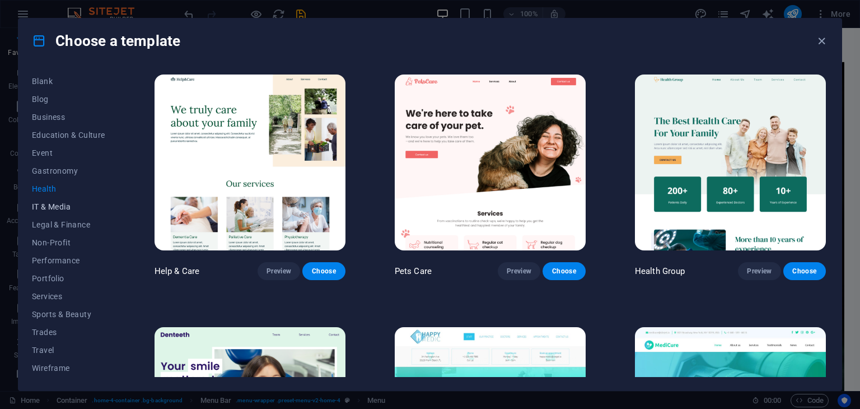
click at [52, 198] on button "IT & Media" at bounding box center [68, 207] width 73 height 18
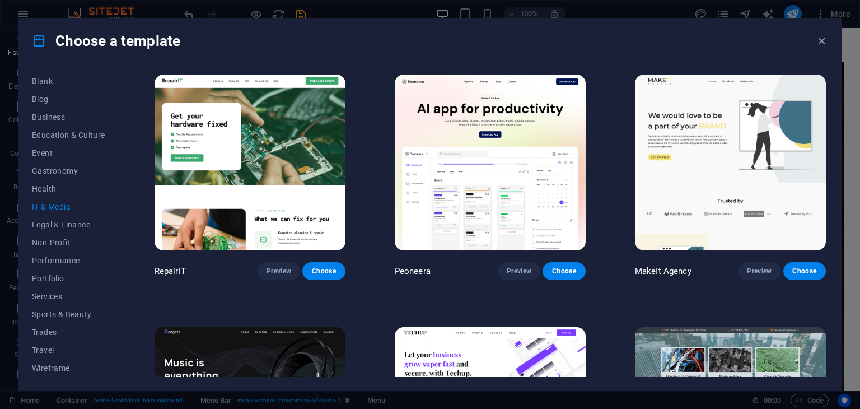
click at [52, 208] on span "IT & Media" at bounding box center [68, 206] width 73 height 9
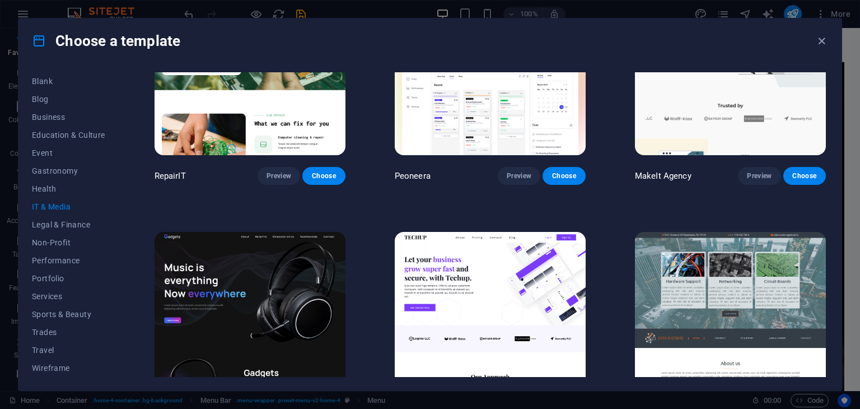
scroll to position [0, 0]
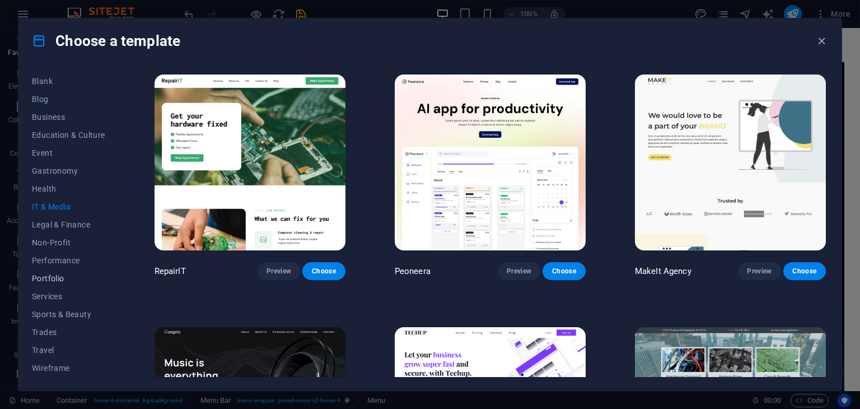
click at [47, 286] on button "Portfolio" at bounding box center [68, 278] width 73 height 18
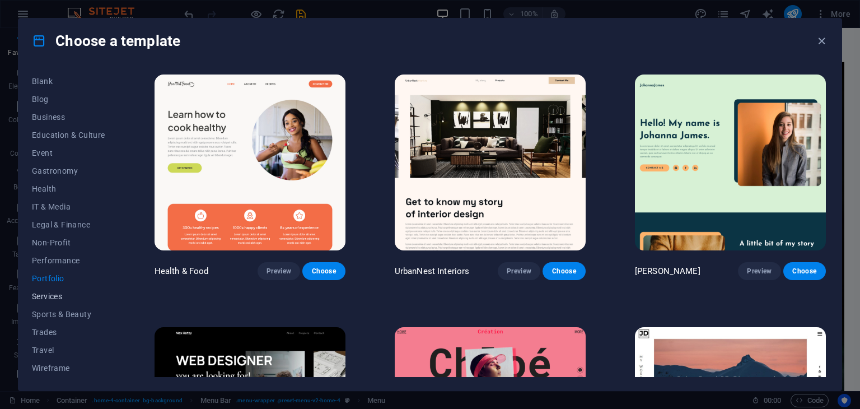
click at [48, 296] on span "Services" at bounding box center [68, 296] width 73 height 9
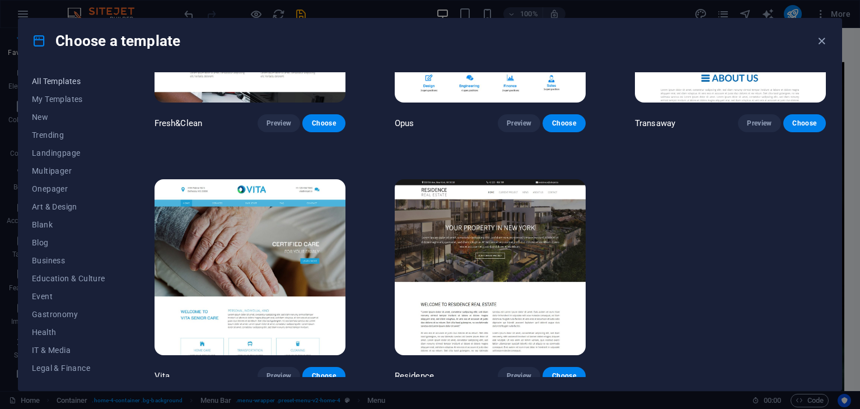
click at [72, 86] on button "All Templates" at bounding box center [68, 81] width 73 height 18
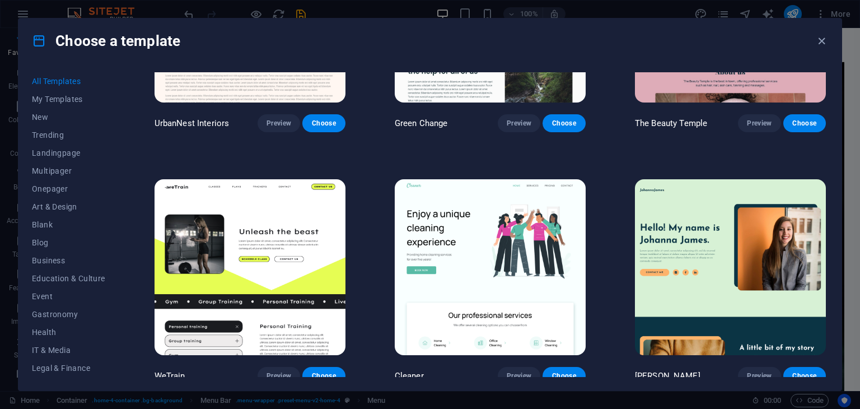
scroll to position [8709, 0]
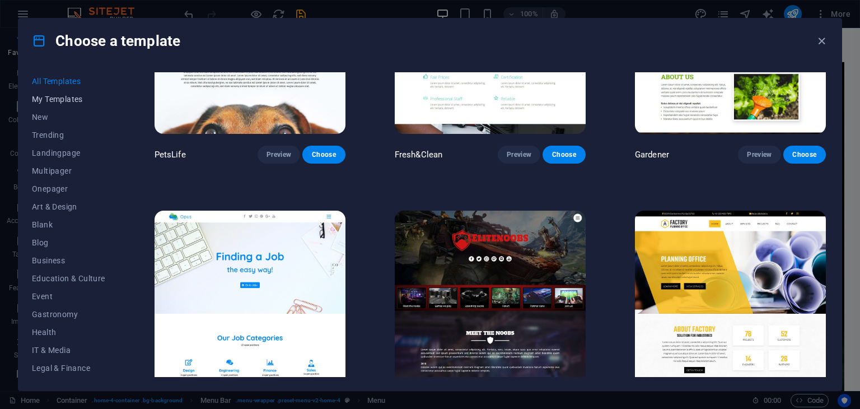
click at [72, 90] on button "My Templates" at bounding box center [68, 99] width 73 height 18
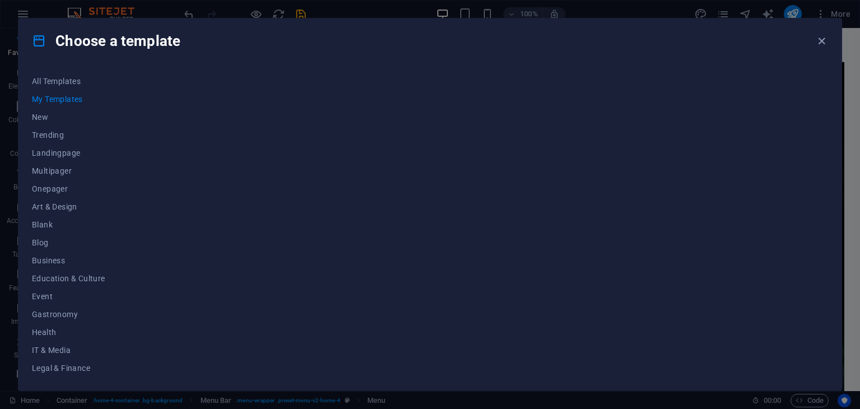
drag, startPoint x: 120, startPoint y: 270, endPoint x: 120, endPoint y: 359, distance: 88.5
click at [119, 359] on div "All Templates My Templates New Trending Landingpage Multipager Onepager Art & D…" at bounding box center [75, 224] width 87 height 305
click at [56, 186] on span "Onepager" at bounding box center [68, 188] width 73 height 9
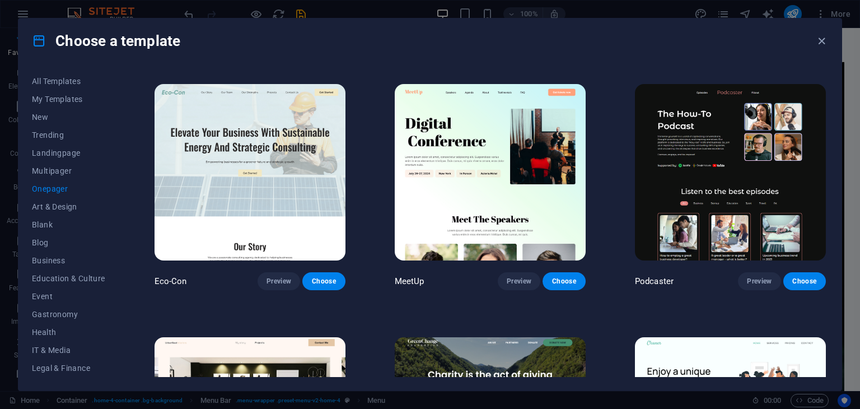
scroll to position [269, 0]
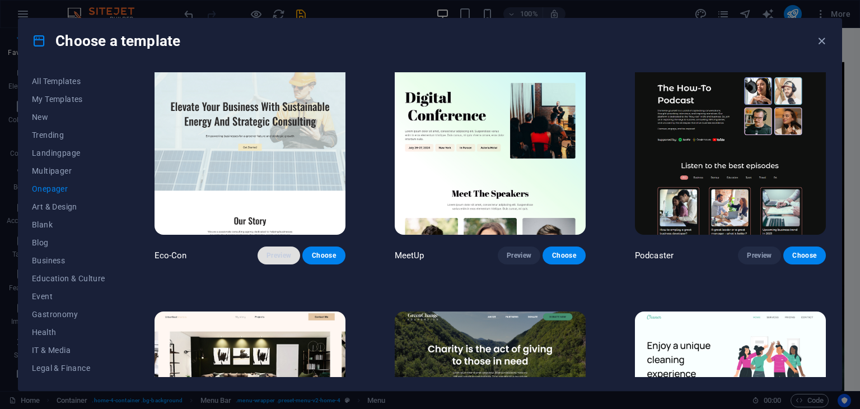
click at [281, 251] on span "Preview" at bounding box center [279, 255] width 25 height 9
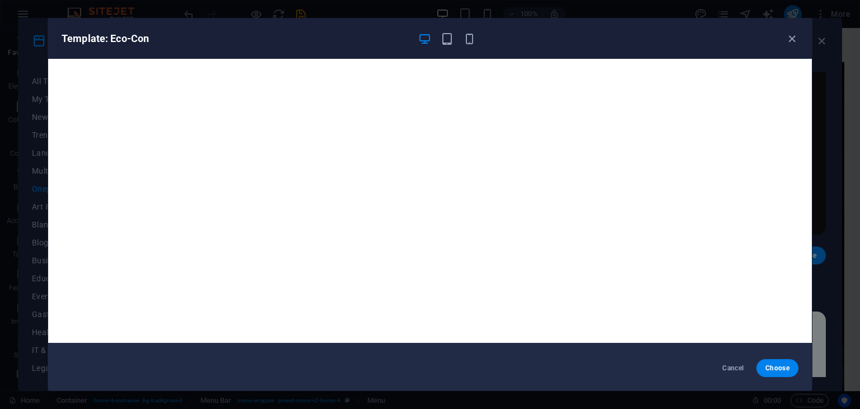
scroll to position [0, 0]
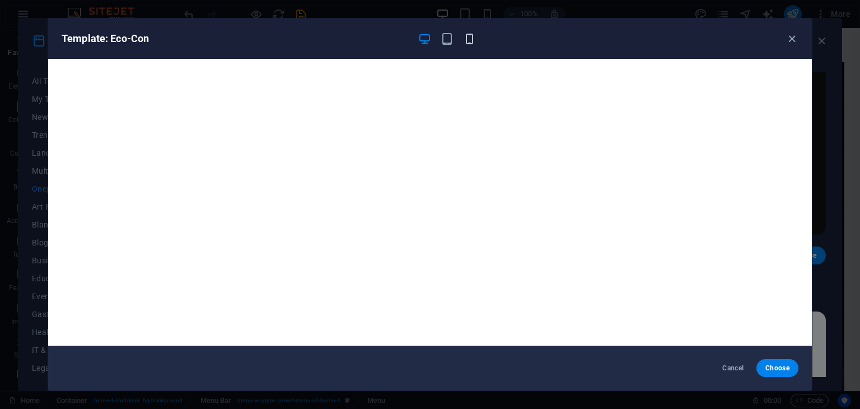
click at [471, 39] on icon "button" at bounding box center [469, 38] width 13 height 13
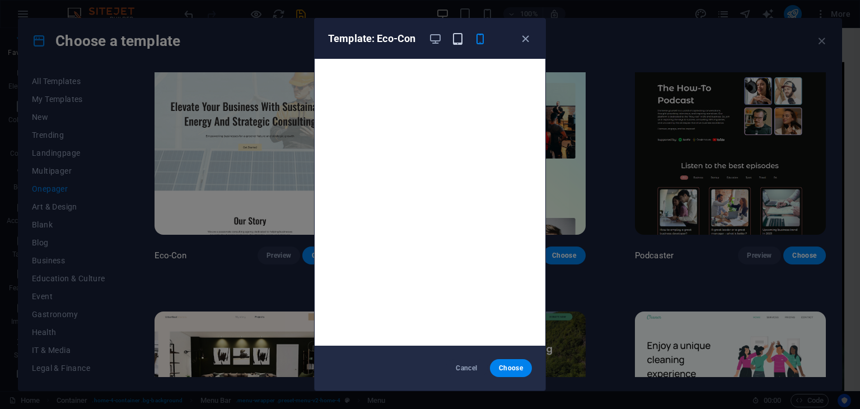
click at [459, 38] on icon "button" at bounding box center [457, 38] width 13 height 13
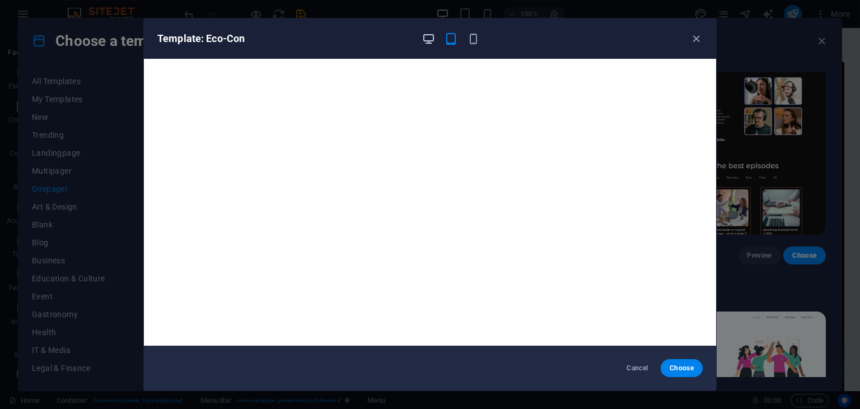
click at [432, 34] on icon "button" at bounding box center [428, 38] width 13 height 13
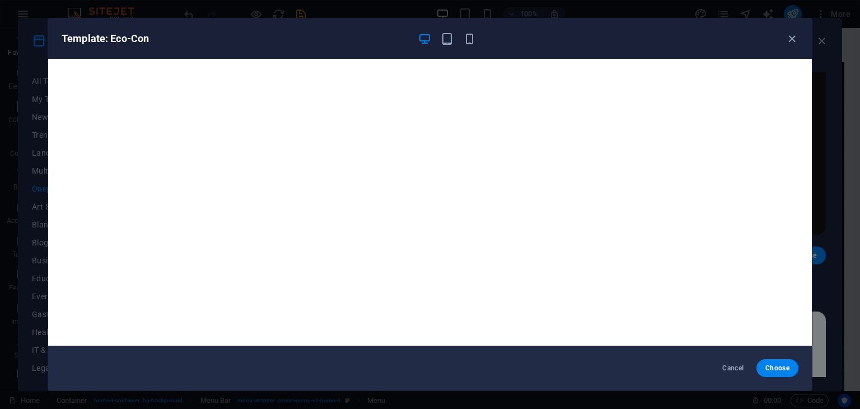
scroll to position [3, 0]
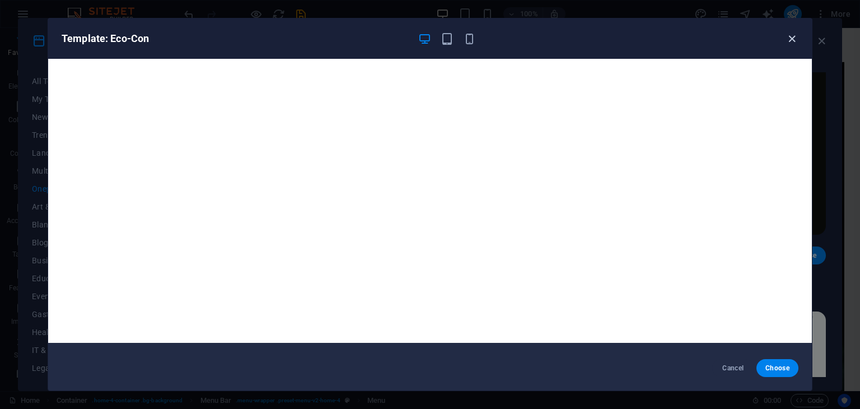
click at [786, 34] on icon "button" at bounding box center [792, 38] width 13 height 13
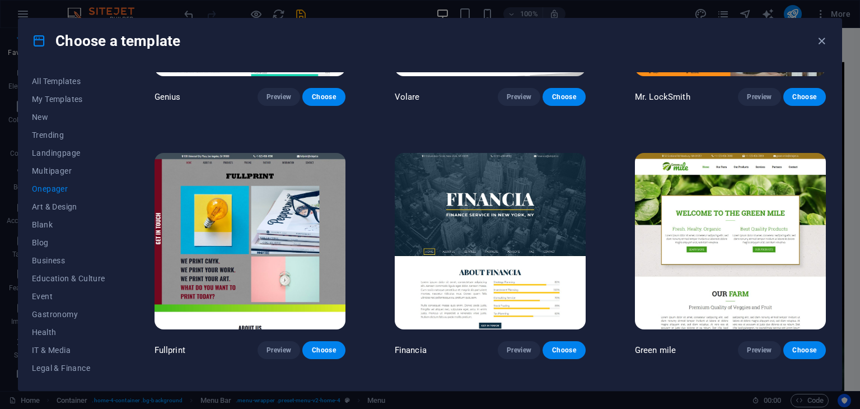
scroll to position [2701, 0]
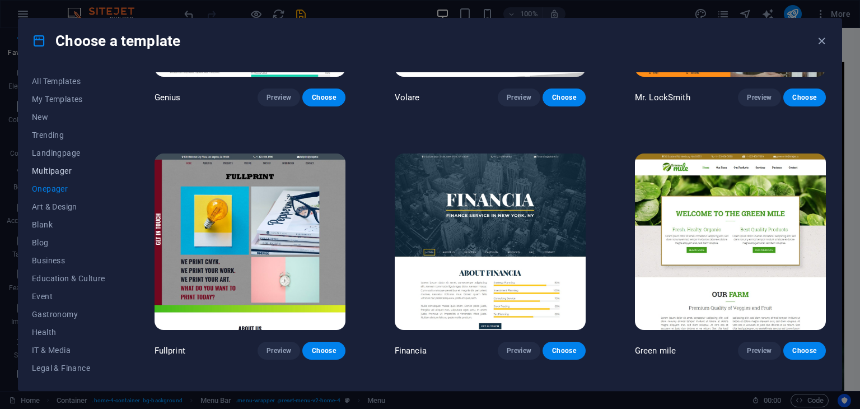
click at [46, 167] on span "Multipager" at bounding box center [68, 170] width 73 height 9
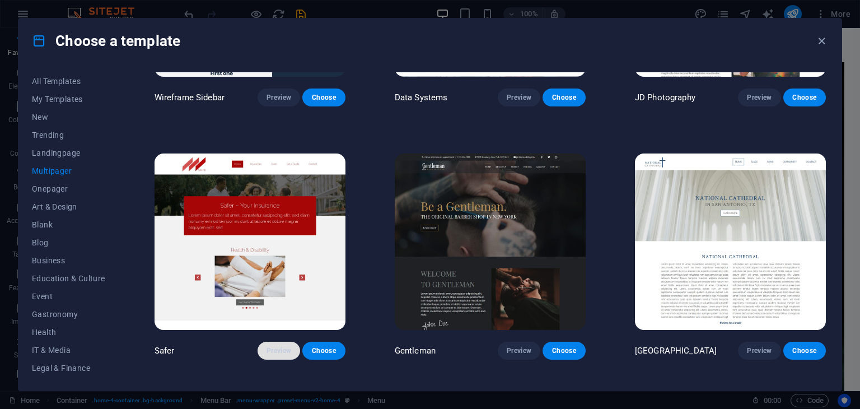
click at [265, 342] on button "Preview" at bounding box center [279, 351] width 43 height 18
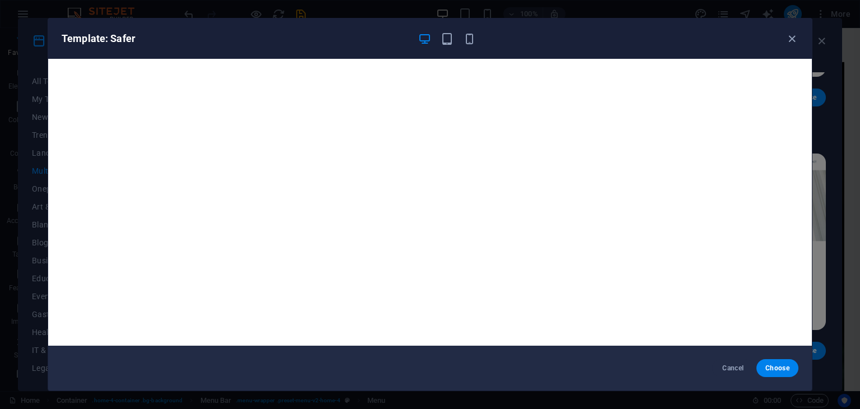
scroll to position [3, 0]
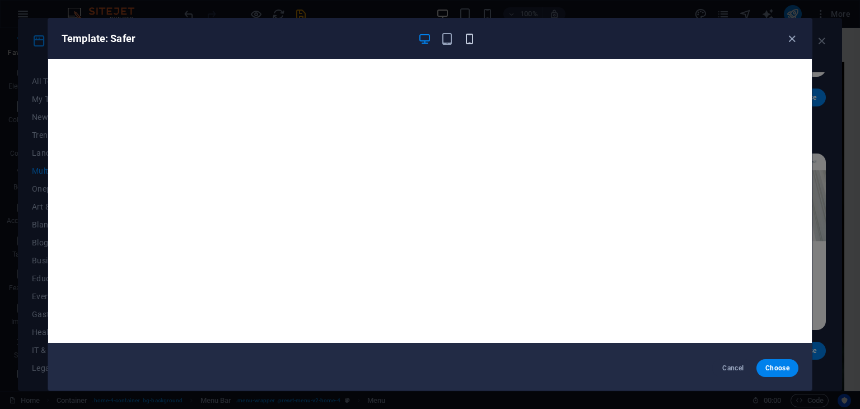
click at [469, 43] on icon "button" at bounding box center [469, 38] width 13 height 13
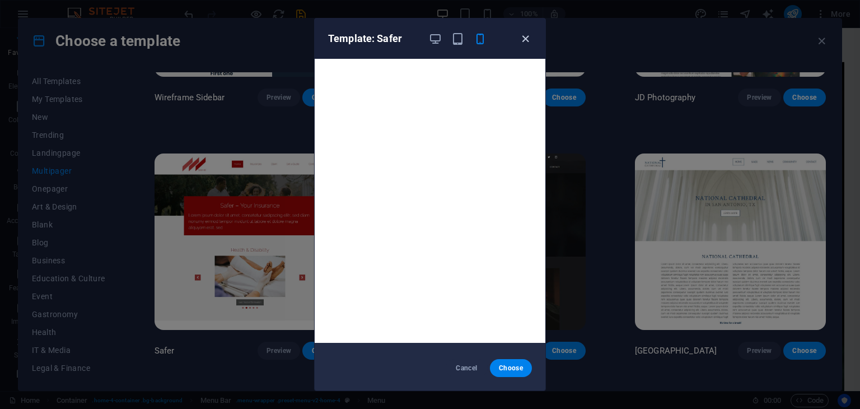
click at [524, 33] on icon "button" at bounding box center [525, 38] width 13 height 13
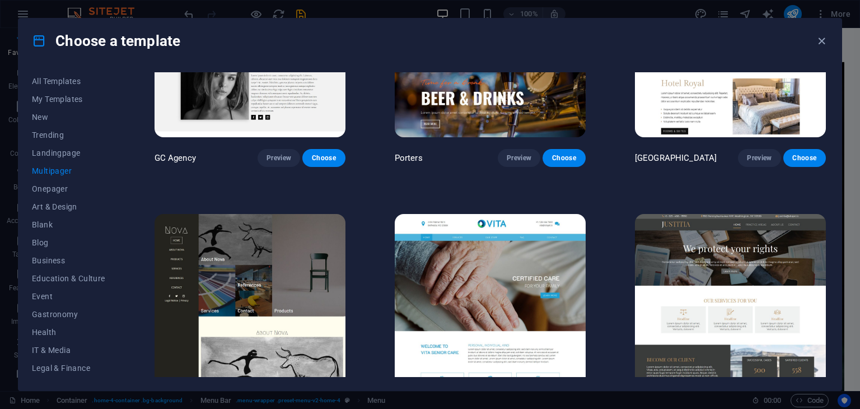
scroll to position [4831, 0]
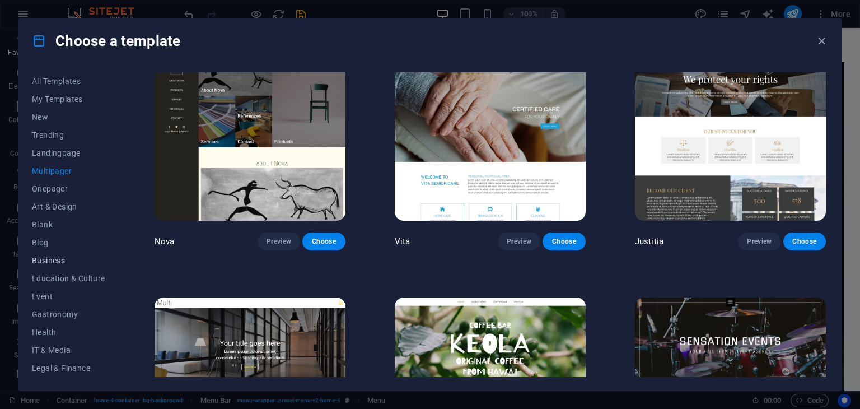
click at [45, 265] on button "Business" at bounding box center [68, 260] width 73 height 18
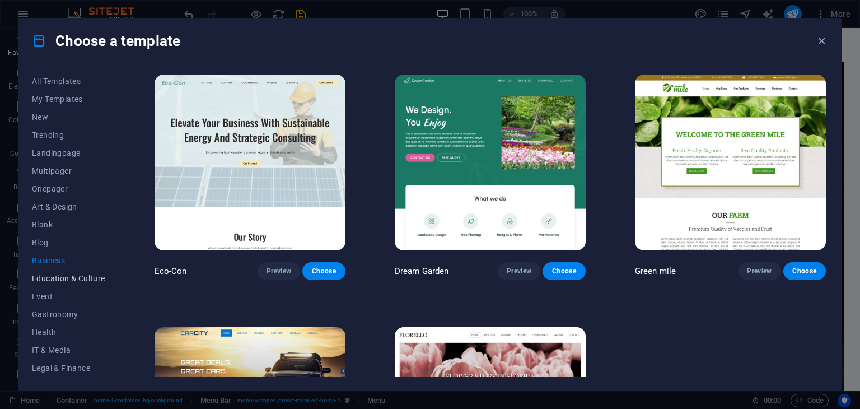
click at [50, 275] on span "Education & Culture" at bounding box center [68, 278] width 73 height 9
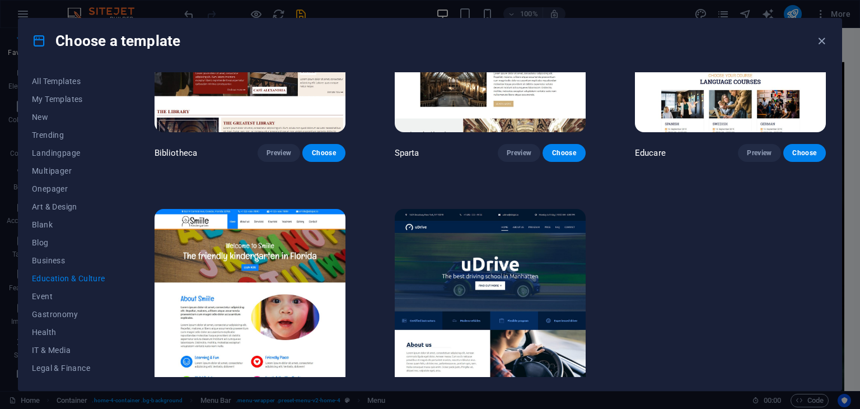
scroll to position [405, 0]
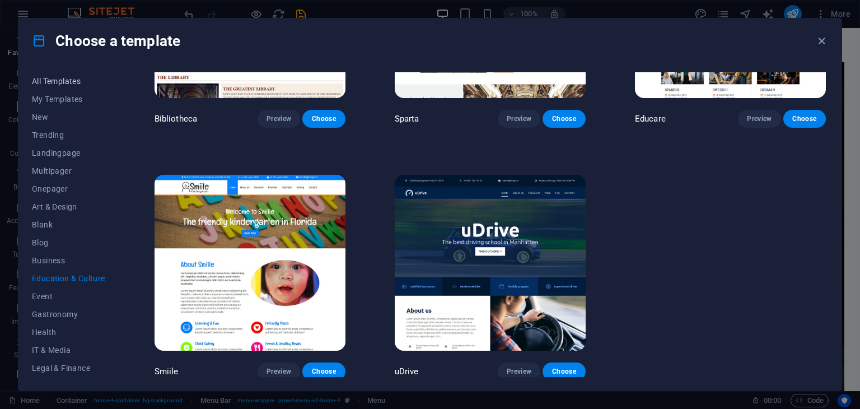
click at [75, 79] on span "All Templates" at bounding box center [68, 81] width 73 height 9
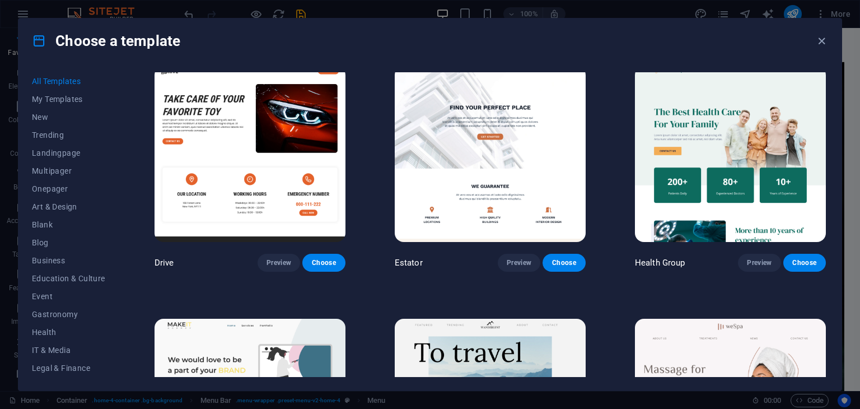
scroll to position [2047, 0]
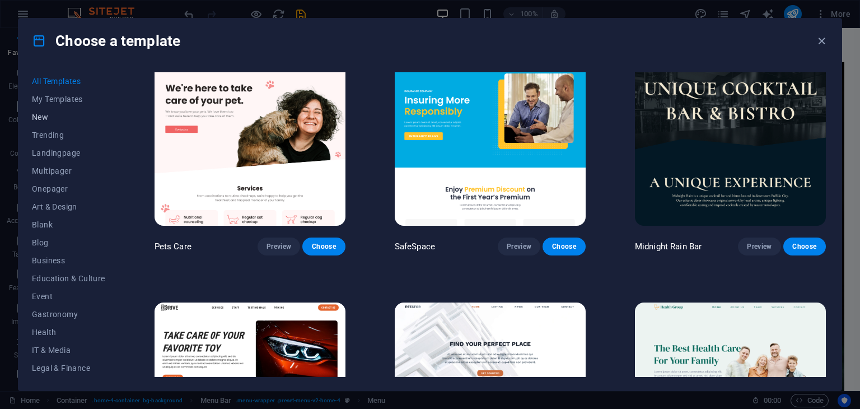
click at [43, 115] on span "New" at bounding box center [68, 117] width 73 height 9
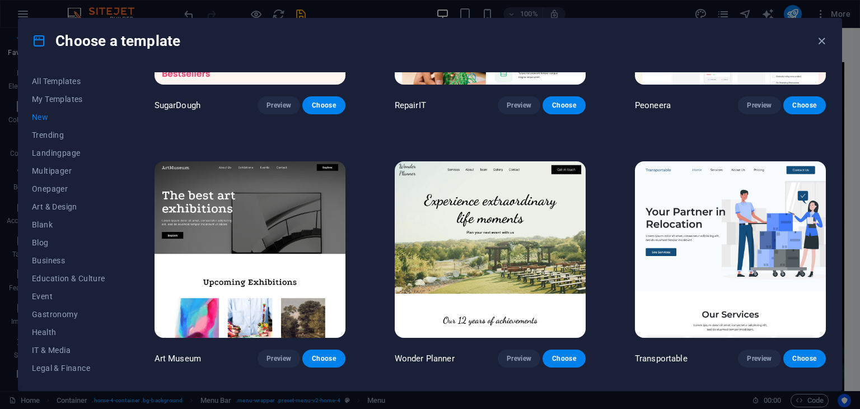
scroll to position [0, 0]
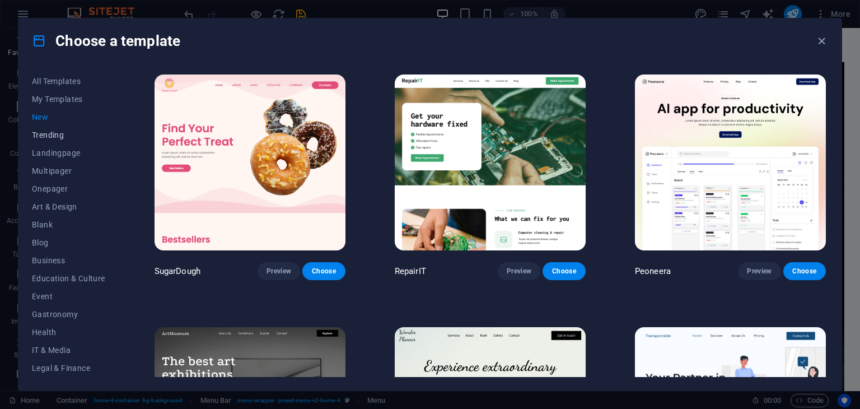
click at [50, 130] on span "Trending" at bounding box center [68, 134] width 73 height 9
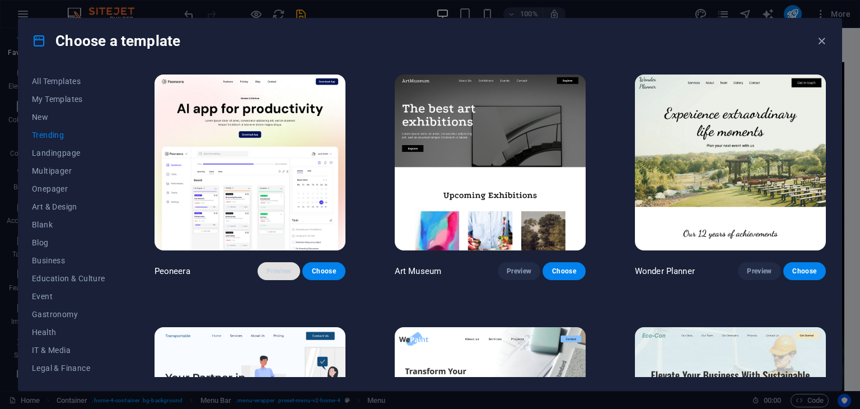
click at [281, 267] on span "Preview" at bounding box center [279, 271] width 25 height 9
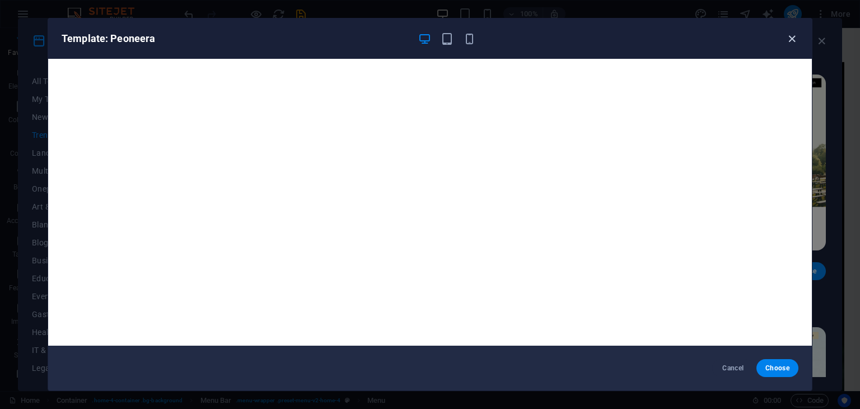
click at [792, 34] on icon "button" at bounding box center [792, 38] width 13 height 13
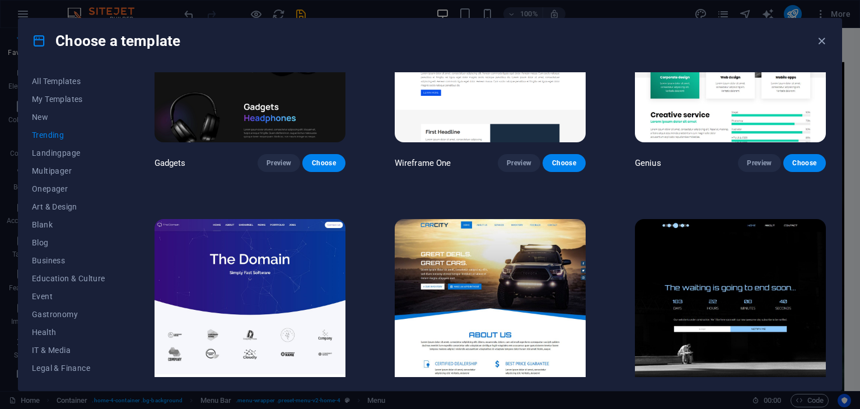
scroll to position [897, 0]
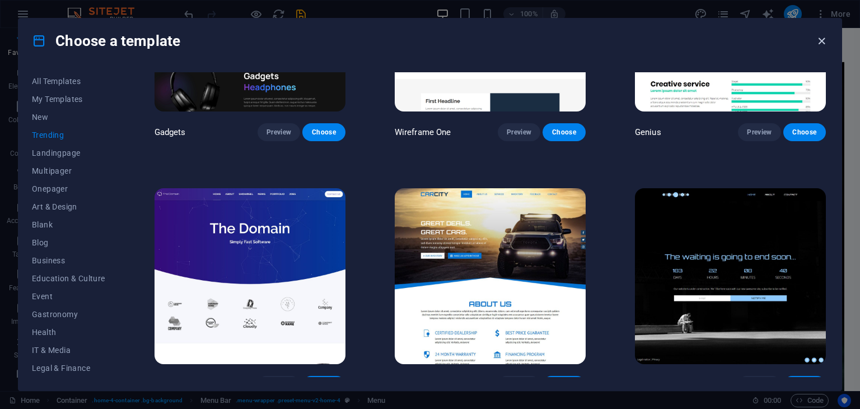
click at [818, 40] on icon "button" at bounding box center [821, 41] width 13 height 13
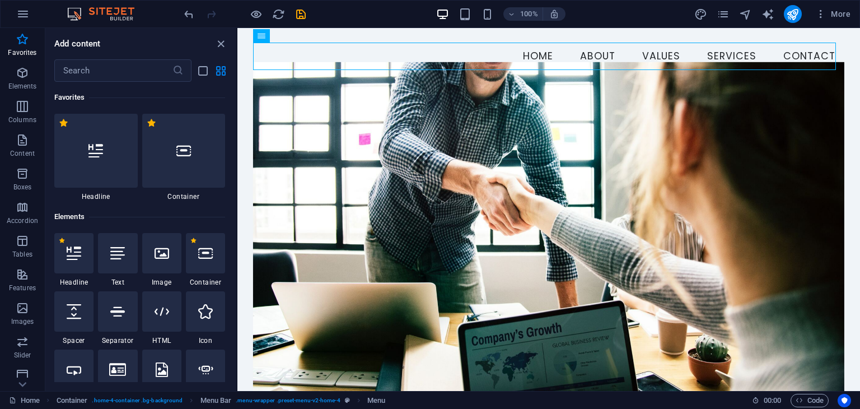
click at [731, 21] on div "More" at bounding box center [774, 14] width 161 height 18
click at [726, 18] on icon "pages" at bounding box center [723, 14] width 13 height 13
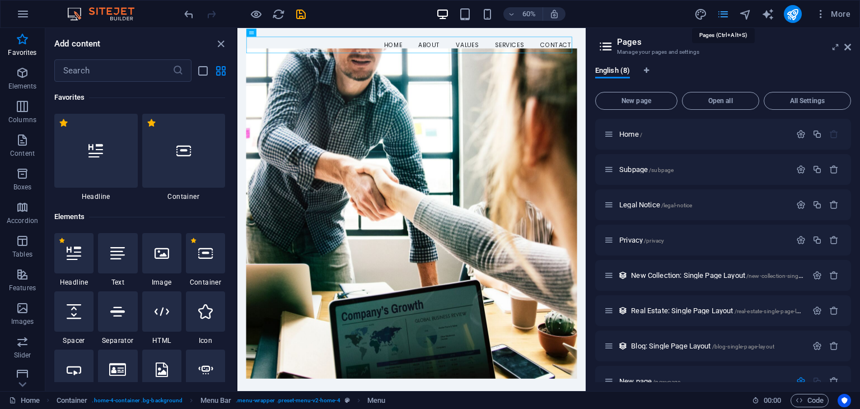
scroll to position [173, 0]
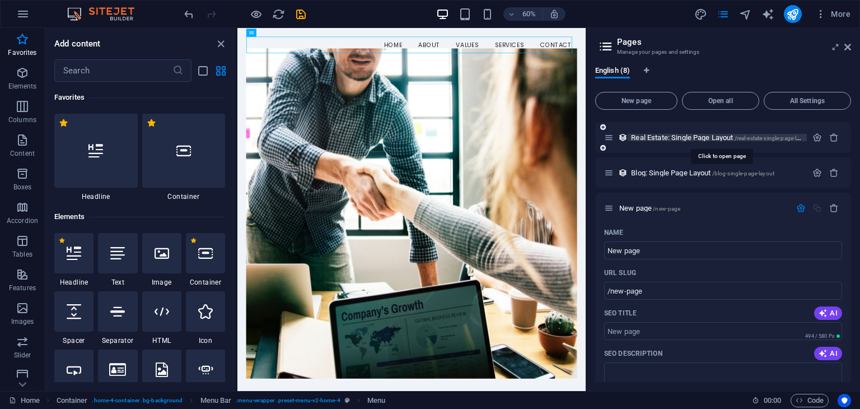
click at [758, 139] on span "/real-estate-single-page-layout" at bounding box center [773, 138] width 76 height 6
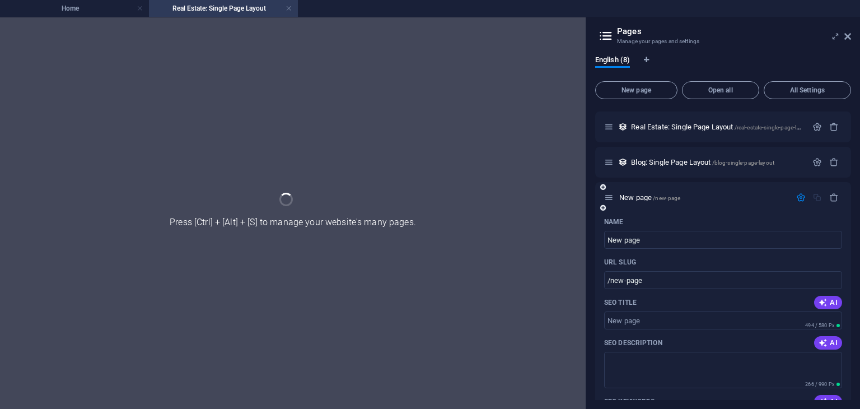
scroll to position [423, 0]
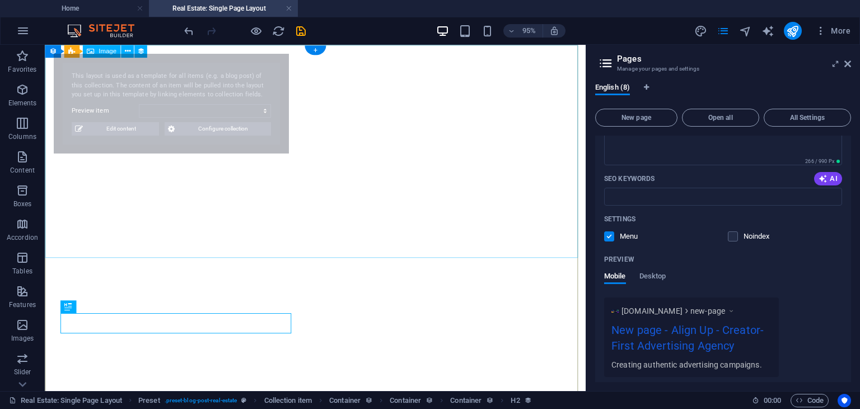
select select "68b9641f7b08ff8e1a0e2ecd"
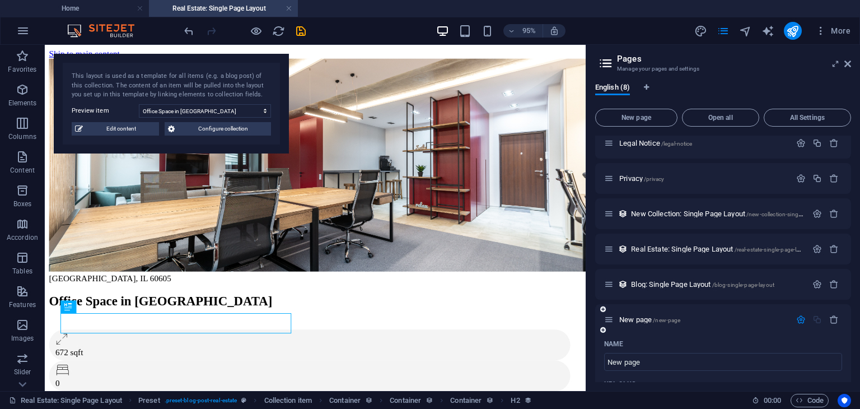
scroll to position [0, 0]
click at [829, 243] on div at bounding box center [825, 249] width 33 height 12
click at [829, 247] on icon "button" at bounding box center [834, 249] width 10 height 10
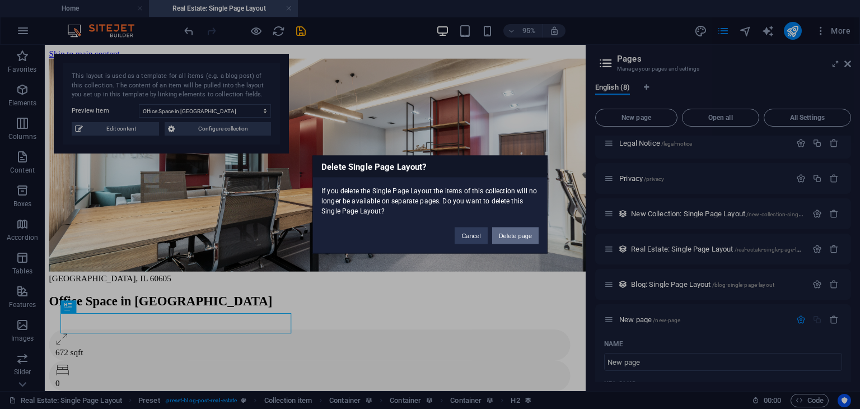
click at [530, 241] on button "Delete page" at bounding box center [515, 235] width 46 height 17
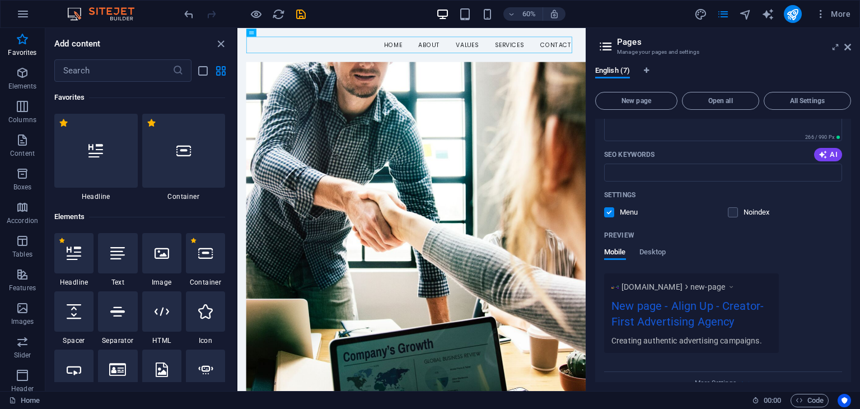
scroll to position [417, 0]
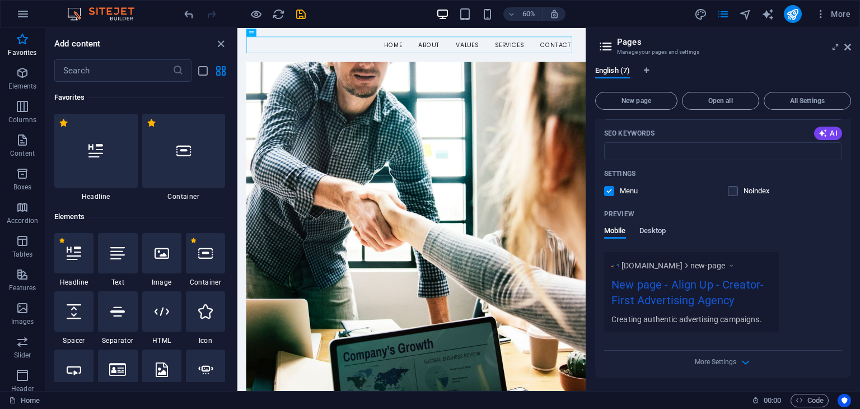
click at [645, 231] on span "Desktop" at bounding box center [652, 232] width 27 height 16
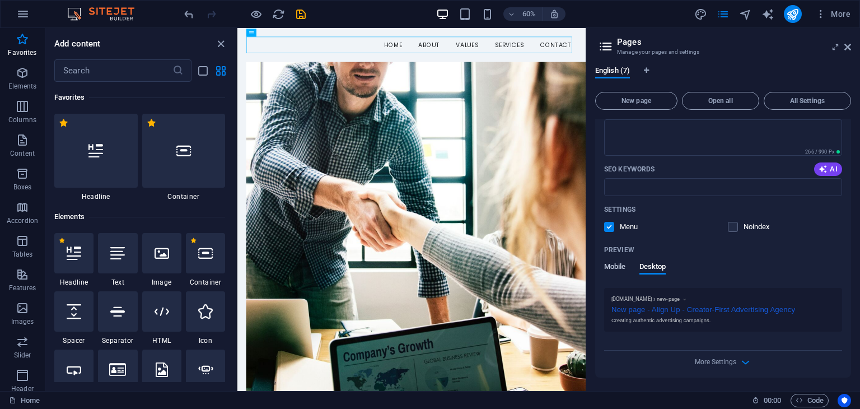
click at [616, 274] on button "Mobile" at bounding box center [615, 268] width 22 height 12
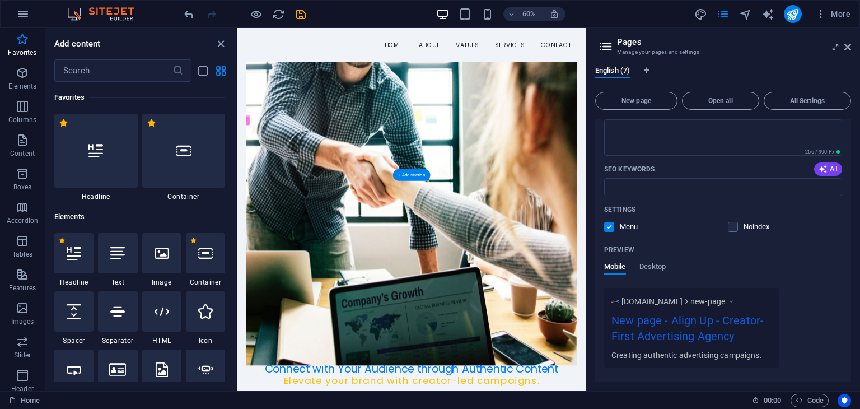
scroll to position [0, 0]
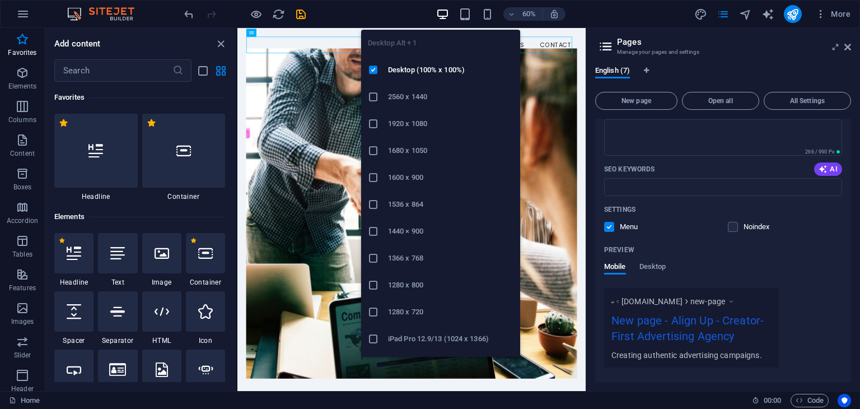
click at [440, 10] on icon "button" at bounding box center [442, 14] width 13 height 13
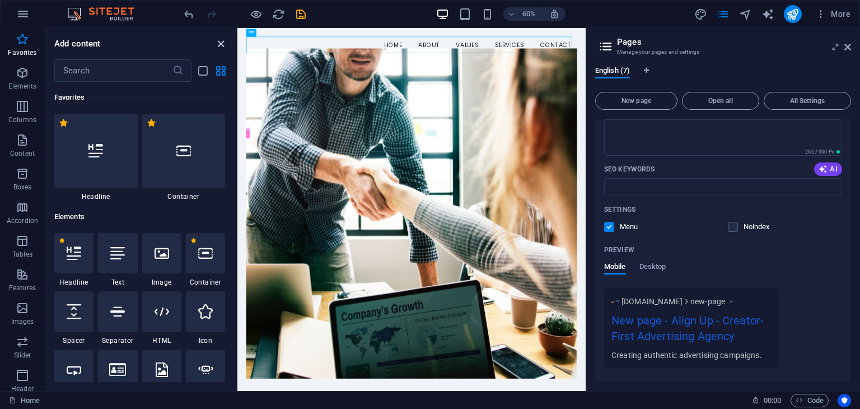
click at [217, 47] on icon "close panel" at bounding box center [220, 44] width 13 height 13
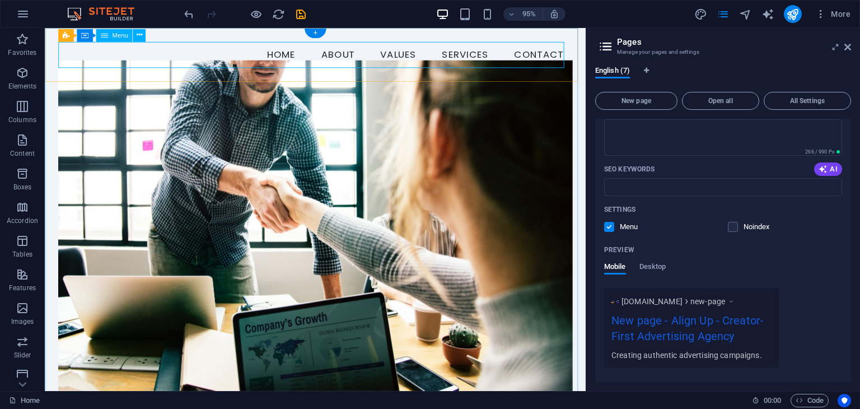
click at [422, 55] on nav "Home About Values Services Contact" at bounding box center [329, 57] width 541 height 28
click at [738, 105] on button "Open all" at bounding box center [720, 101] width 77 height 18
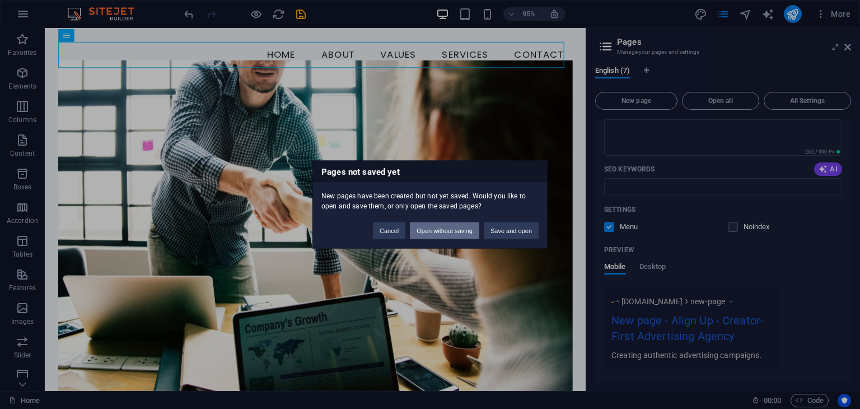
click at [458, 235] on button "Open without saving" at bounding box center [444, 230] width 69 height 17
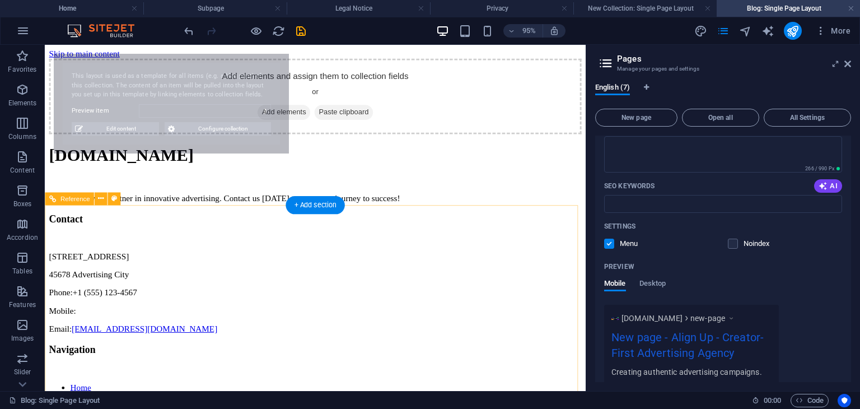
scroll to position [16, 0]
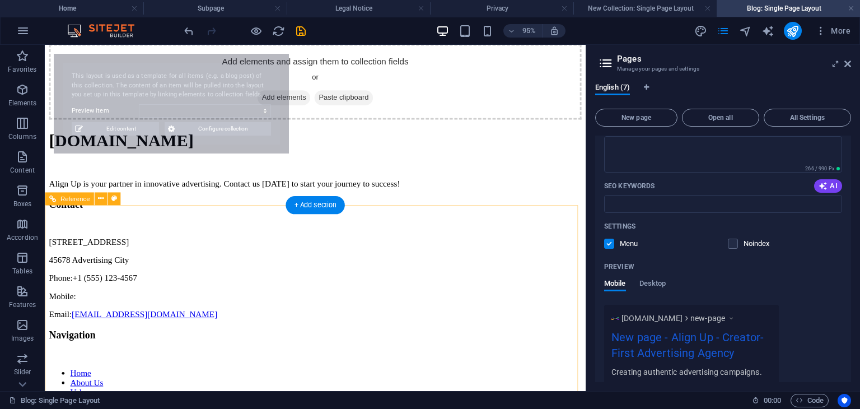
select select "68b9641f7b08ff8e1a0e2ec4"
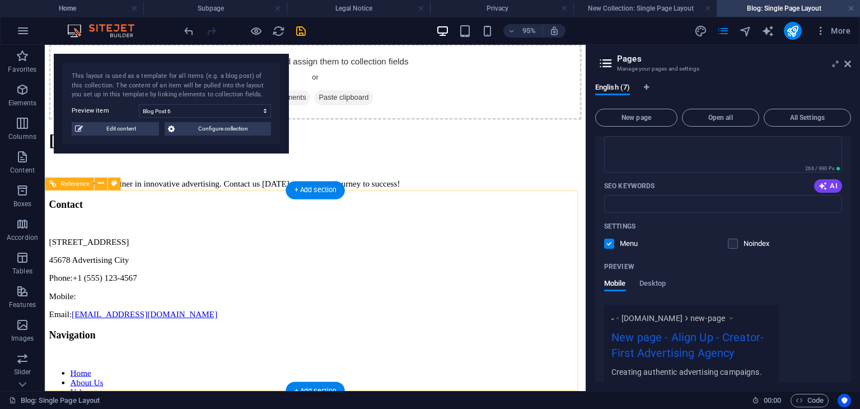
scroll to position [0, 0]
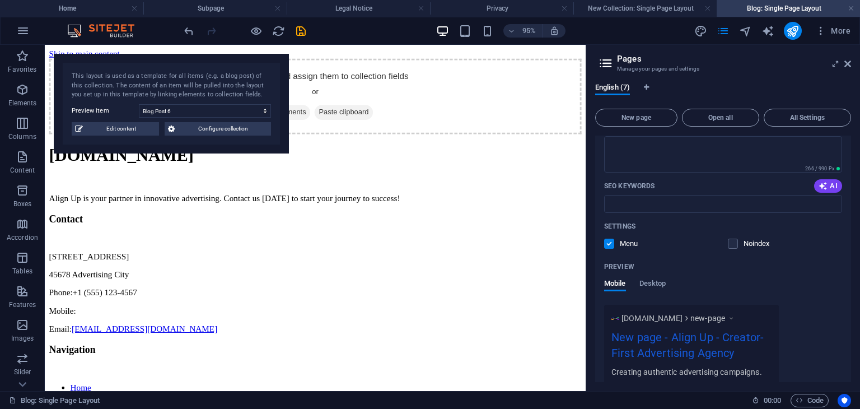
click at [843, 66] on header "Pages Manage your pages and settings" at bounding box center [724, 59] width 254 height 29
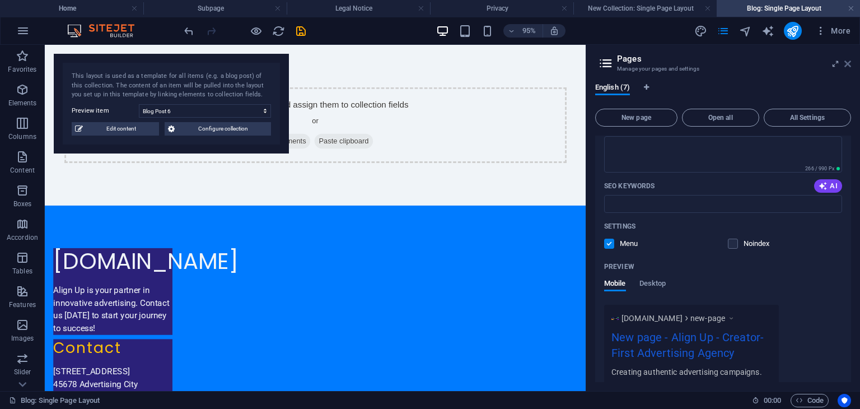
click at [850, 59] on icon at bounding box center [847, 63] width 7 height 9
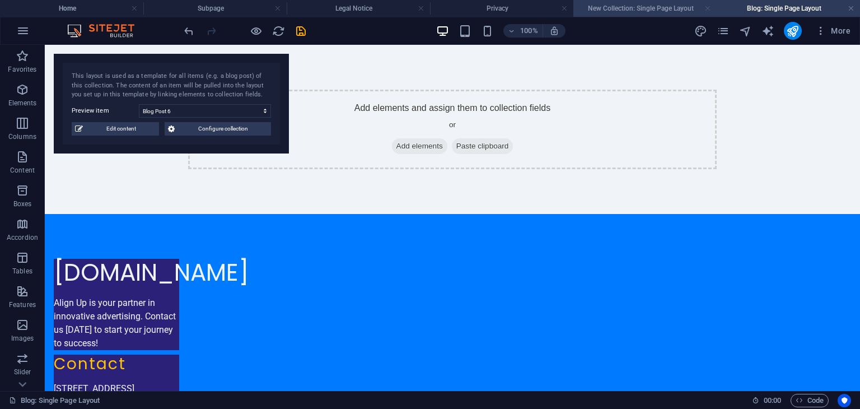
click at [706, 5] on link at bounding box center [707, 8] width 7 height 11
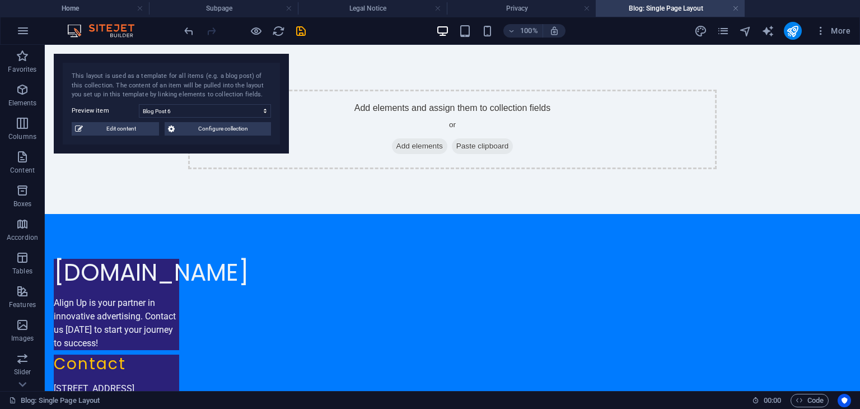
click at [706, 5] on h4 "Blog: Single Page Layout" at bounding box center [670, 8] width 149 height 12
click at [287, 7] on link at bounding box center [289, 8] width 7 height 11
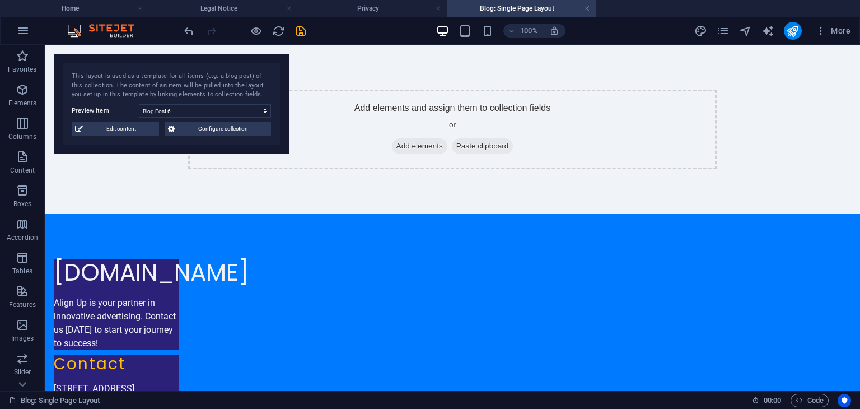
click at [287, 7] on link at bounding box center [289, 8] width 7 height 11
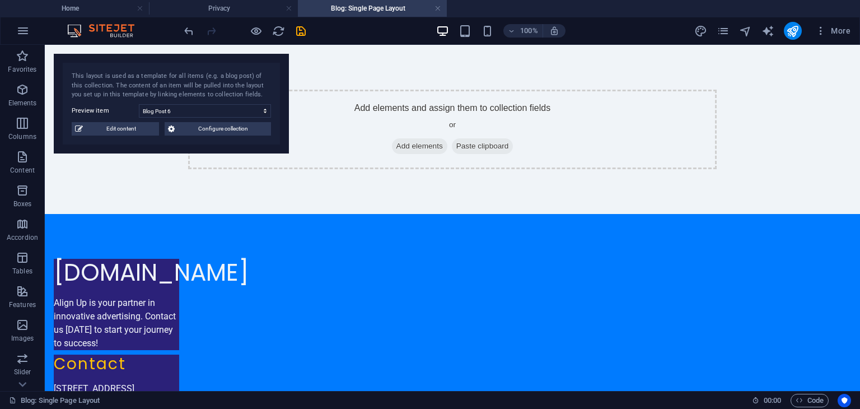
click at [287, 7] on link at bounding box center [289, 8] width 7 height 11
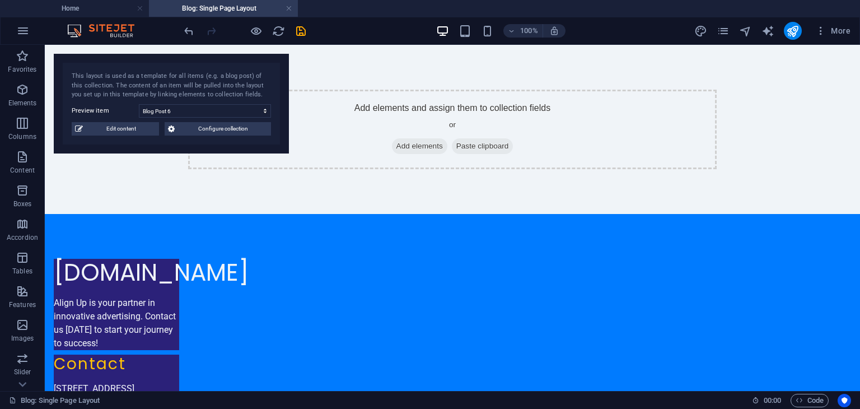
click at [287, 7] on link at bounding box center [289, 8] width 7 height 11
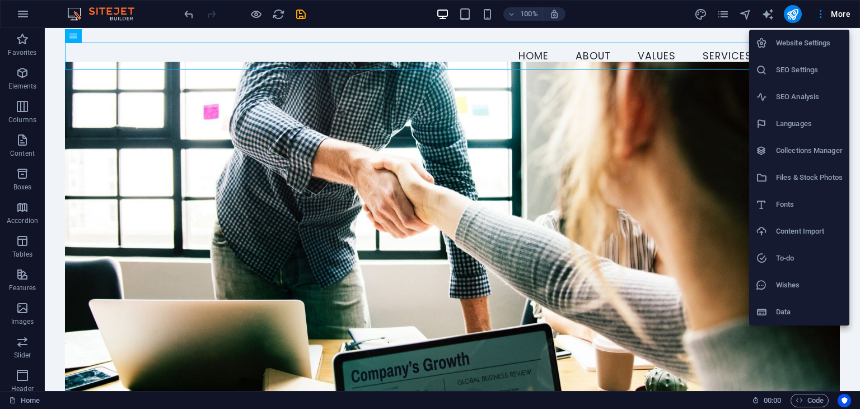
click at [340, 180] on div at bounding box center [430, 204] width 860 height 409
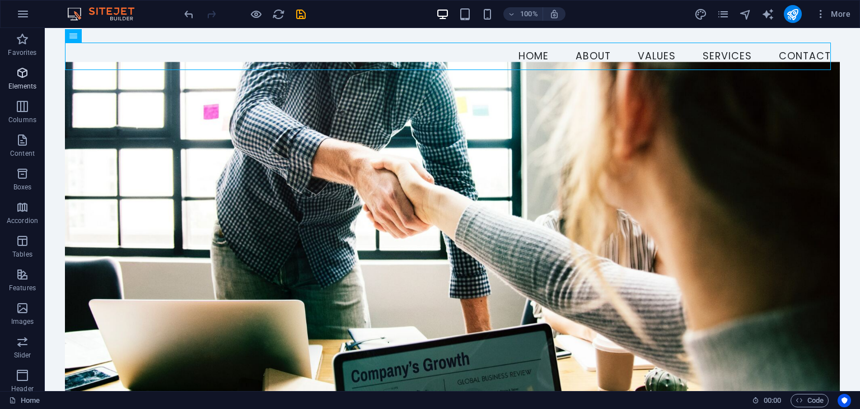
click at [18, 80] on span "Elements" at bounding box center [22, 79] width 45 height 27
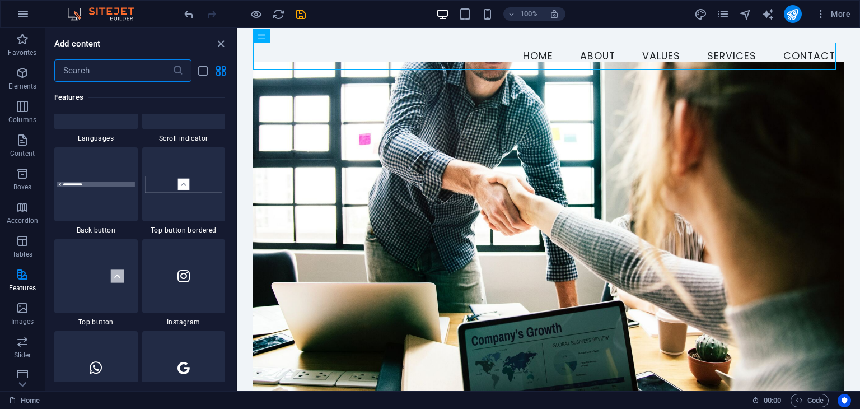
scroll to position [5250, 0]
click at [188, 222] on div "1 Star Top button bordered" at bounding box center [183, 190] width 83 height 87
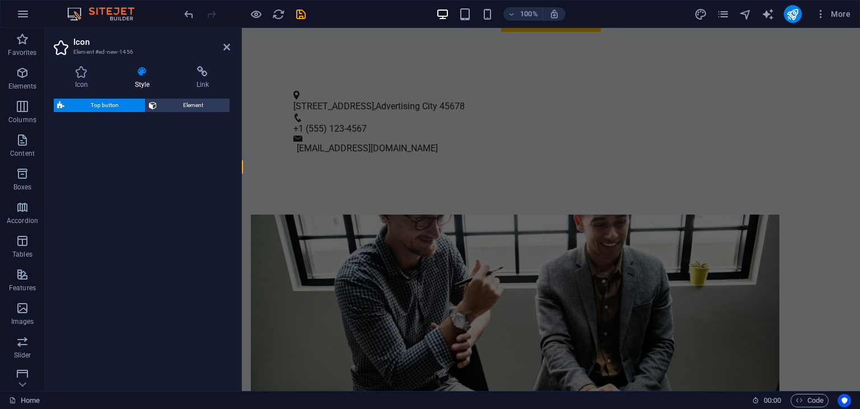
select select "rem"
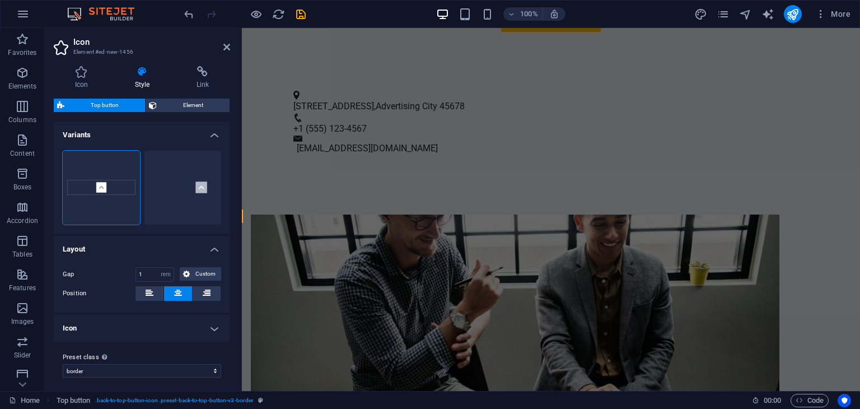
scroll to position [726, 0]
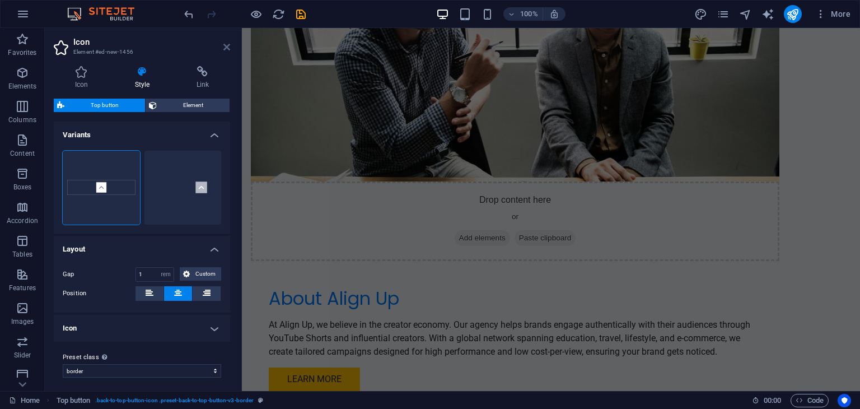
click at [223, 45] on icon at bounding box center [226, 47] width 7 height 9
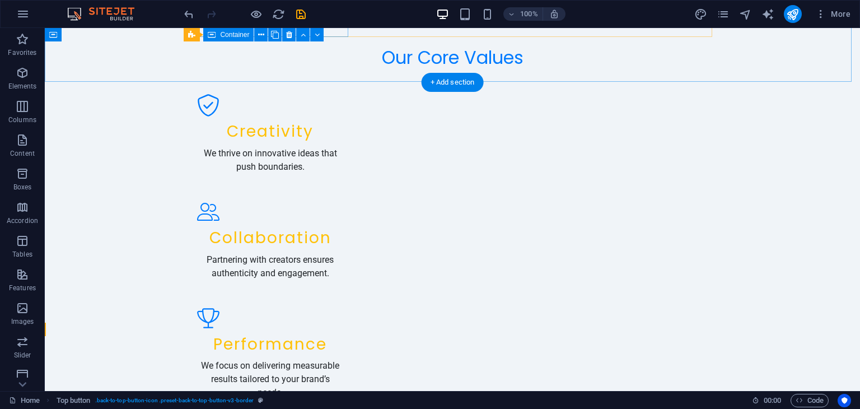
scroll to position [1290, 0]
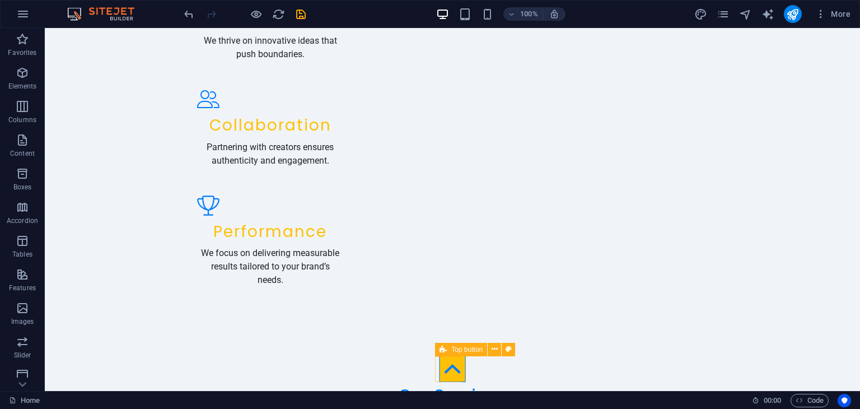
click at [446, 366] on figure at bounding box center [453, 369] width 26 height 26
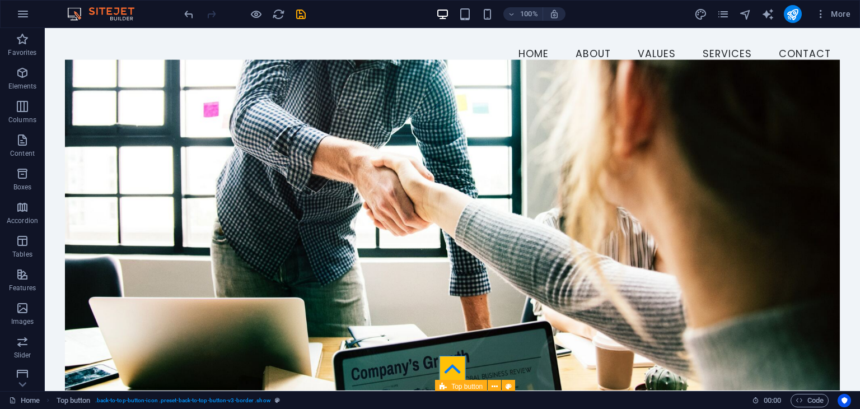
scroll to position [0, 0]
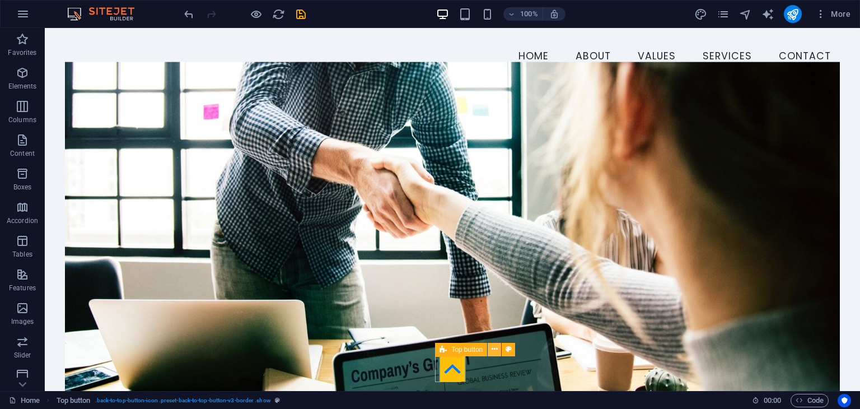
click at [493, 348] on icon at bounding box center [495, 349] width 6 height 12
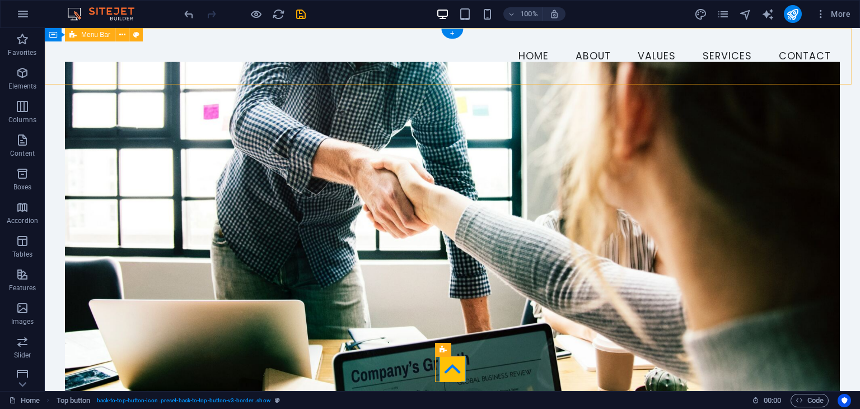
click at [661, 32] on div "Menu Home About Values Services Contact" at bounding box center [452, 56] width 815 height 57
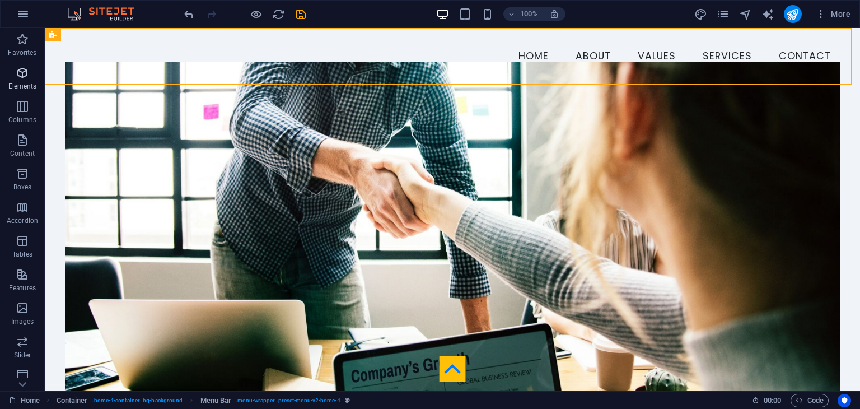
click at [22, 86] on p "Elements" at bounding box center [22, 86] width 29 height 9
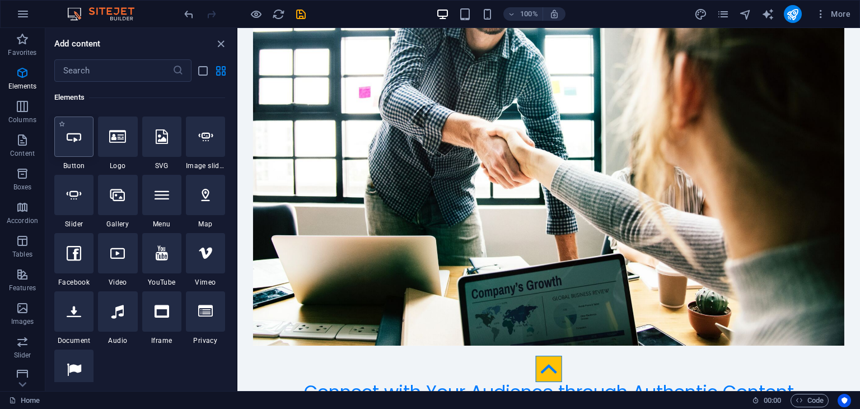
scroll to position [84, 0]
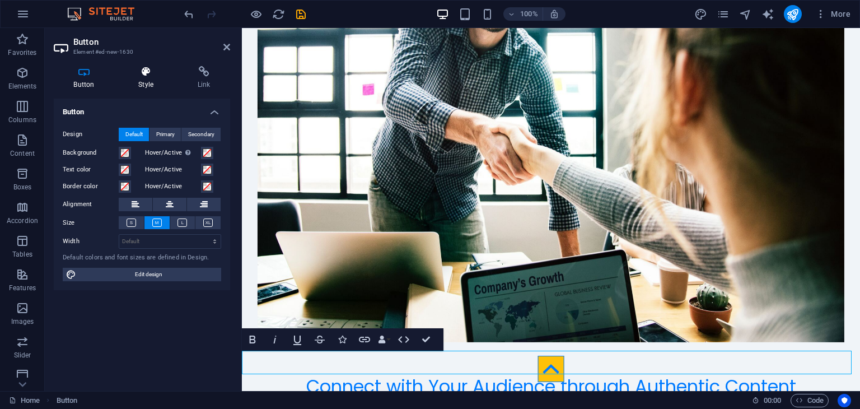
click at [126, 67] on icon at bounding box center [146, 71] width 55 height 11
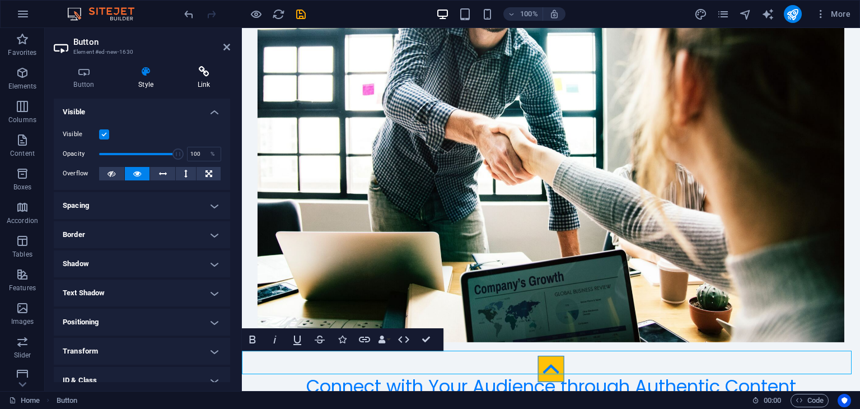
click at [202, 79] on h4 "Link" at bounding box center [204, 78] width 53 height 24
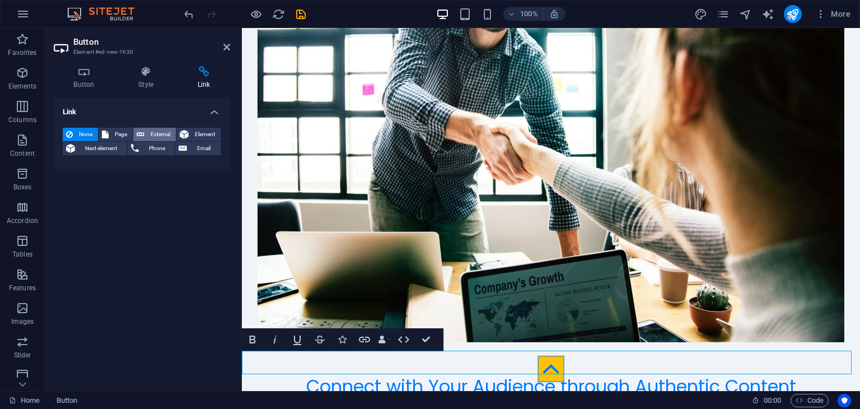
click at [152, 131] on span "External" at bounding box center [160, 134] width 25 height 13
select select "blank"
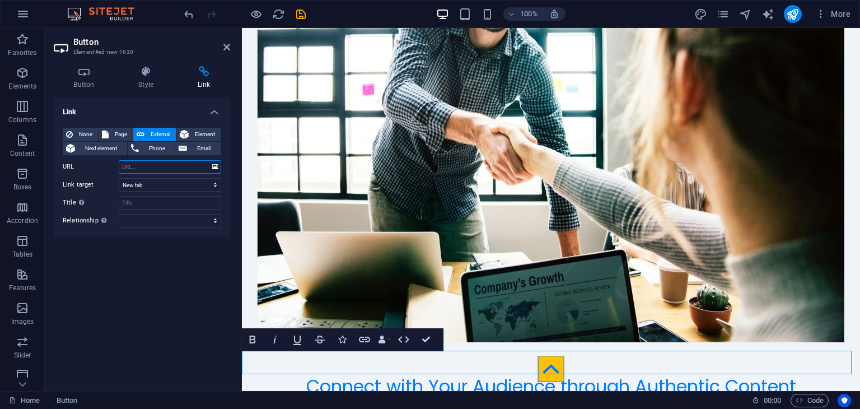
click at [208, 168] on input "URL" at bounding box center [170, 166] width 102 height 13
paste input "[URL][DOMAIN_NAME]"
type input "[URL][DOMAIN_NAME]"
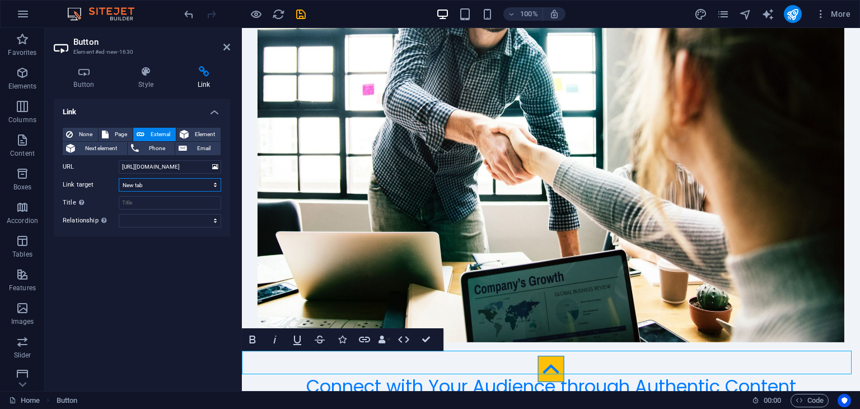
click at [206, 178] on select "New tab Same tab Overlay" at bounding box center [170, 184] width 102 height 13
click at [212, 112] on h4 "Link" at bounding box center [142, 109] width 176 height 20
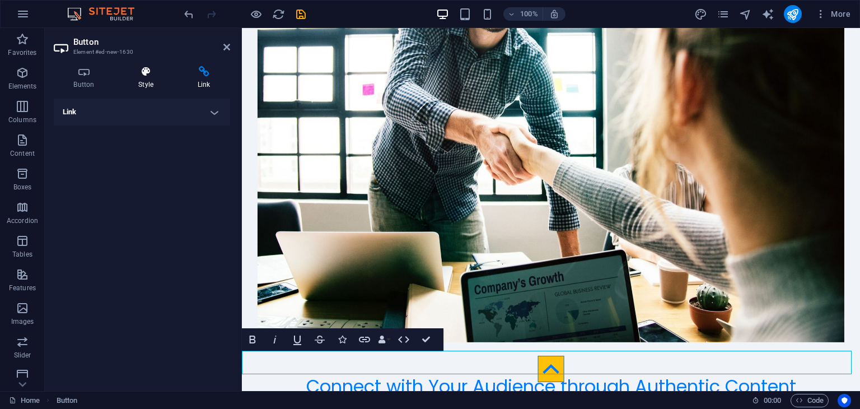
click at [155, 72] on icon at bounding box center [146, 71] width 55 height 11
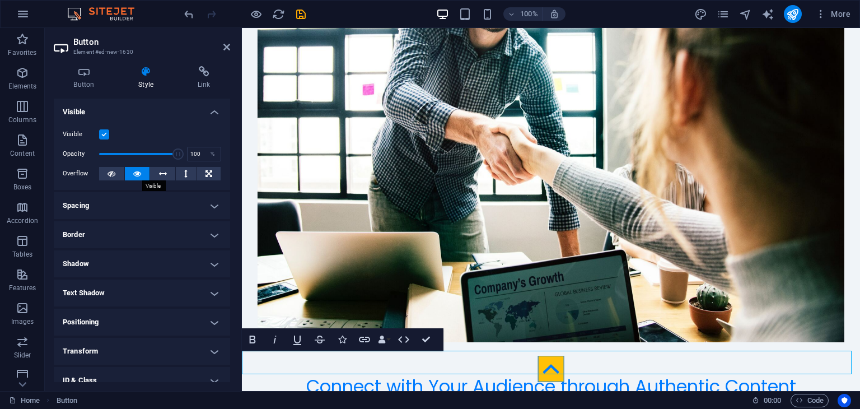
drag, startPoint x: 185, startPoint y: 170, endPoint x: 142, endPoint y: 193, distance: 48.6
click at [142, 193] on ul "Layout How this element expands within the layout (Flexbox). Size Default auto …" at bounding box center [142, 275] width 176 height 353
click at [142, 193] on h4 "Spacing" at bounding box center [142, 205] width 176 height 27
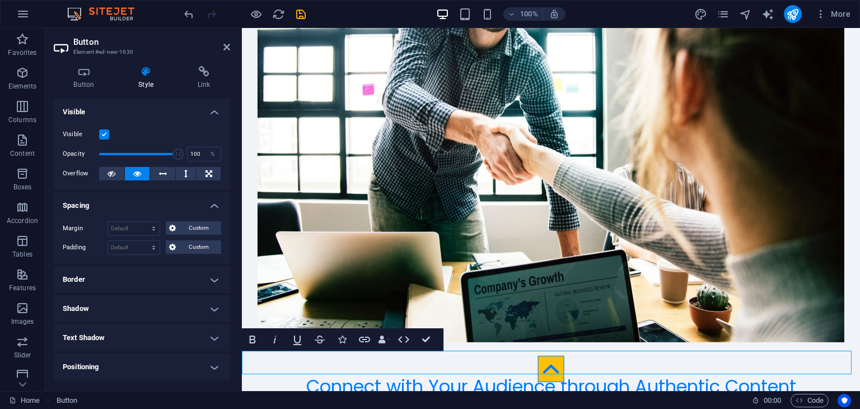
click at [142, 193] on h4 "Spacing" at bounding box center [142, 202] width 176 height 20
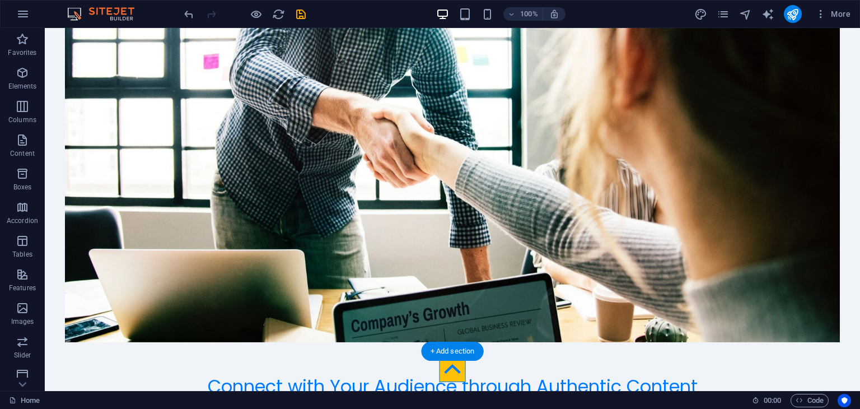
click at [419, 217] on figure at bounding box center [452, 177] width 774 height 330
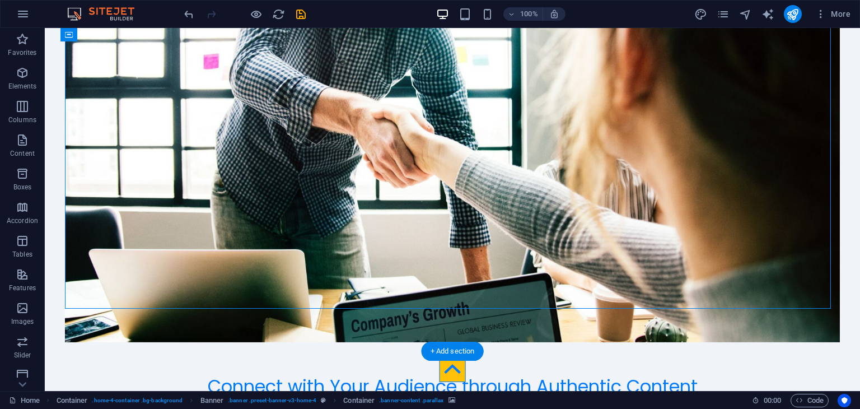
click at [459, 260] on figure at bounding box center [452, 177] width 774 height 330
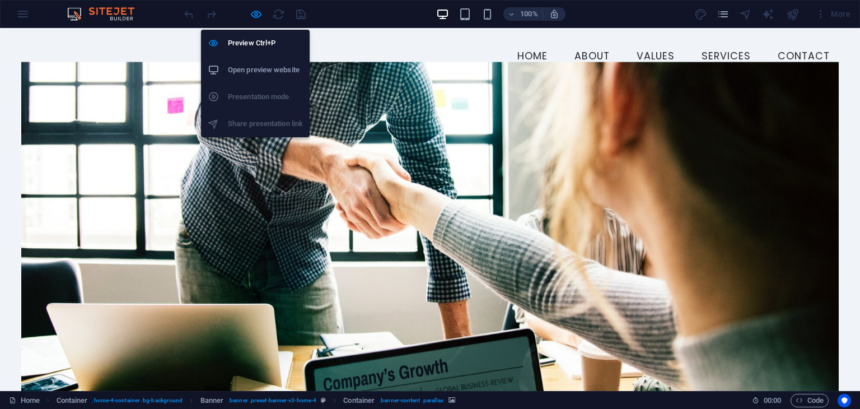
click at [261, 57] on li "Open preview website" at bounding box center [255, 70] width 109 height 27
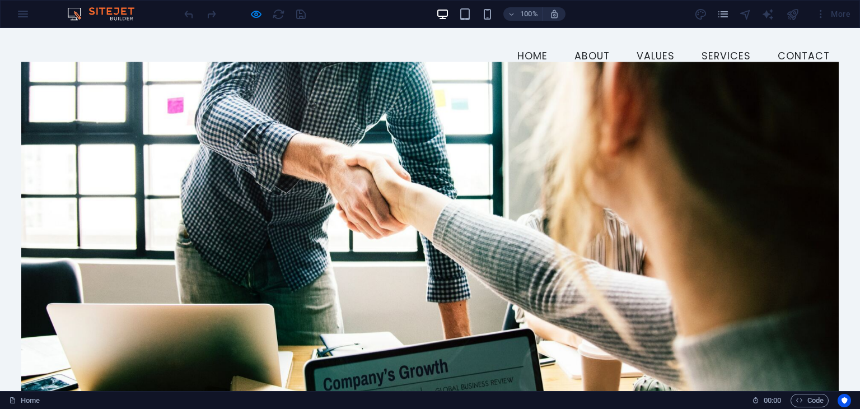
click at [80, 68] on ul "Home About Values Services Contact" at bounding box center [429, 57] width 817 height 28
click at [517, 39] on div "Menu Home About Values Services Contact" at bounding box center [430, 56] width 860 height 57
